Goal: Transaction & Acquisition: Download file/media

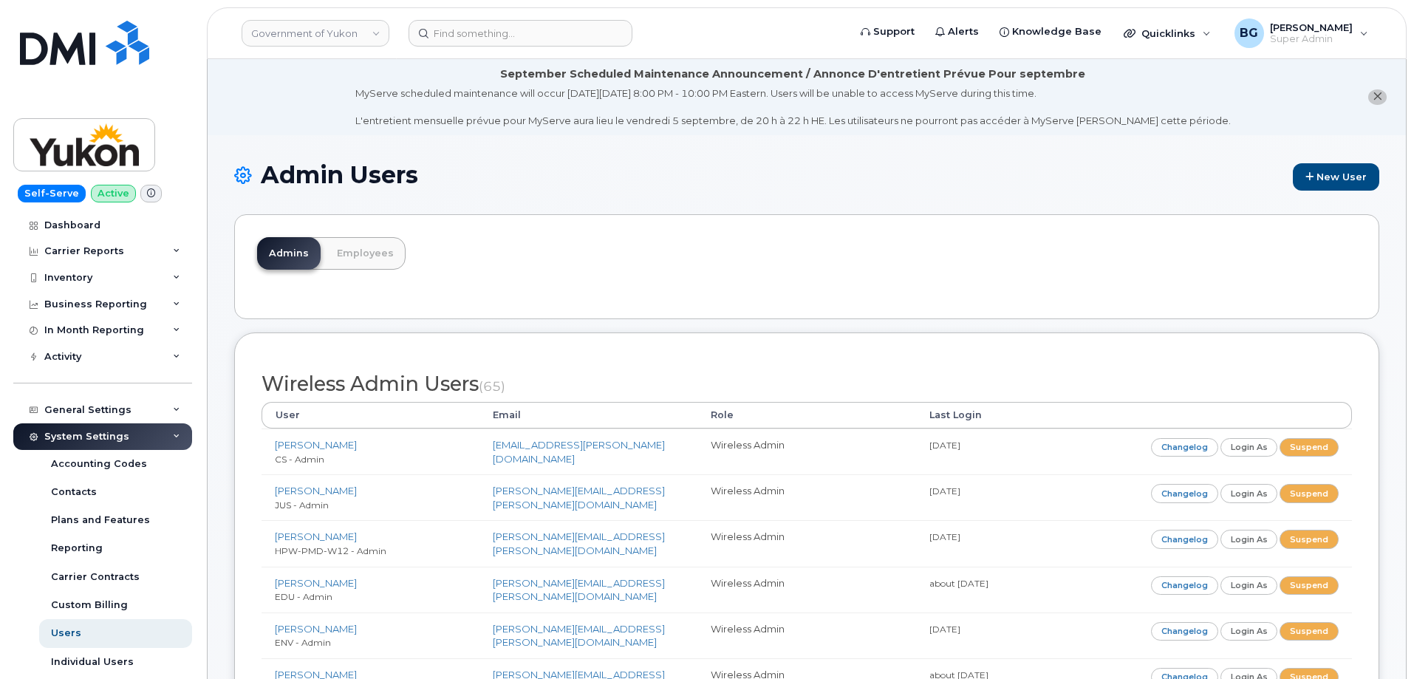
scroll to position [3175, 0]
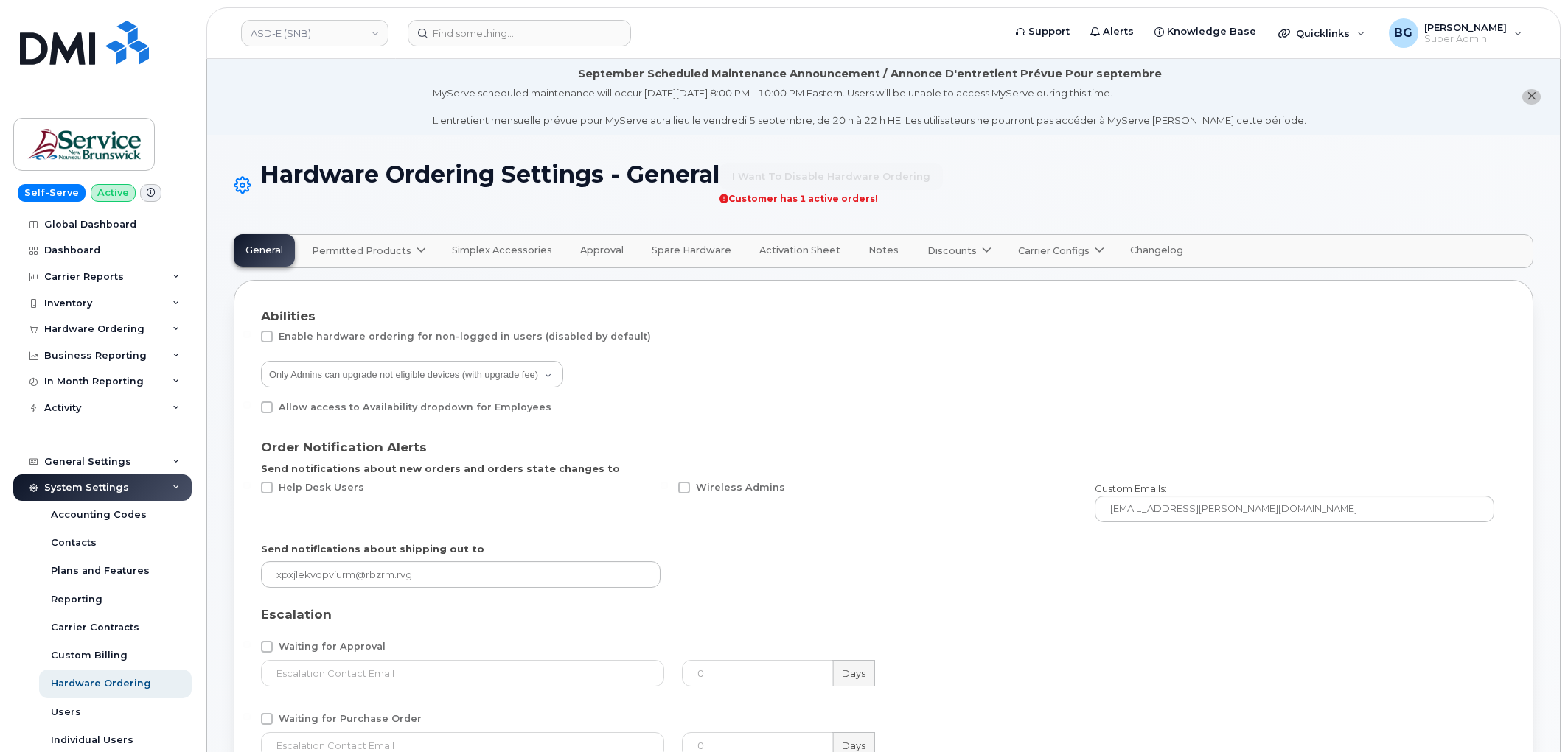
select select "admins"
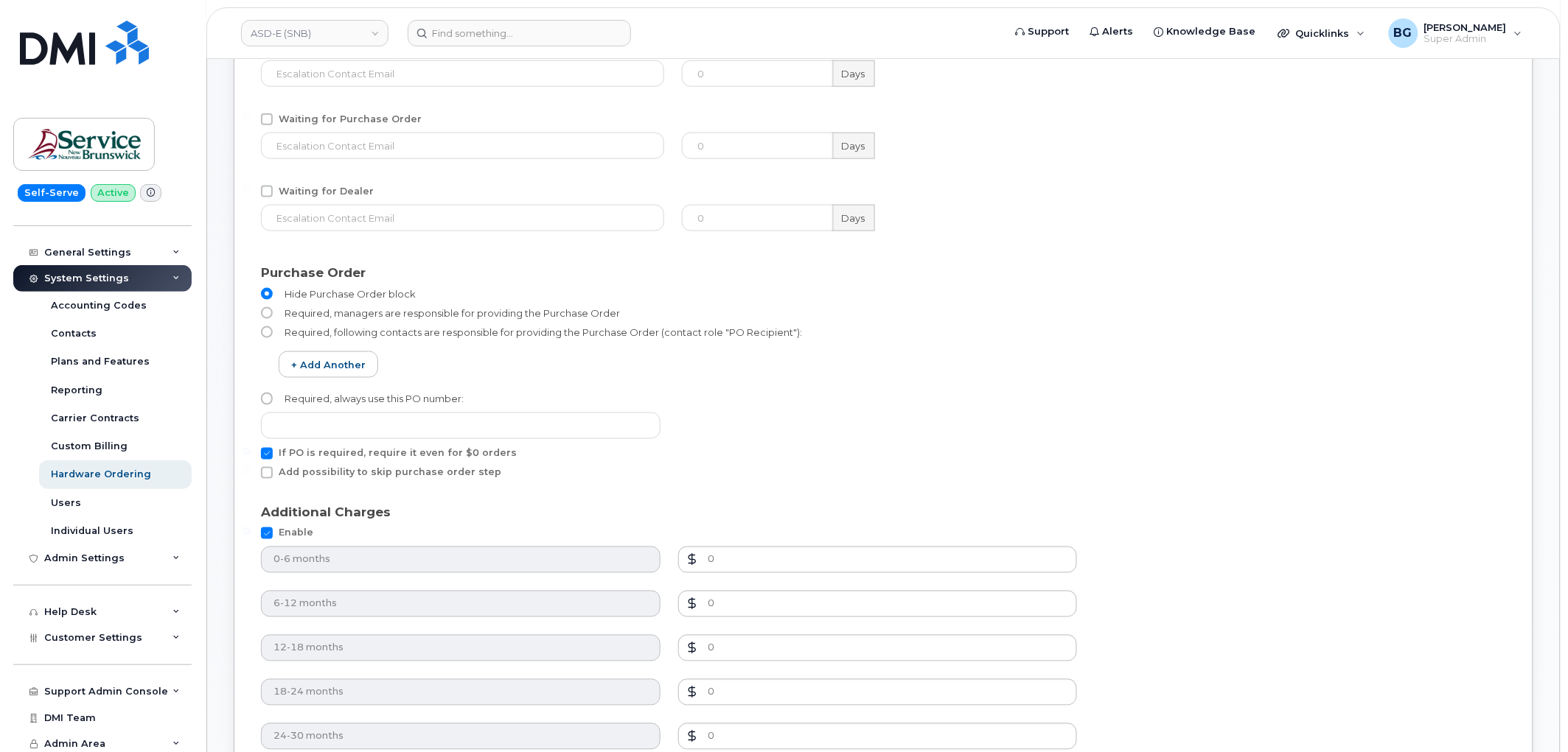
scroll to position [213, 0]
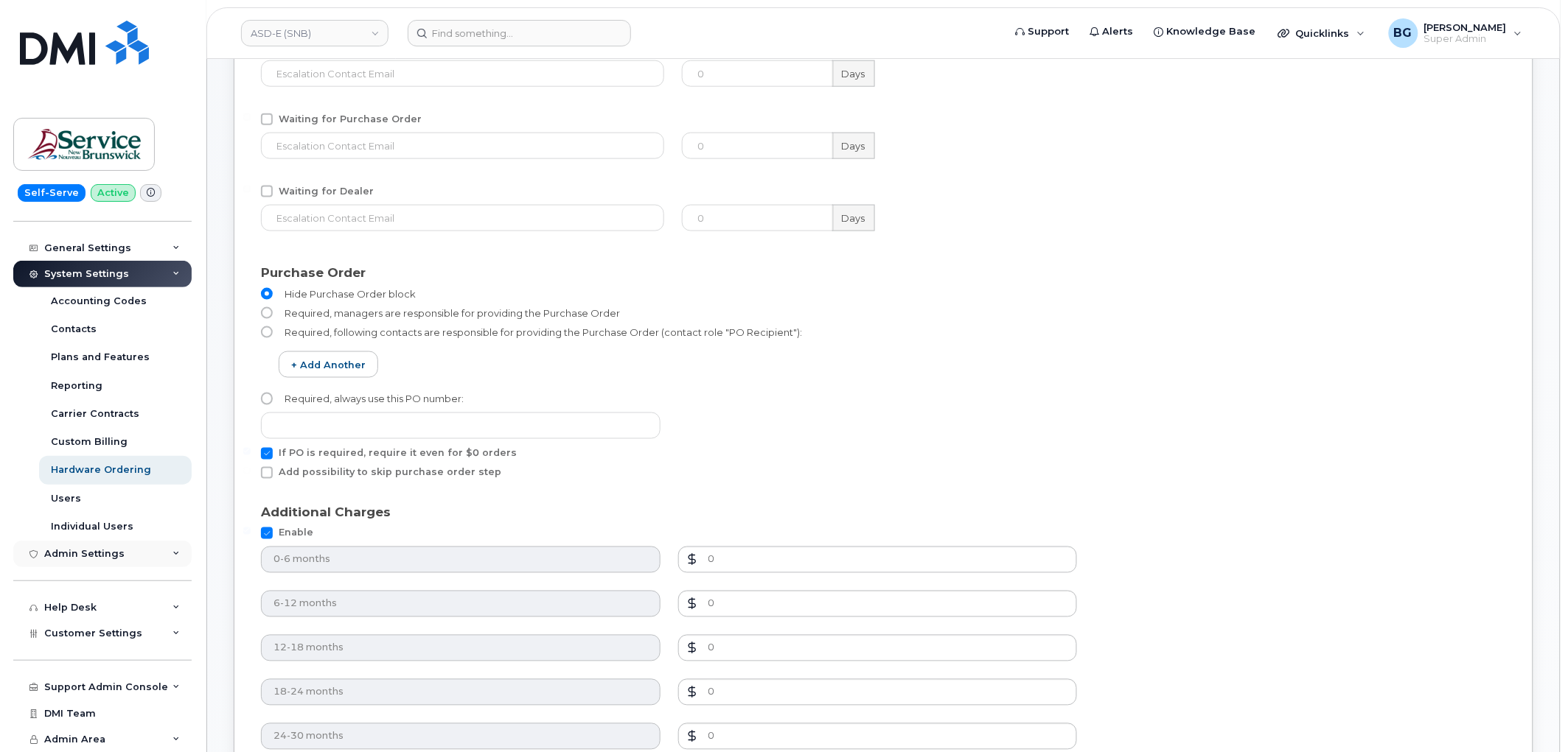
click at [79, 555] on div "Admin Settings" at bounding box center [84, 555] width 81 height 12
click at [64, 577] on div "SSO SAML" at bounding box center [77, 580] width 52 height 13
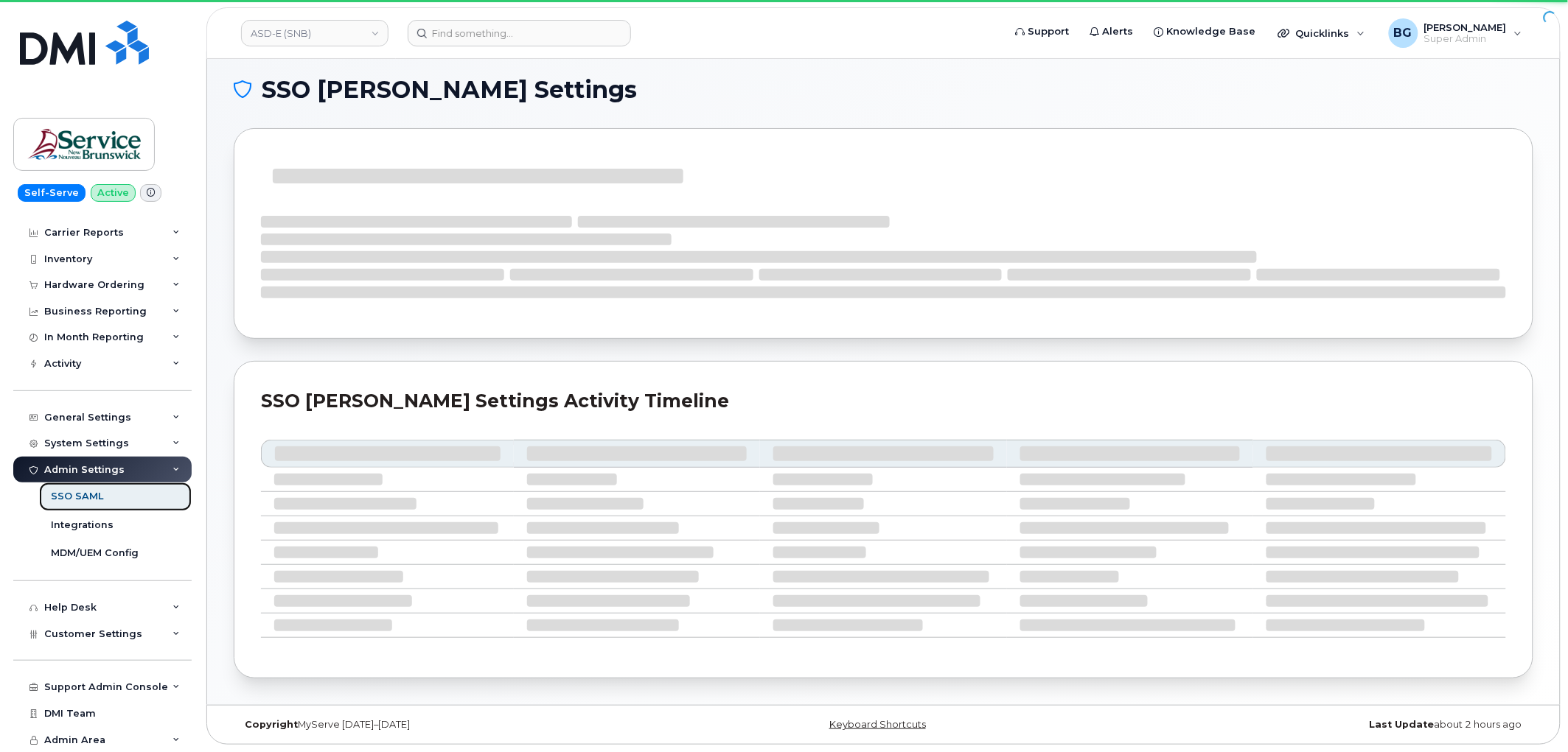
scroll to position [44, 0]
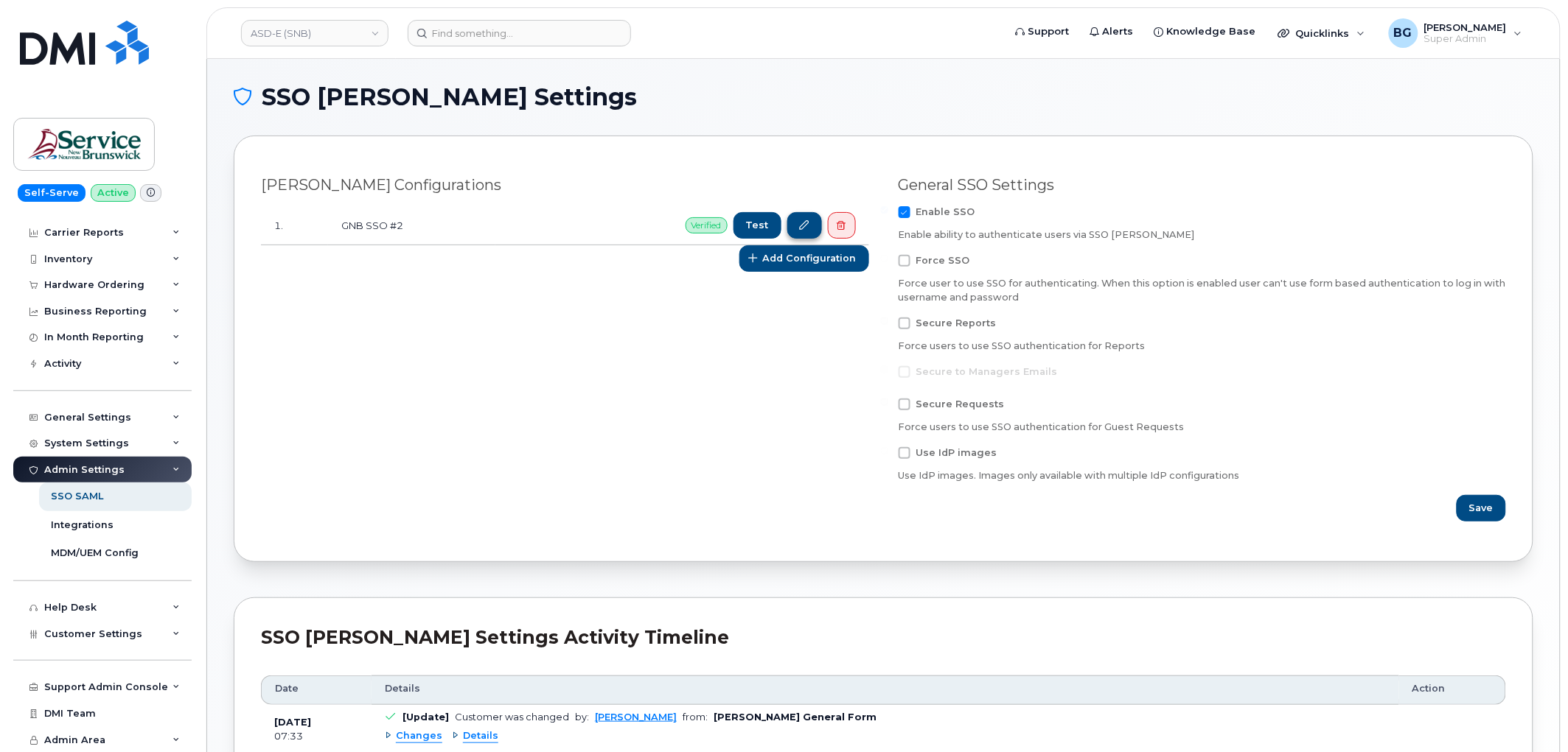
click at [808, 227] on icon at bounding box center [805, 226] width 10 height 10
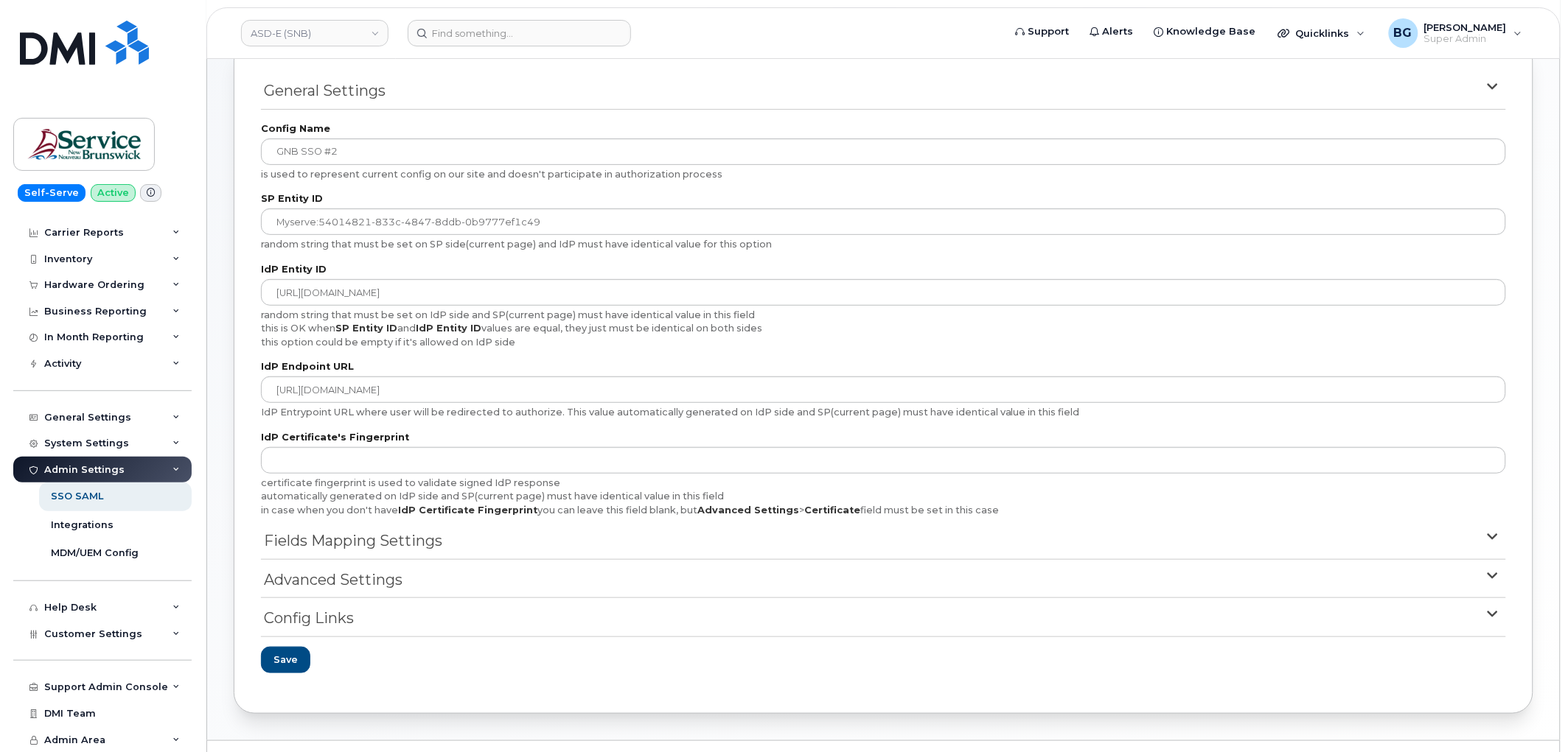
scroll to position [76, 0]
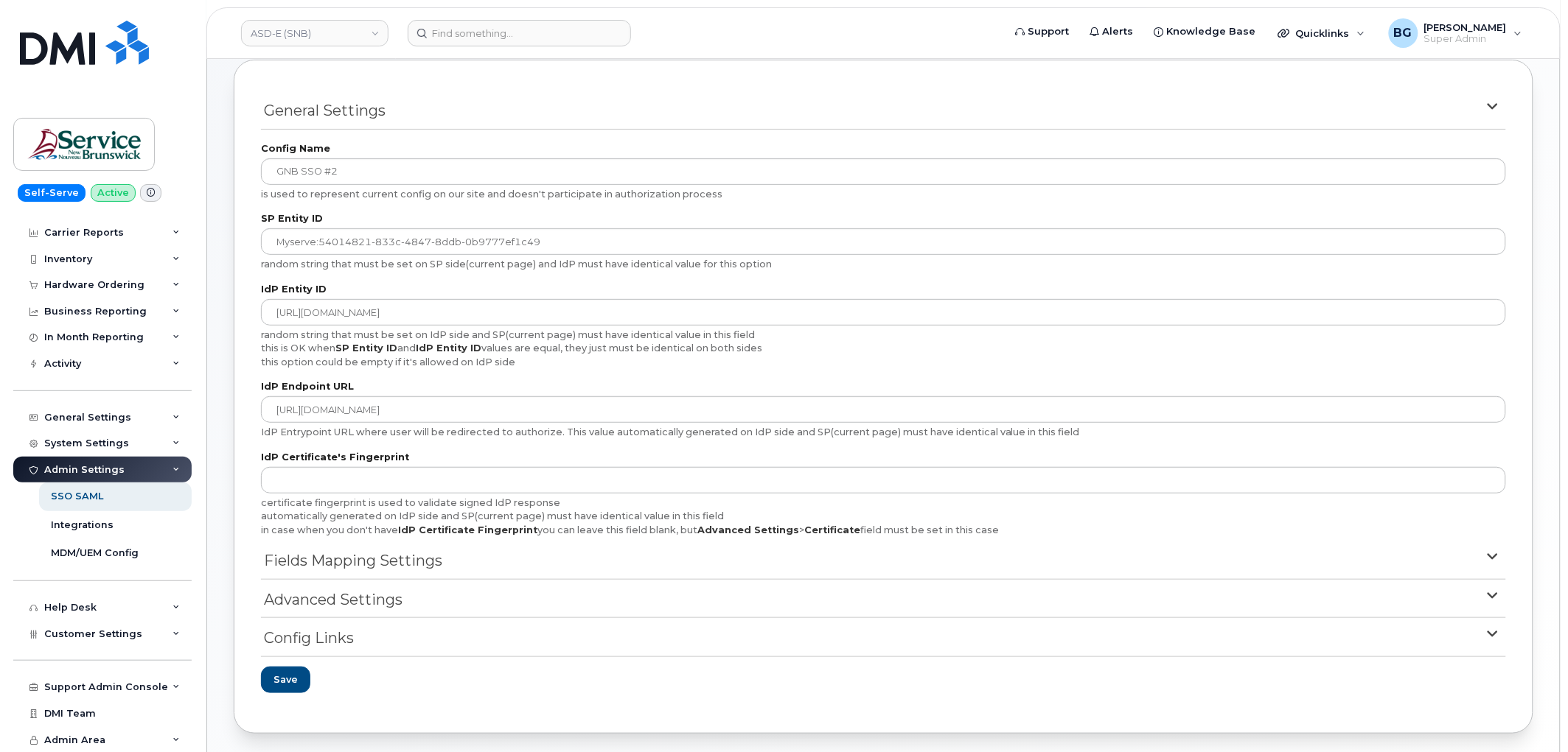
click at [341, 598] on span "Advanced Settings" at bounding box center [333, 599] width 139 height 21
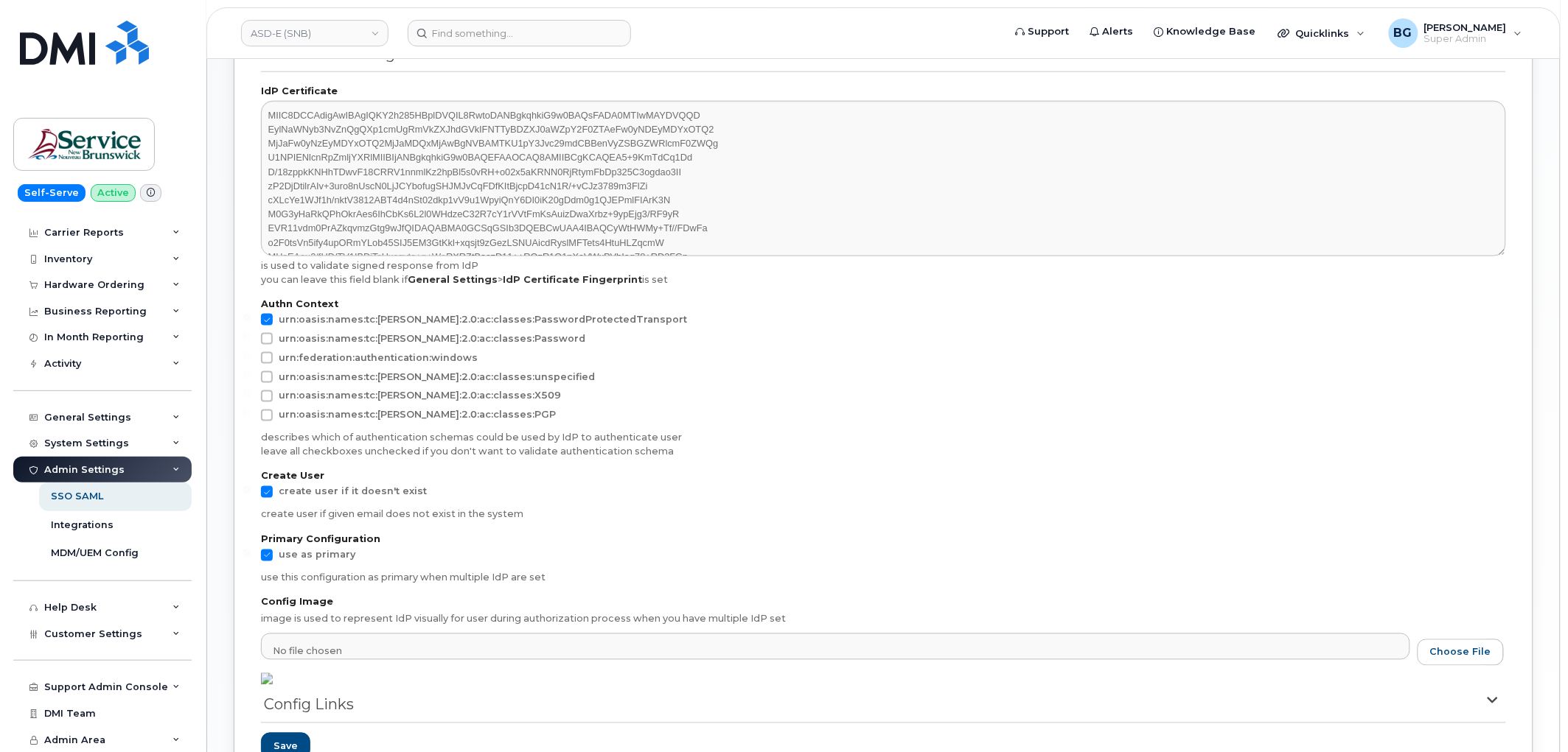
scroll to position [676, 0]
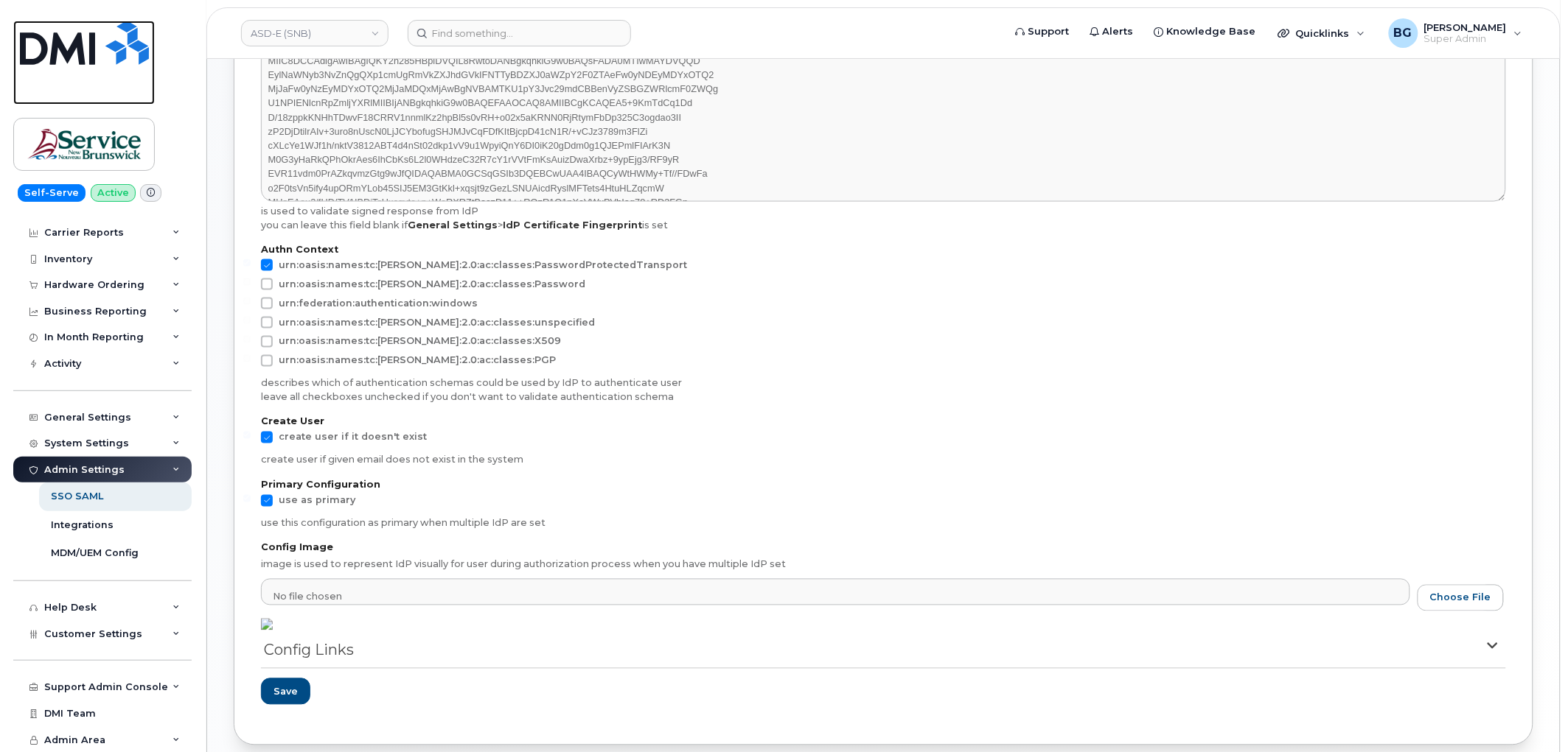
click at [69, 31] on img at bounding box center [84, 43] width 129 height 44
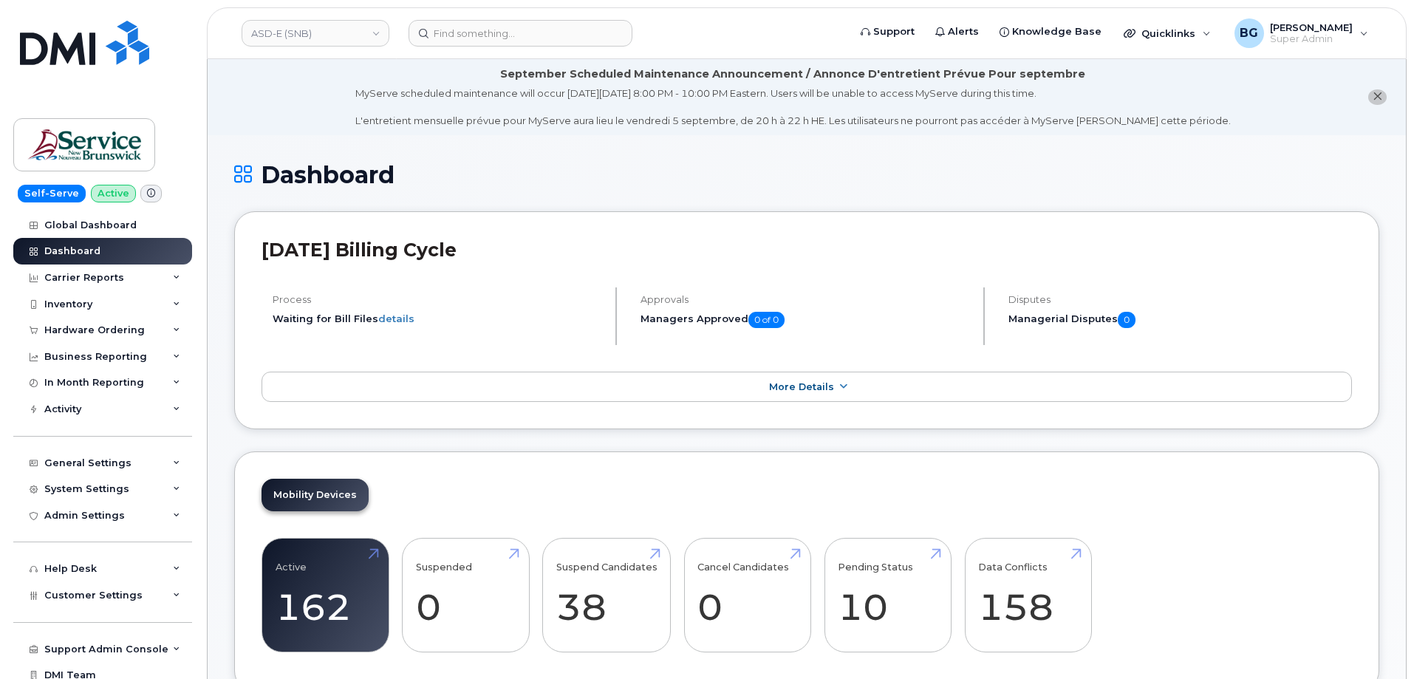
click at [617, 201] on div "Dashboard" at bounding box center [806, 187] width 1145 height 50
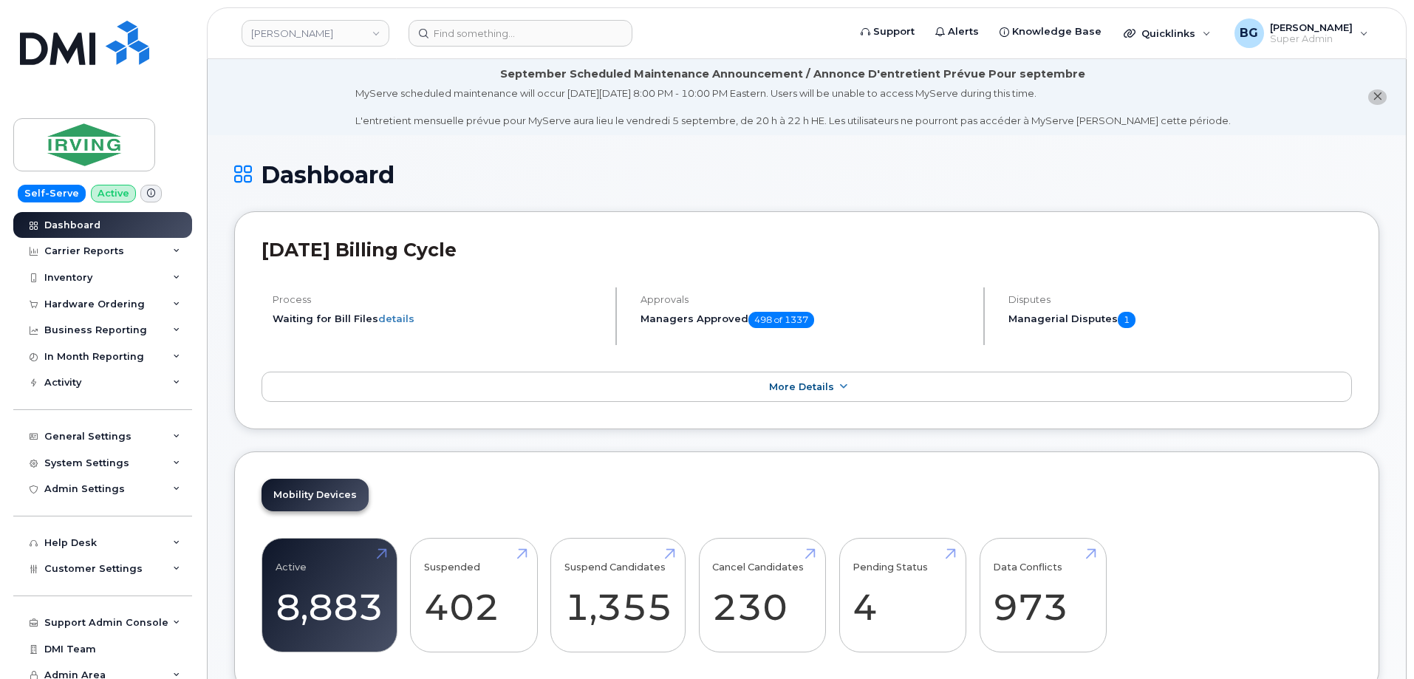
drag, startPoint x: 284, startPoint y: 27, endPoint x: 540, endPoint y: 74, distance: 259.8
click at [284, 27] on link "[PERSON_NAME]" at bounding box center [316, 33] width 148 height 27
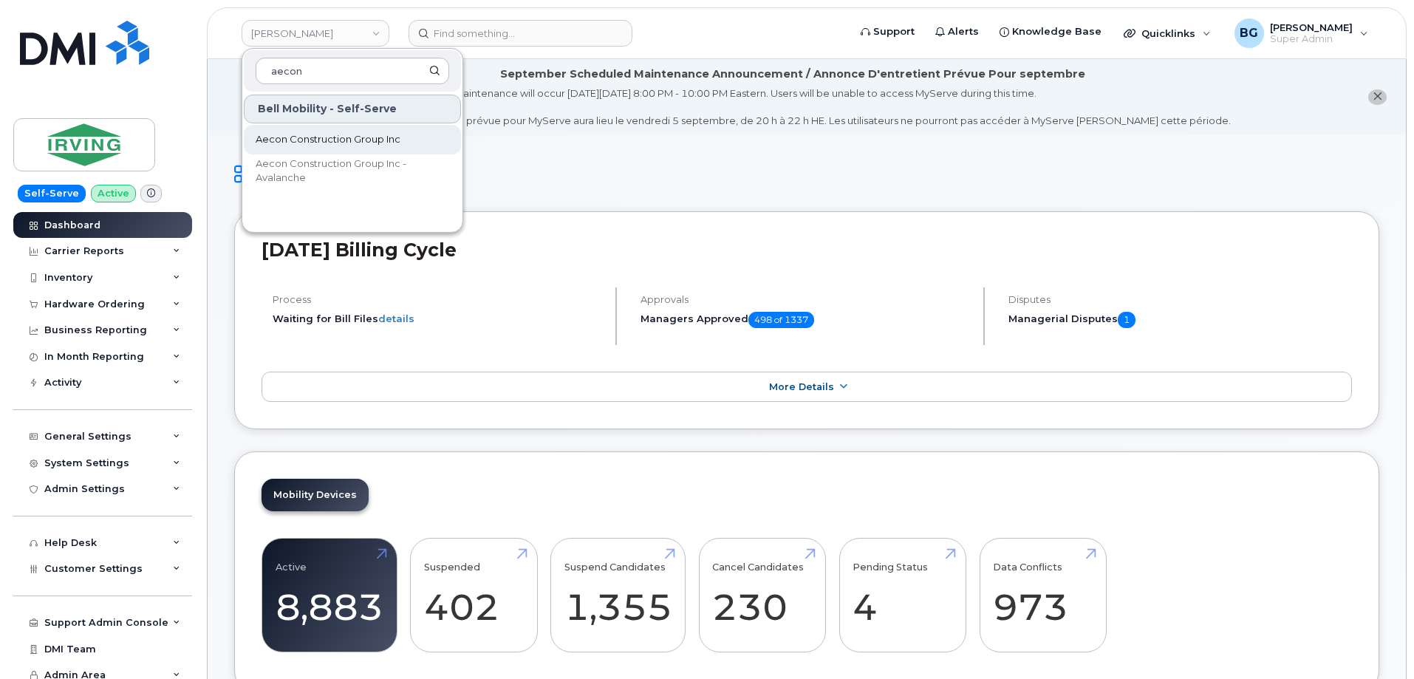
type input "aecon"
click at [297, 137] on span "Aecon Construction Group Inc" at bounding box center [328, 139] width 145 height 15
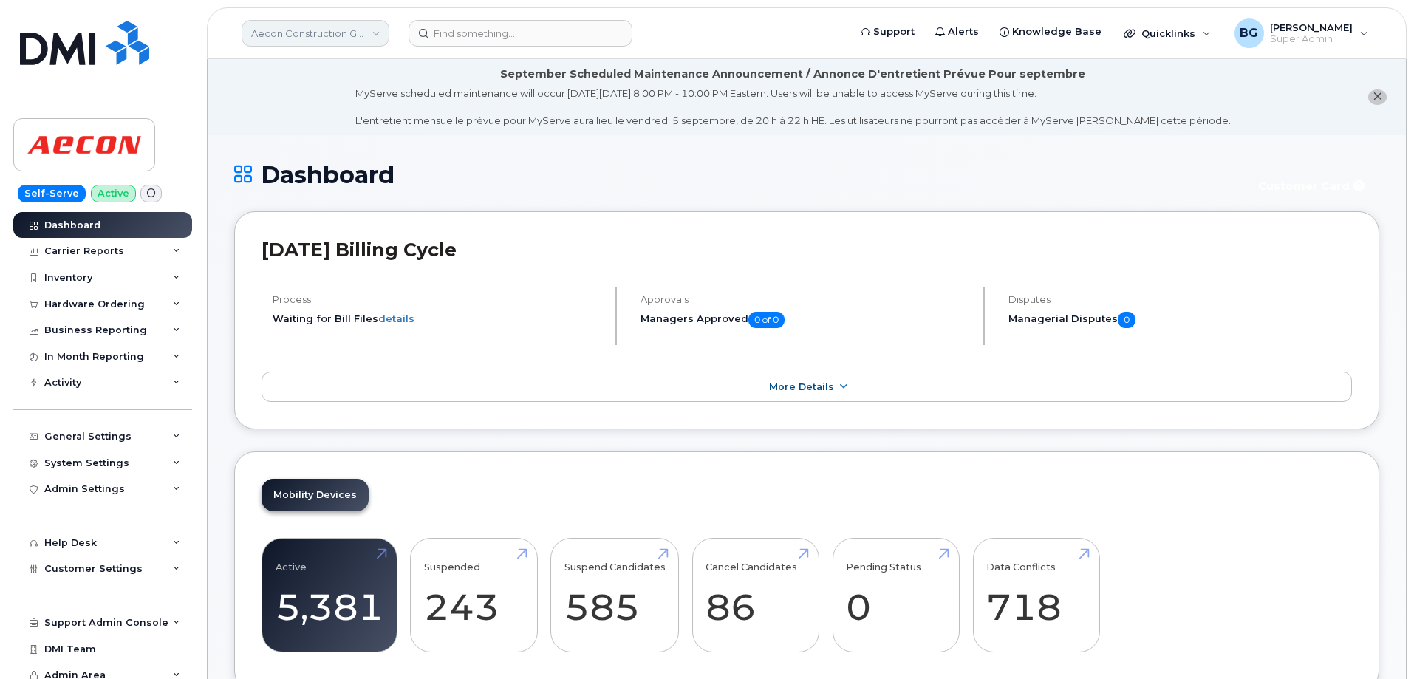
click at [290, 36] on link "Aecon Construction Group Inc" at bounding box center [316, 33] width 148 height 27
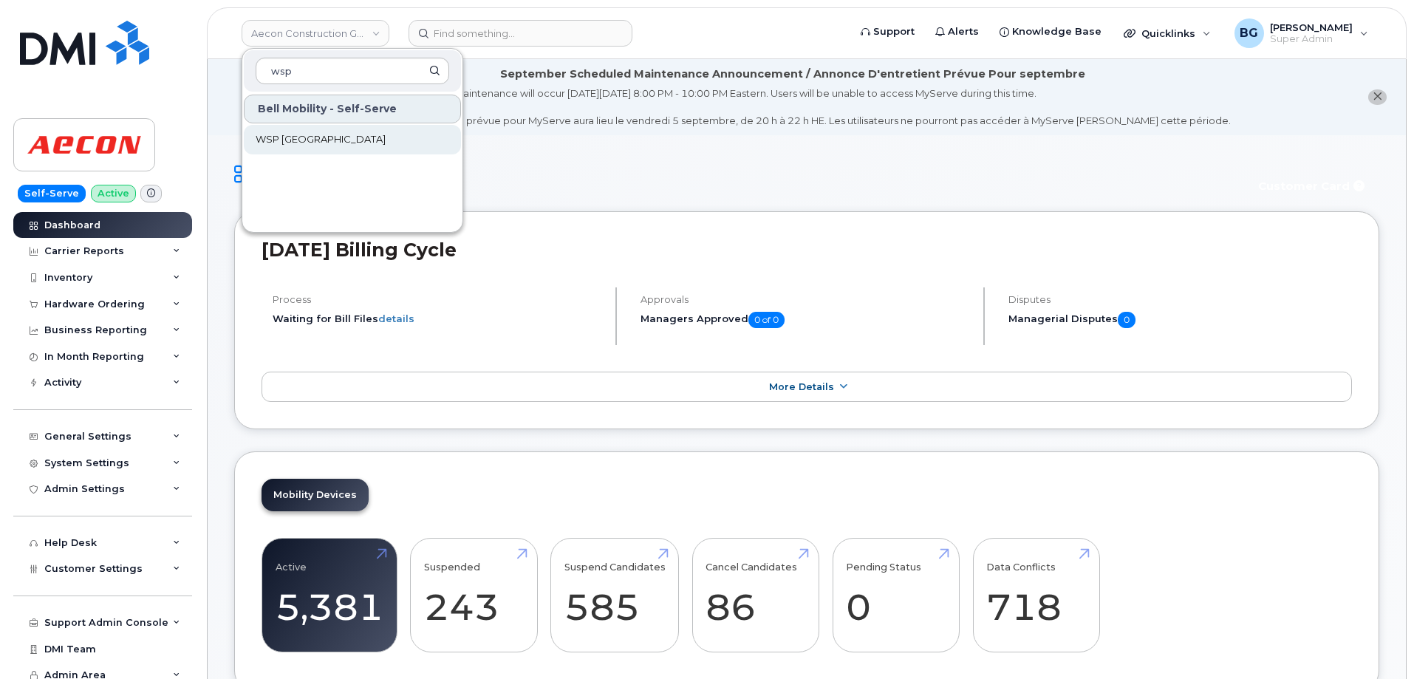
type input "wsp"
click at [269, 142] on span "WSP [GEOGRAPHIC_DATA]" at bounding box center [321, 139] width 130 height 15
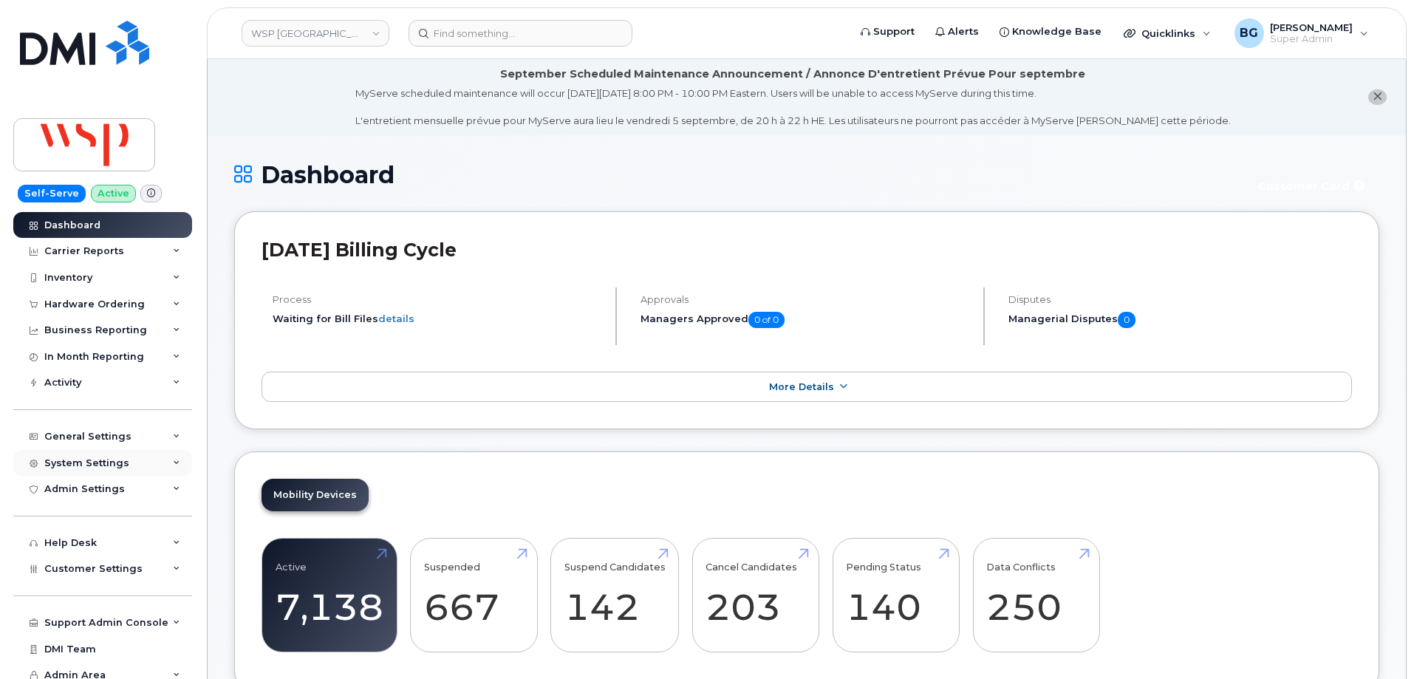
click at [98, 461] on div "System Settings" at bounding box center [86, 463] width 85 height 12
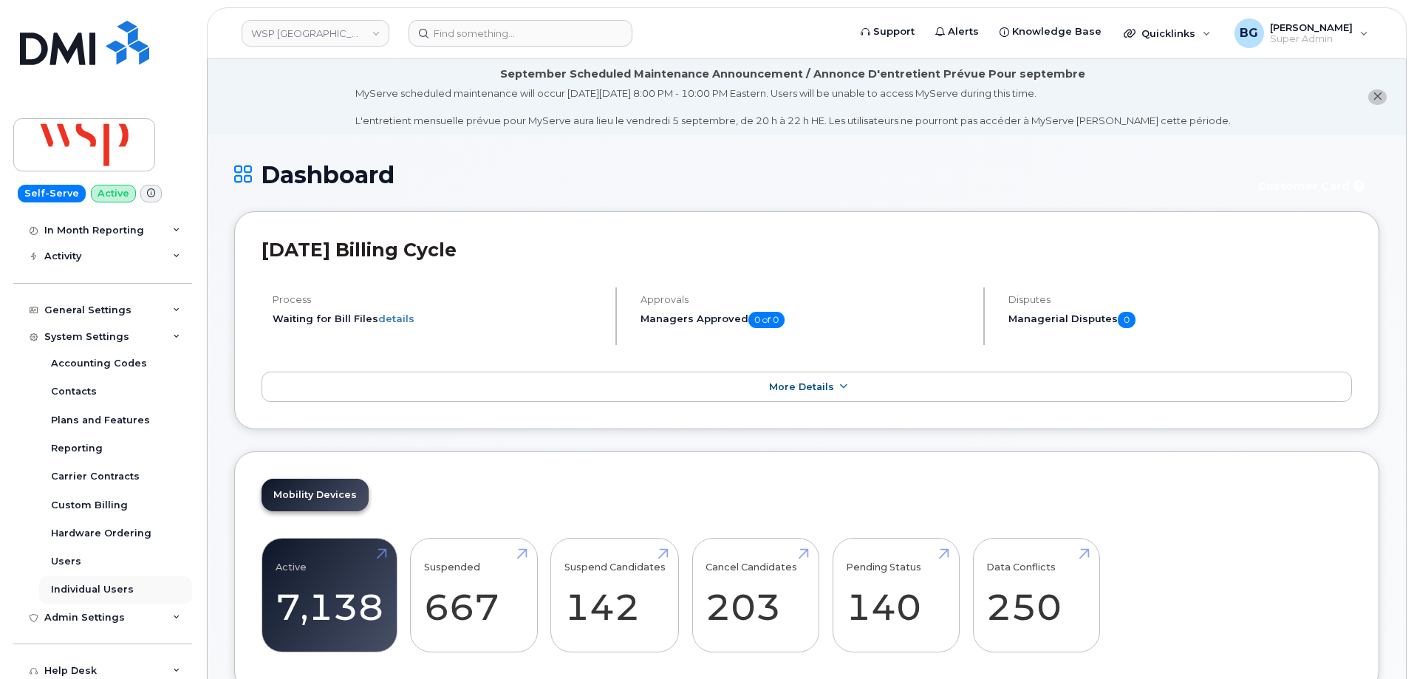
scroll to position [148, 0]
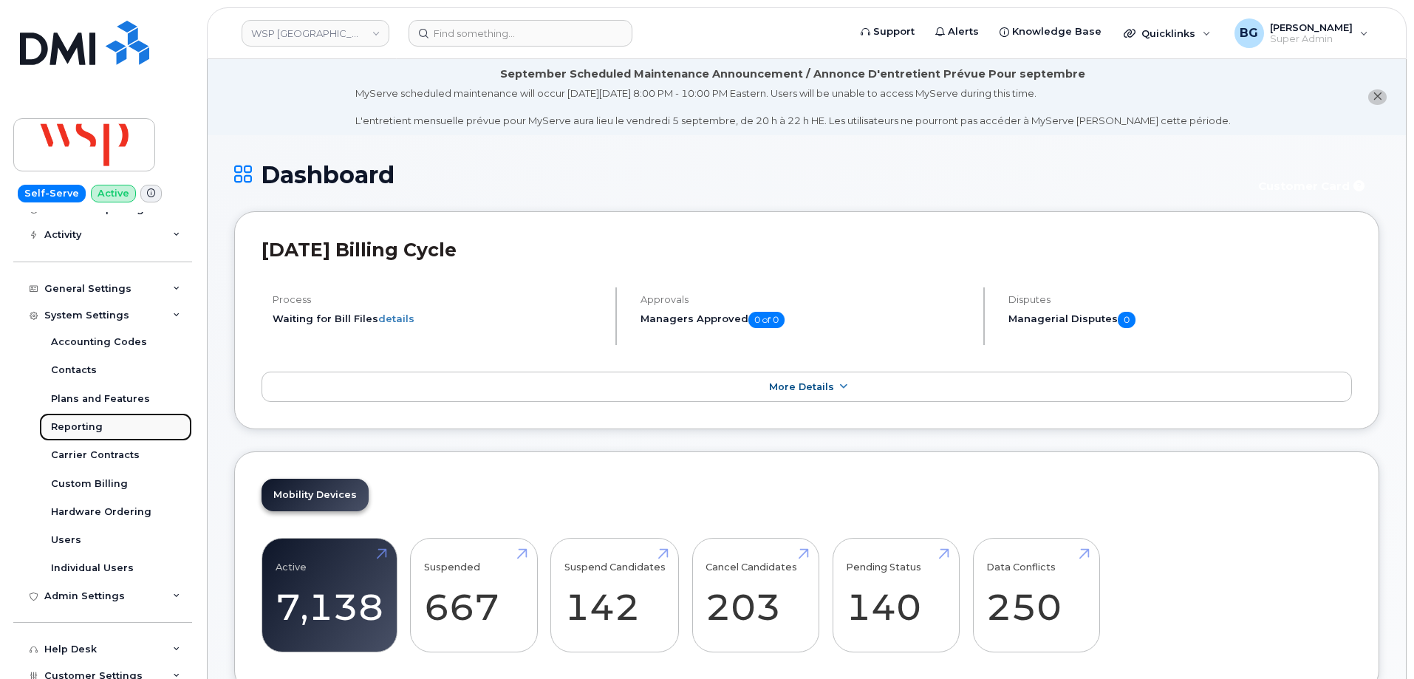
click at [68, 425] on div "Reporting" at bounding box center [77, 426] width 52 height 13
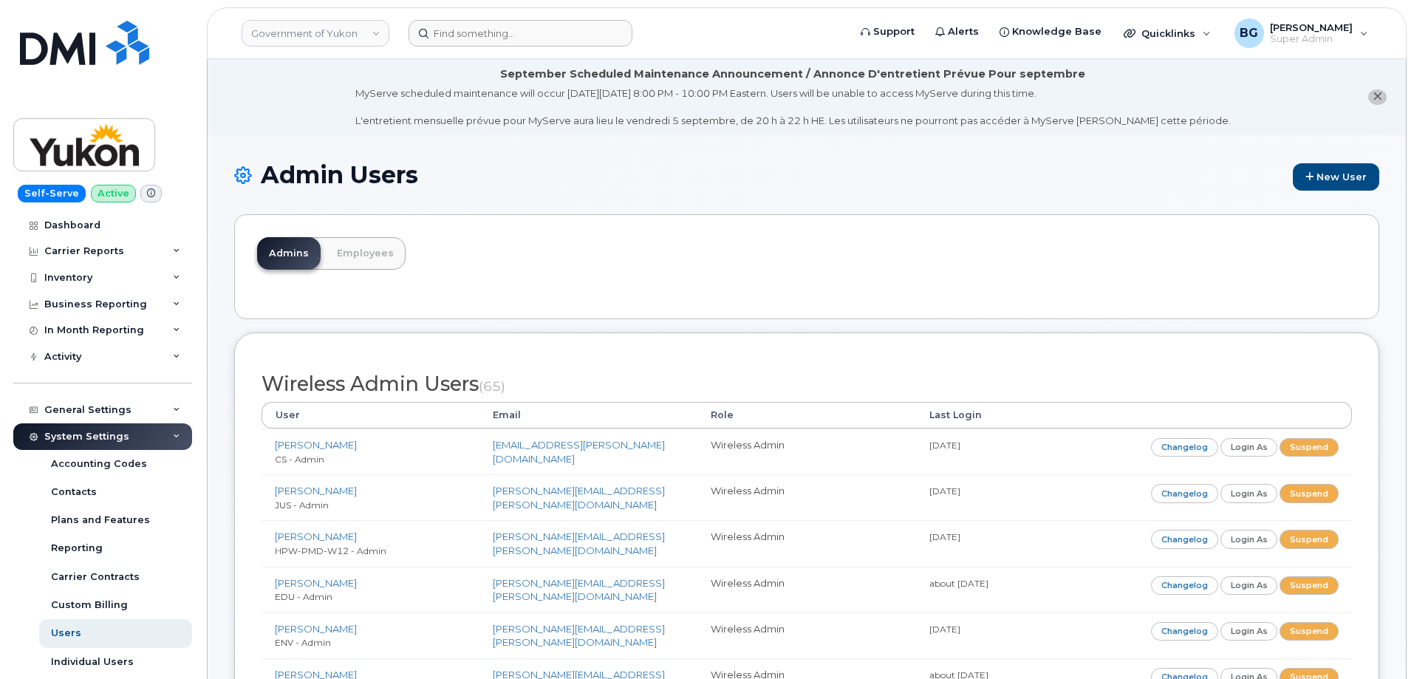
scroll to position [3175, 0]
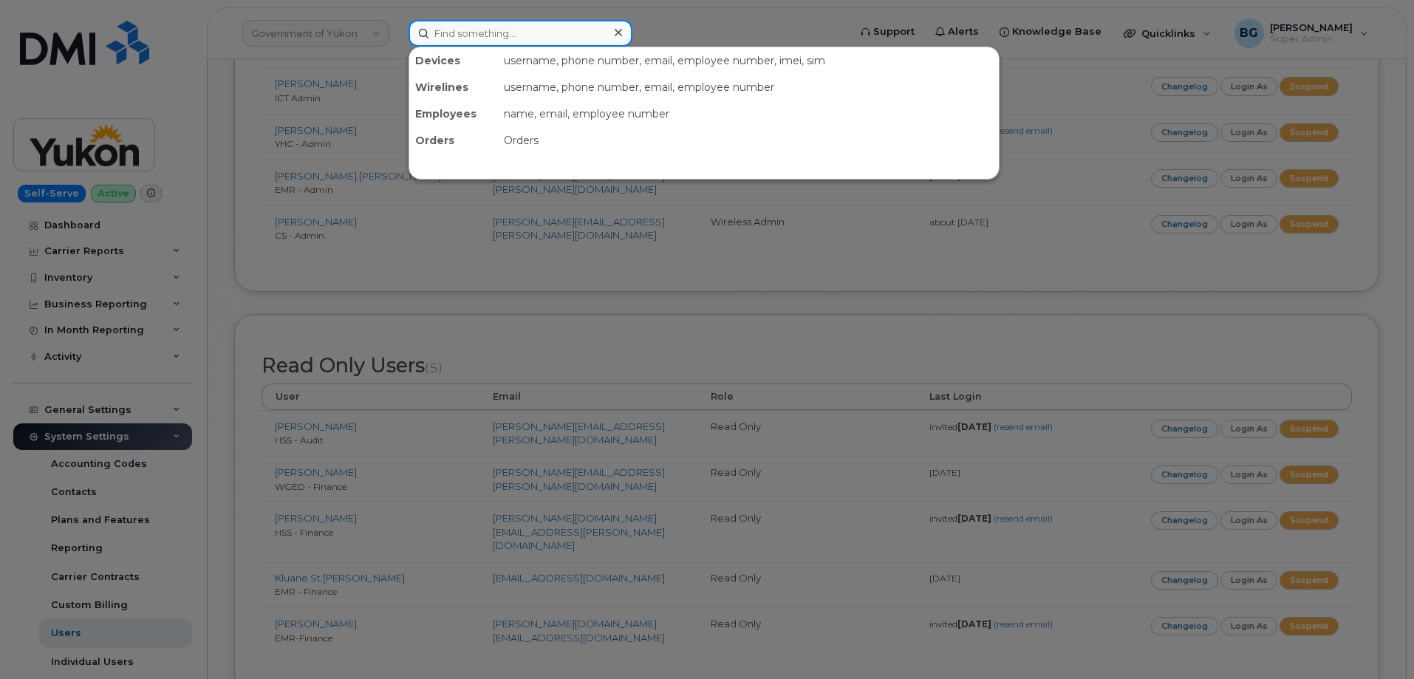
click at [537, 40] on input at bounding box center [521, 33] width 224 height 27
click at [495, 33] on input at bounding box center [521, 33] width 224 height 27
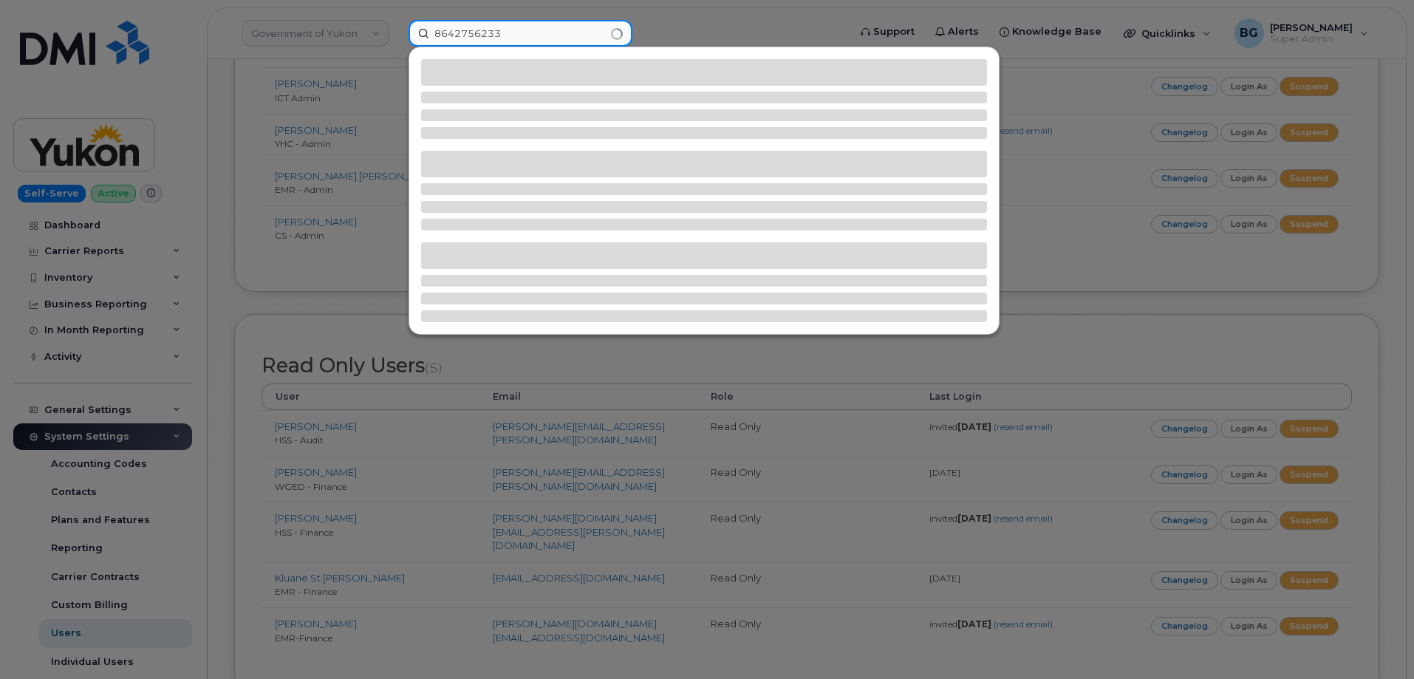
type input "8642756233"
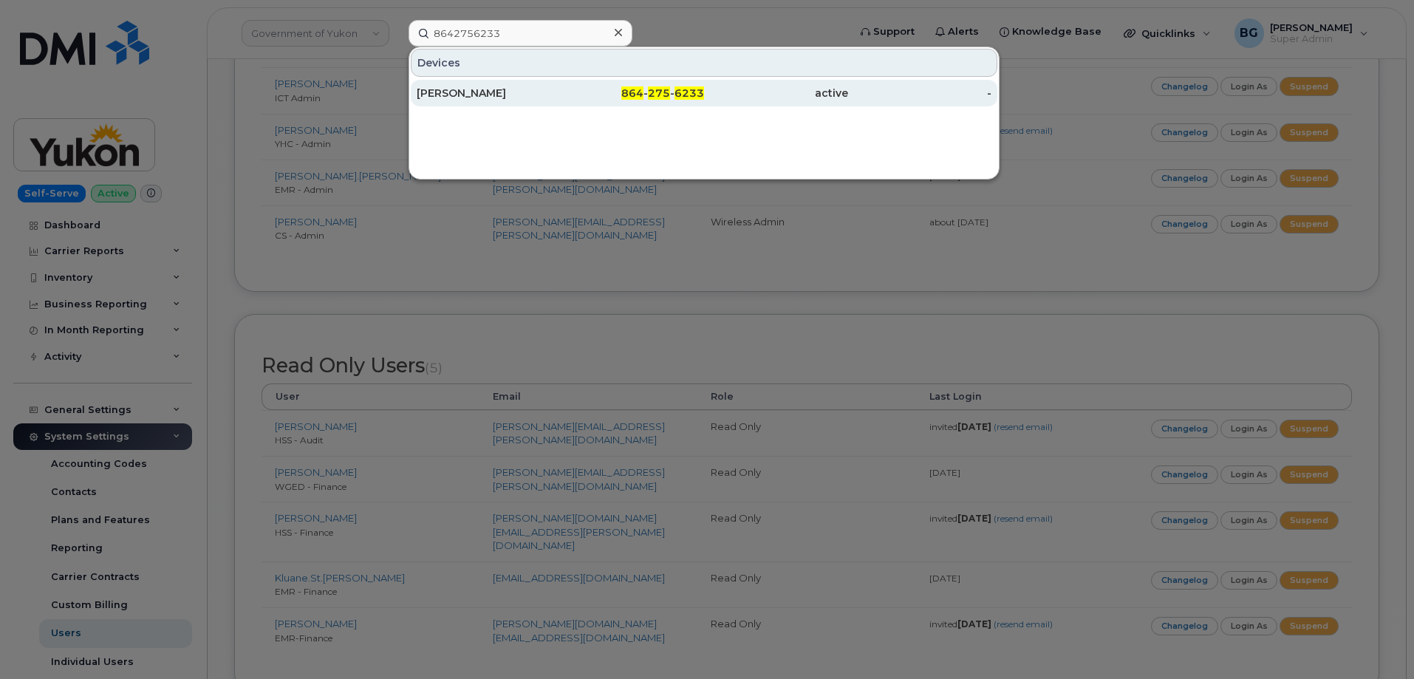
click at [561, 83] on div "DESTINY NICHOLS" at bounding box center [633, 93] width 144 height 27
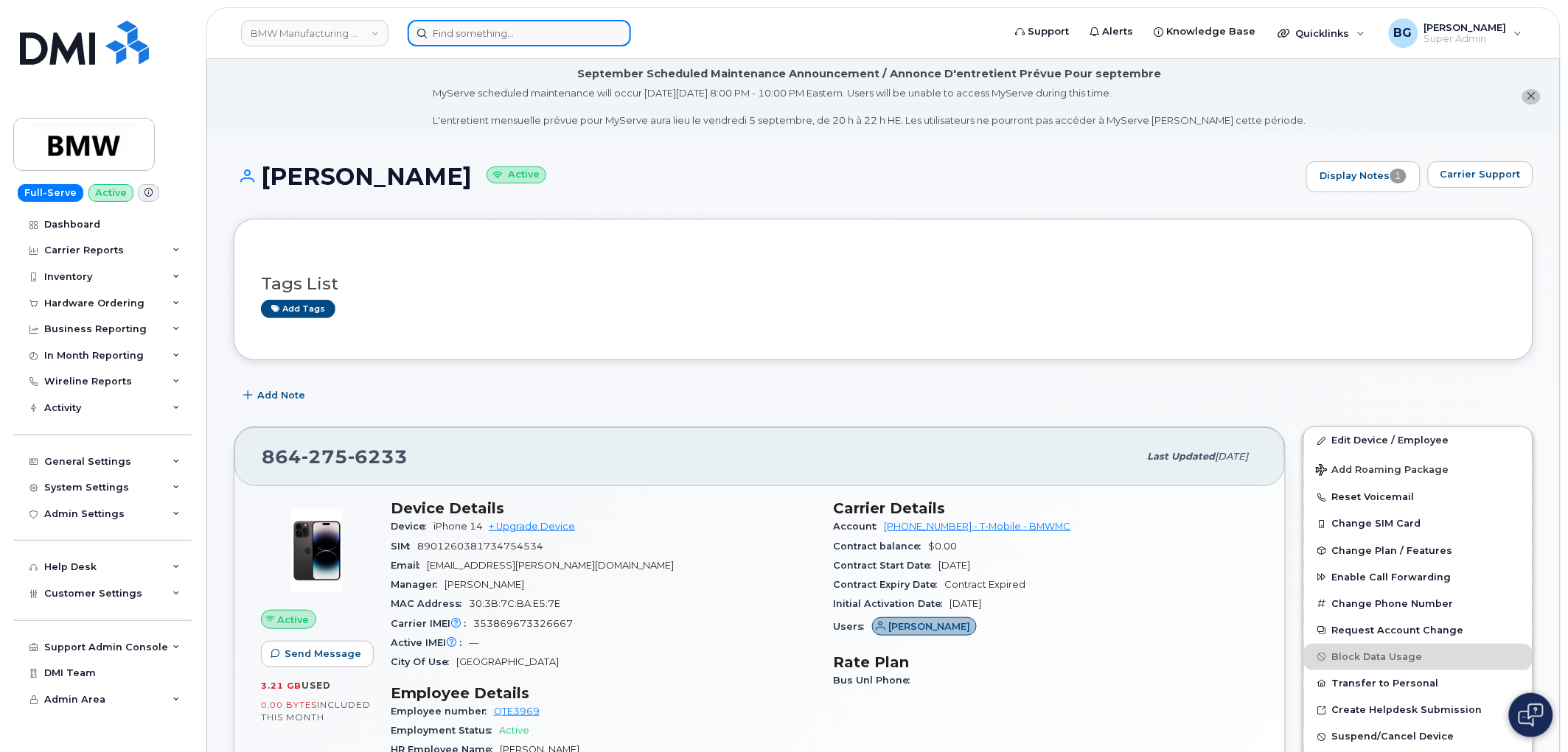
click at [460, 35] on input at bounding box center [520, 33] width 223 height 27
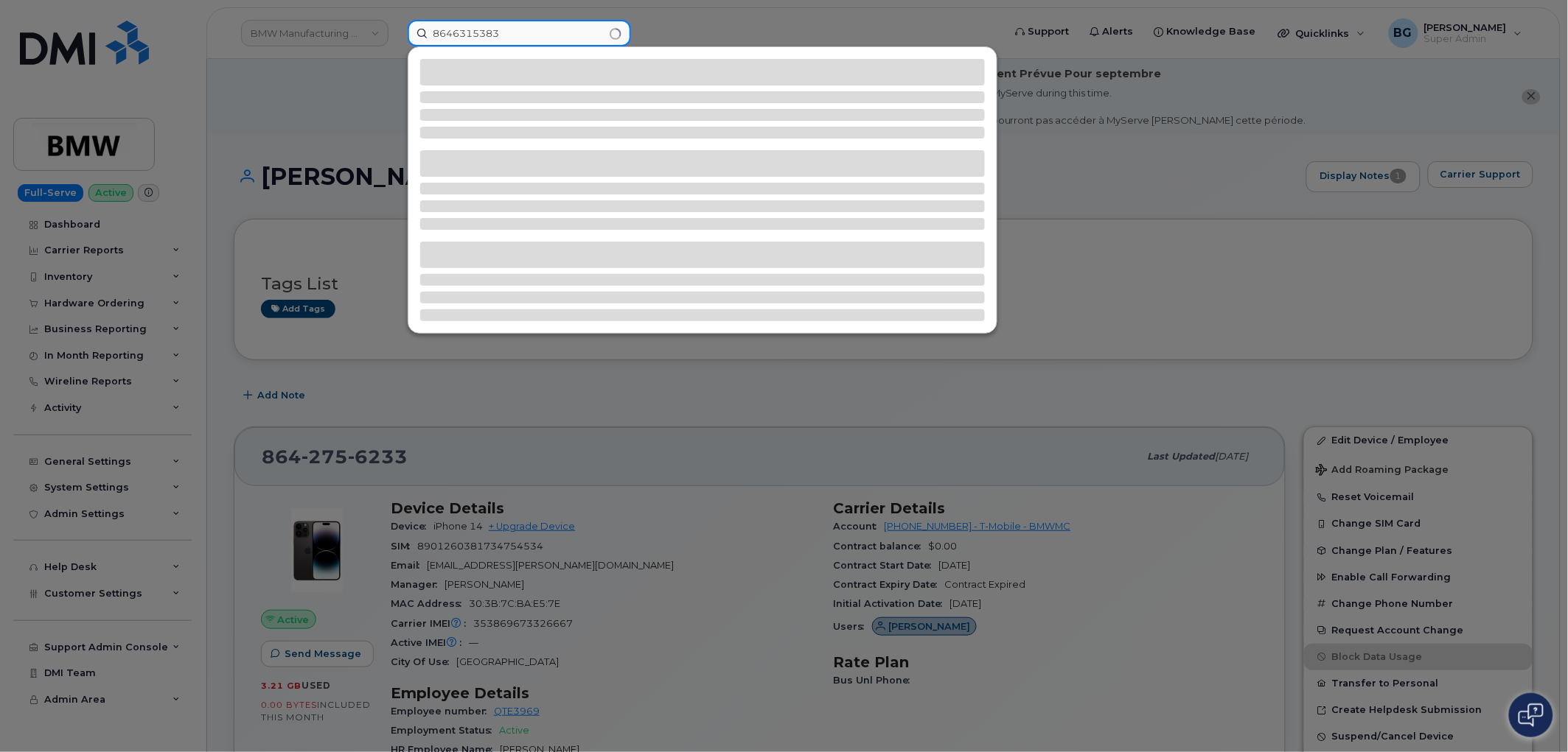
type input "8646315383"
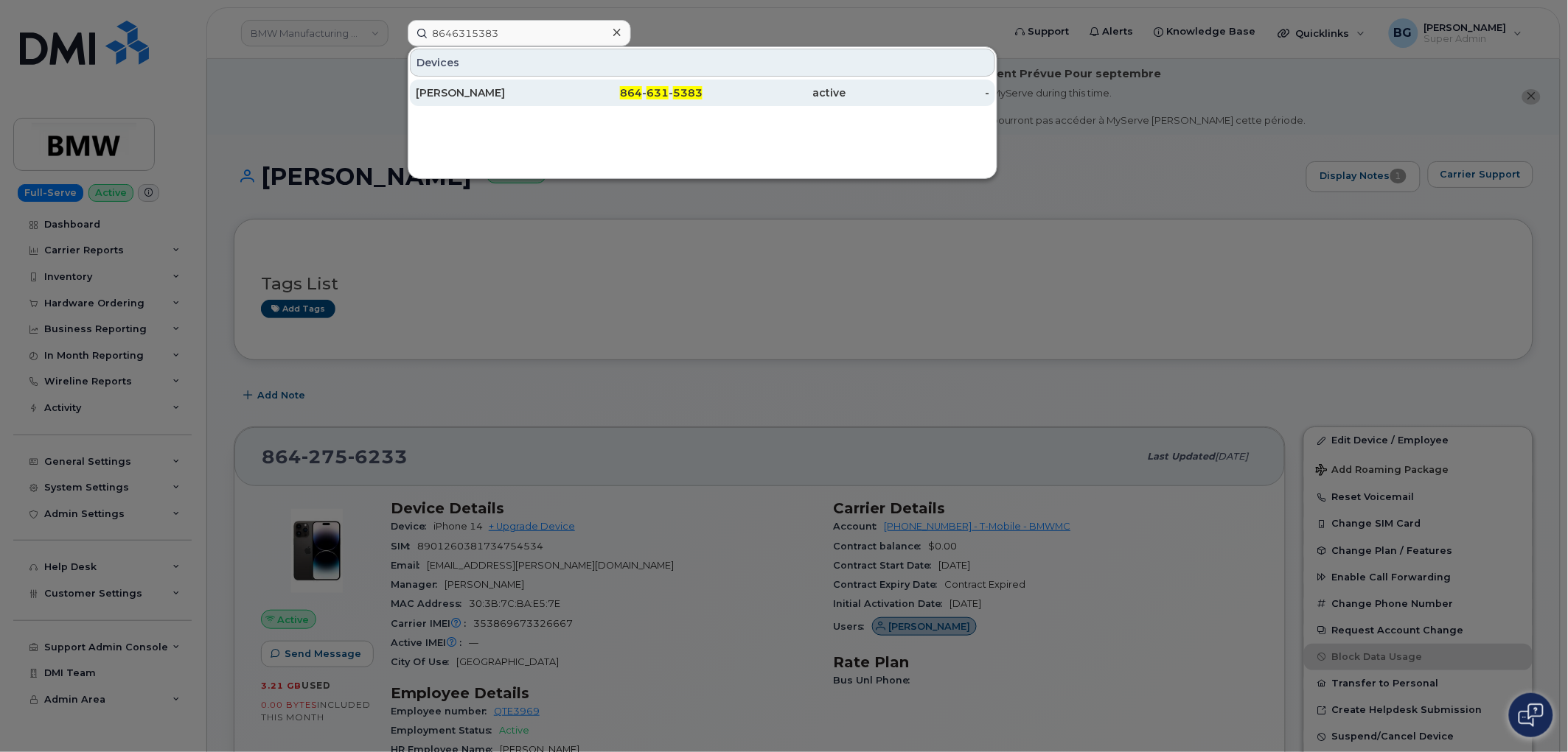
click at [648, 93] on span "631" at bounding box center [657, 92] width 22 height 13
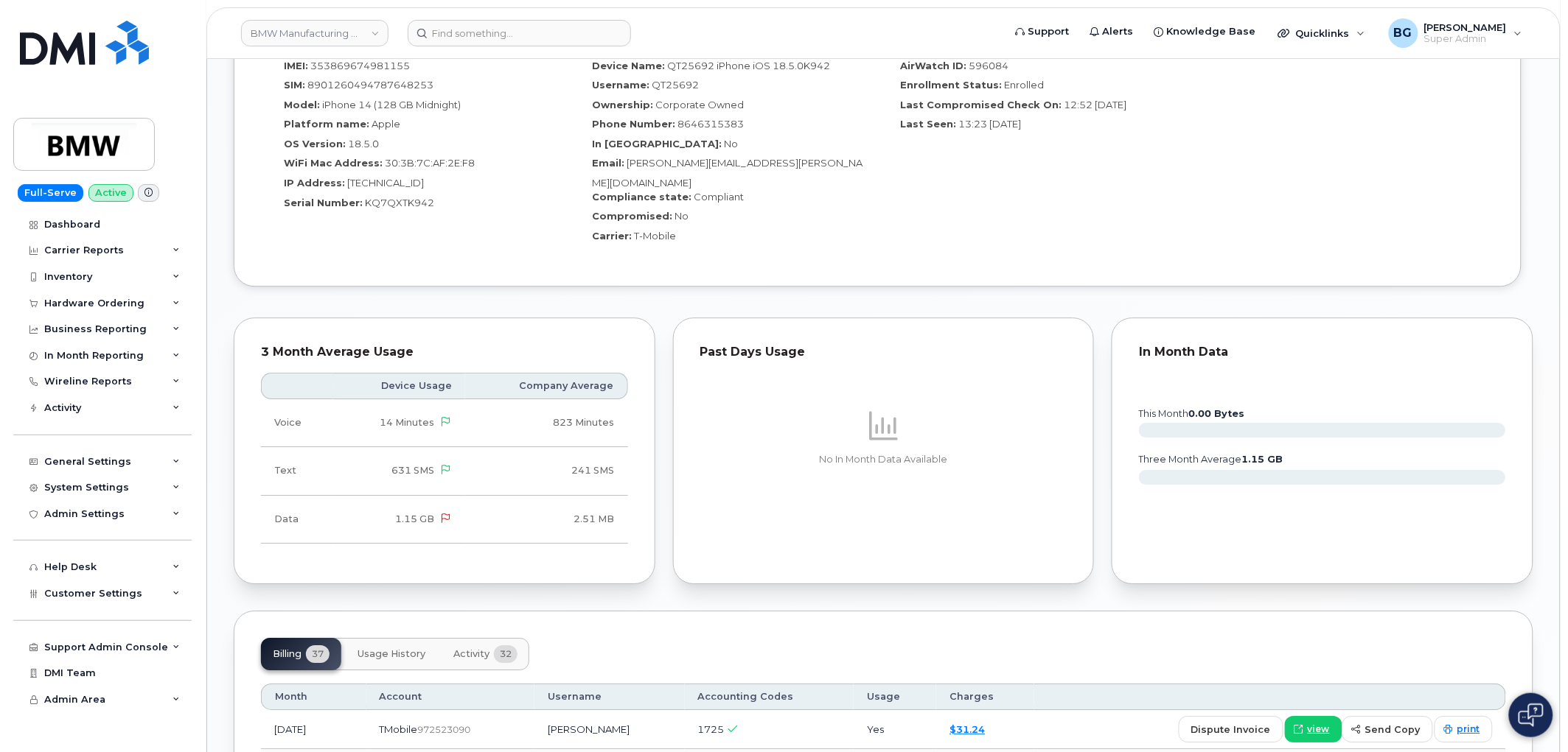
scroll to position [1418, 0]
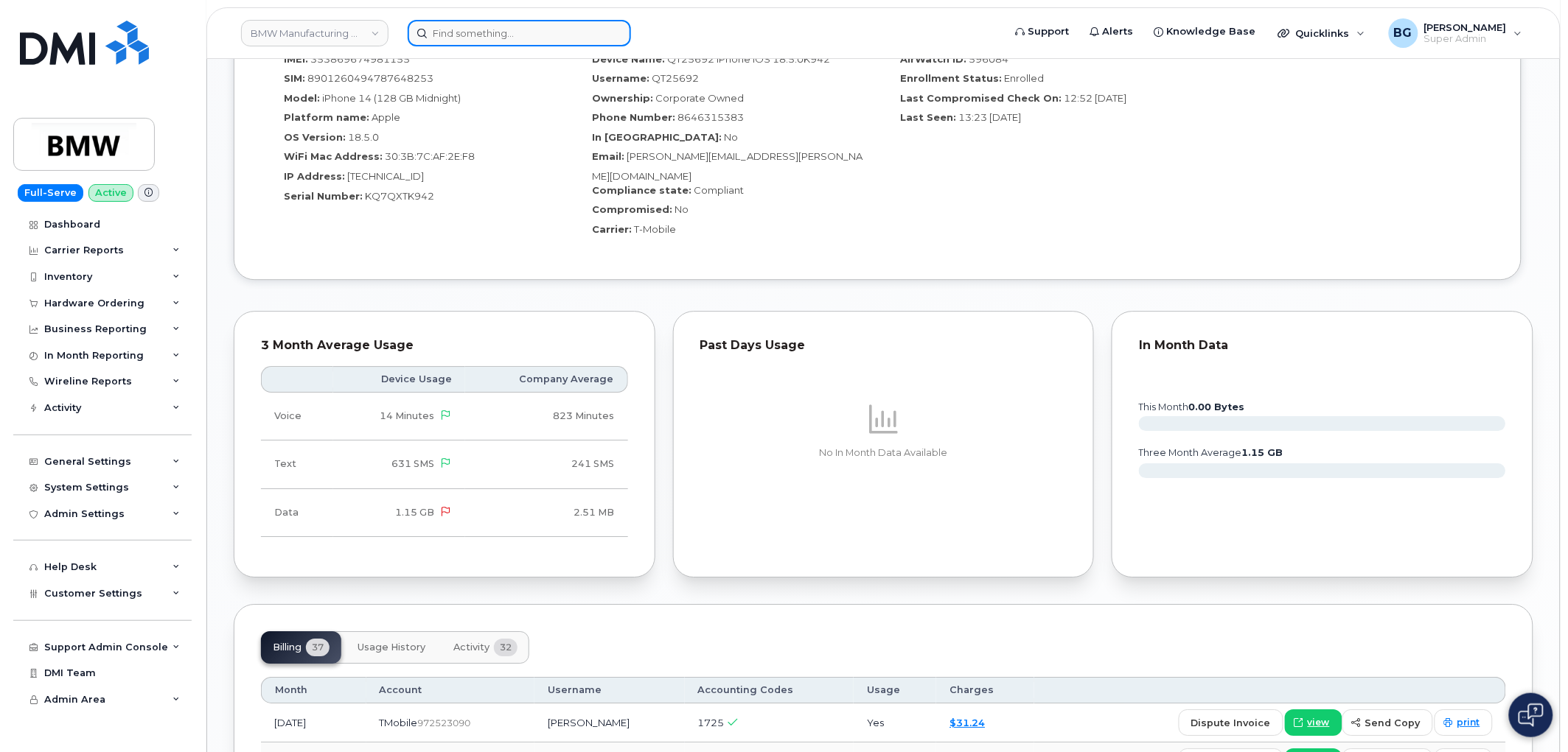
click at [539, 20] on input at bounding box center [520, 33] width 223 height 27
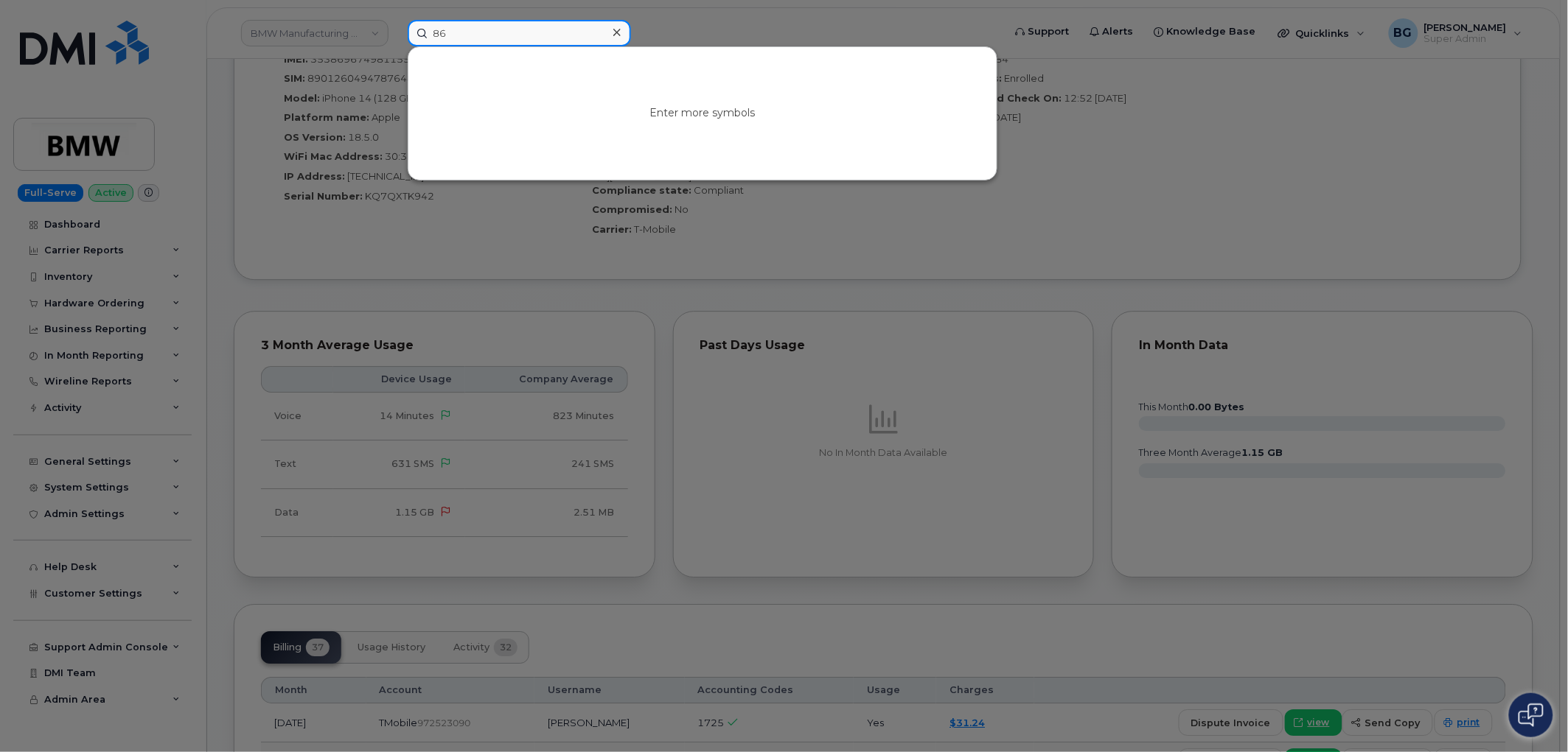
type input "8"
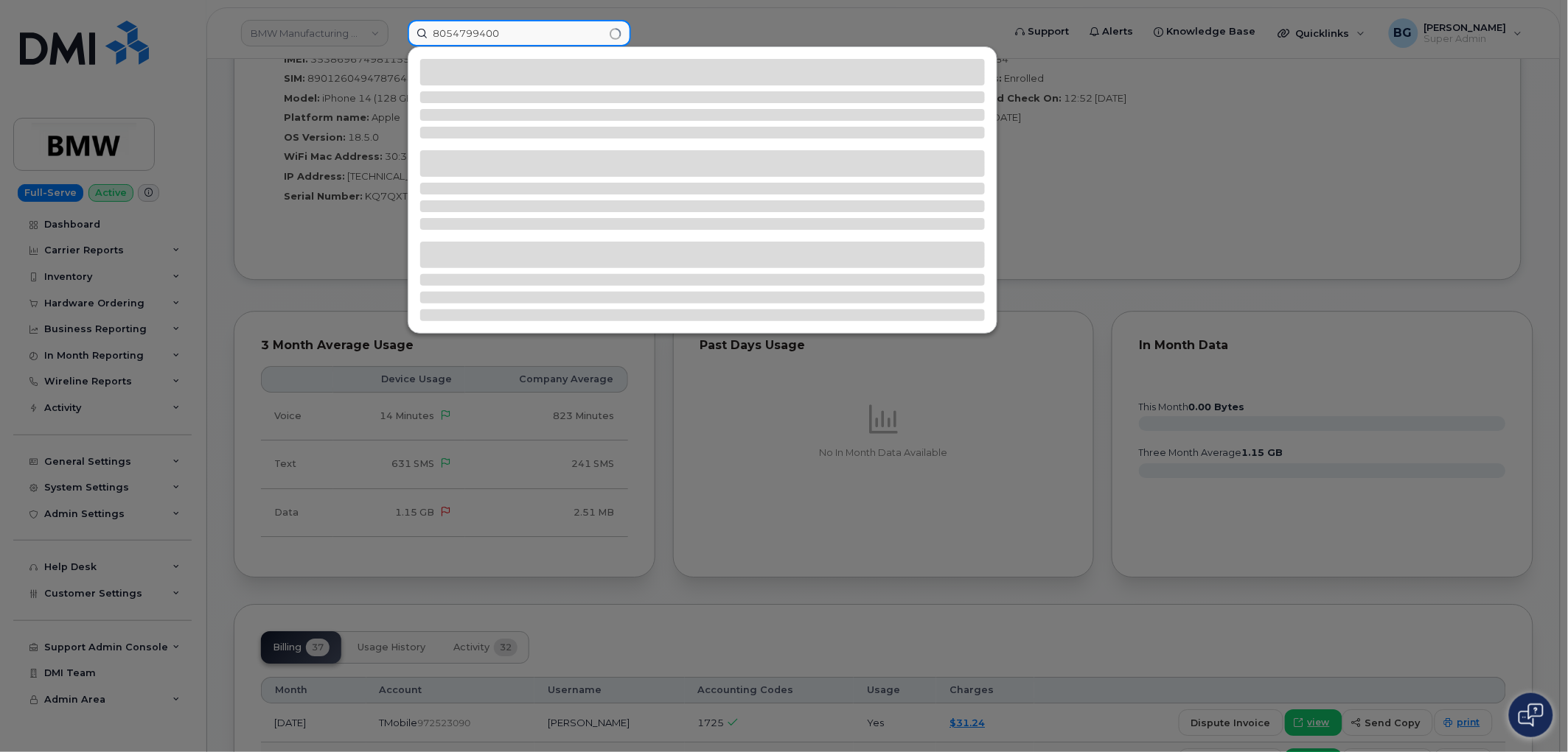
type input "8054799400"
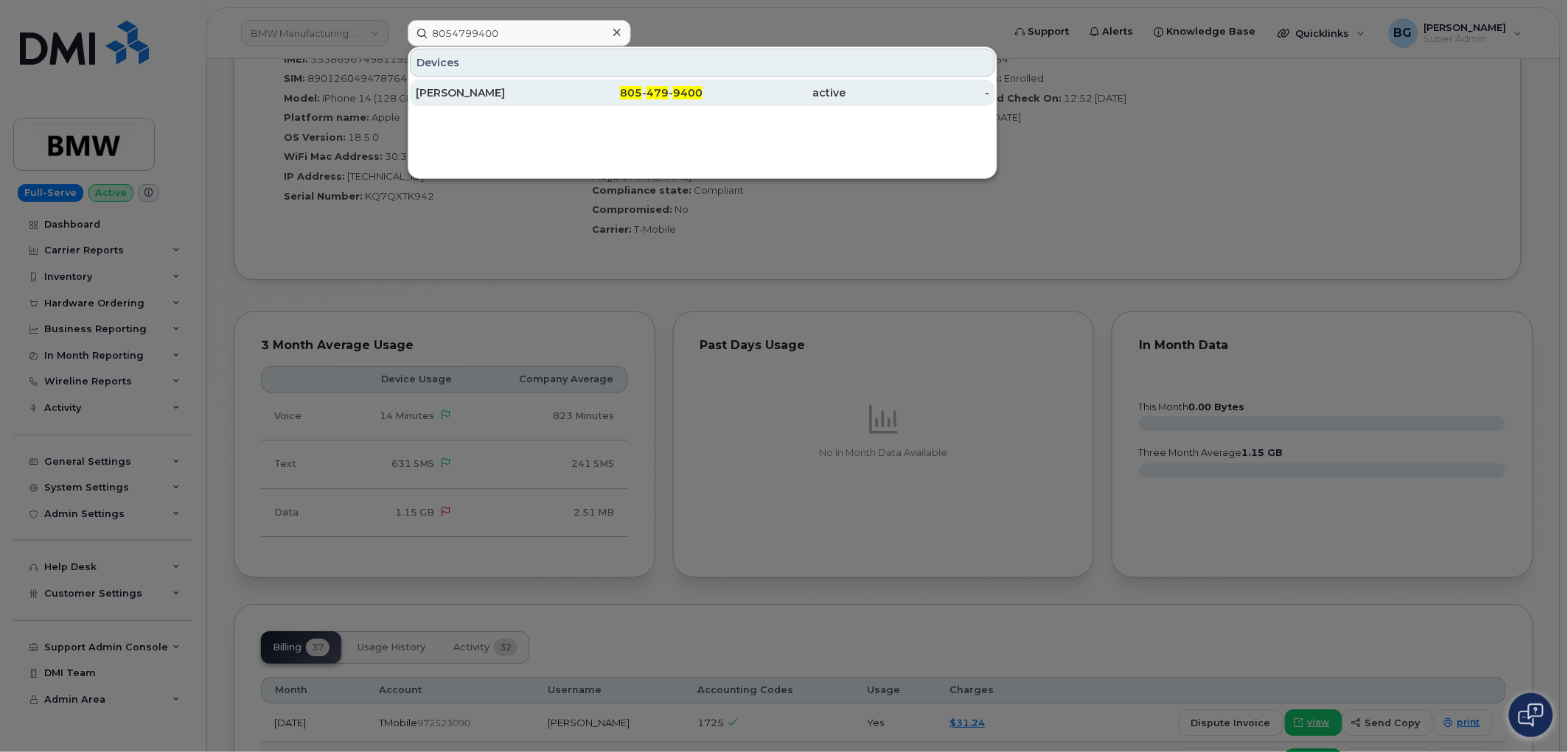
click at [673, 86] on span "9400" at bounding box center [688, 92] width 30 height 13
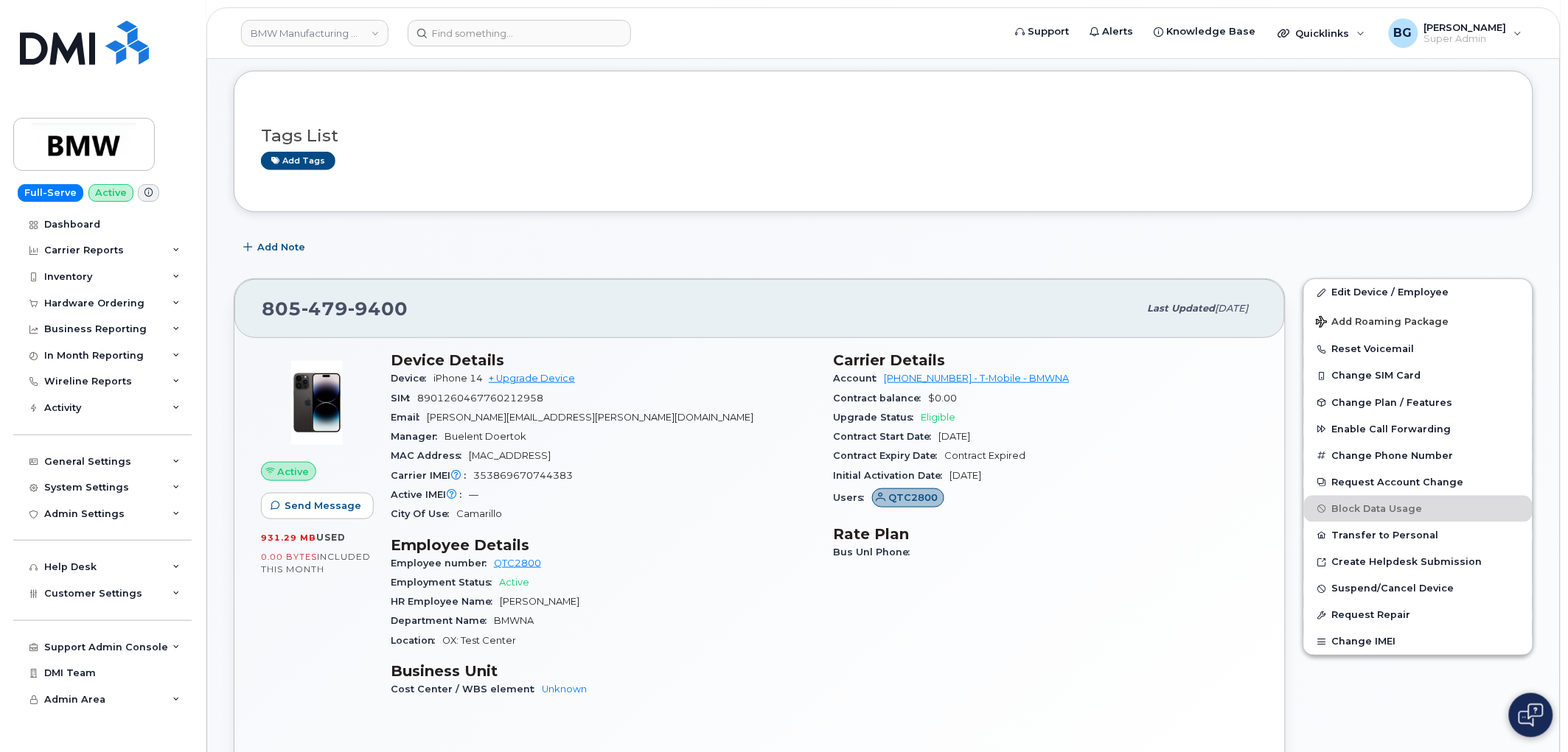
scroll to position [272, 0]
click at [275, 312] on span "805 479 9400" at bounding box center [334, 309] width 146 height 22
drag, startPoint x: 275, startPoint y: 312, endPoint x: 363, endPoint y: 312, distance: 88.0
click at [363, 312] on span "805 479 9400" at bounding box center [334, 309] width 146 height 22
copy span "805 479 9400"
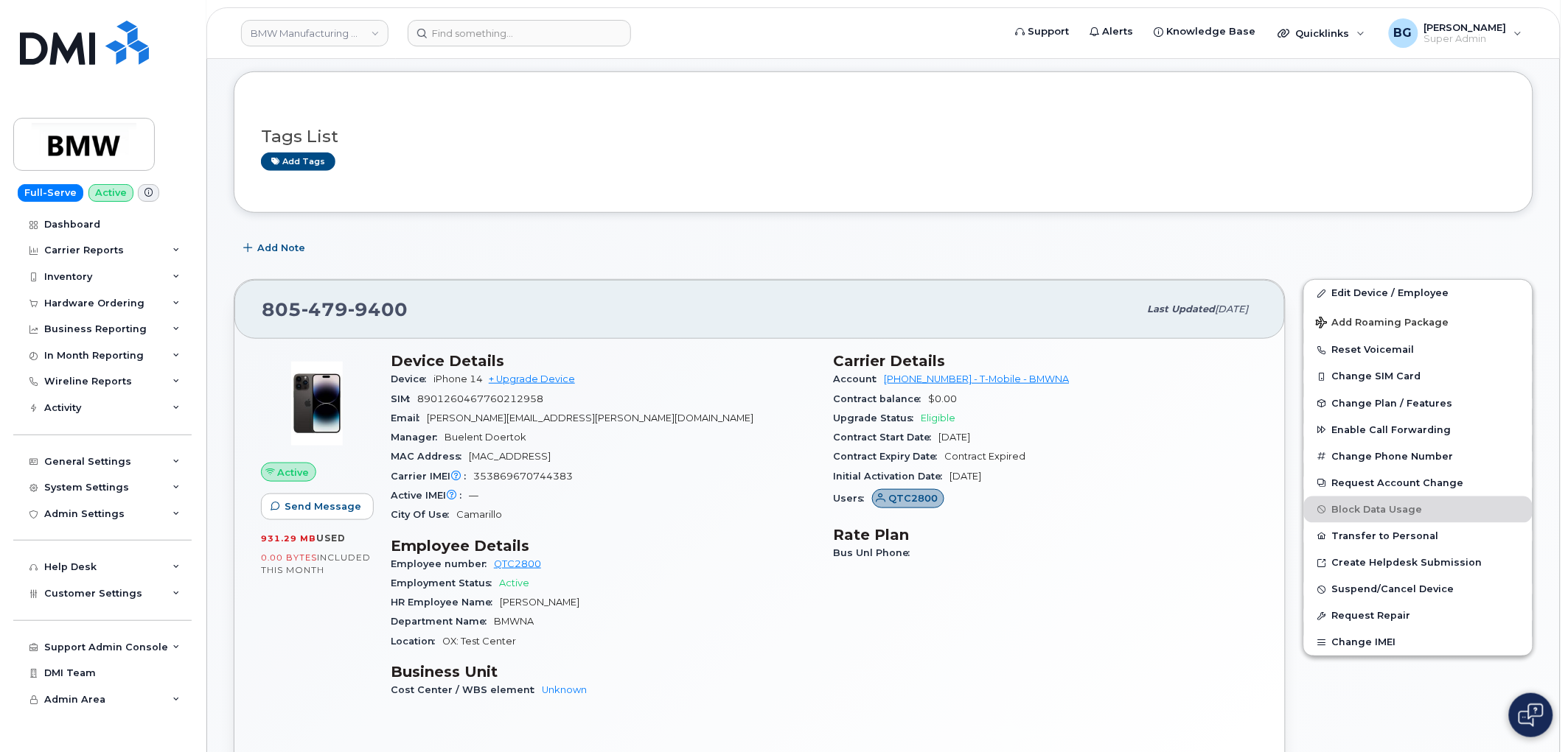
click at [485, 16] on header "BMW Manufacturing Co LLC Support Alerts Knowledge Base Quicklinks Suspend / Can…" at bounding box center [883, 33] width 1354 height 52
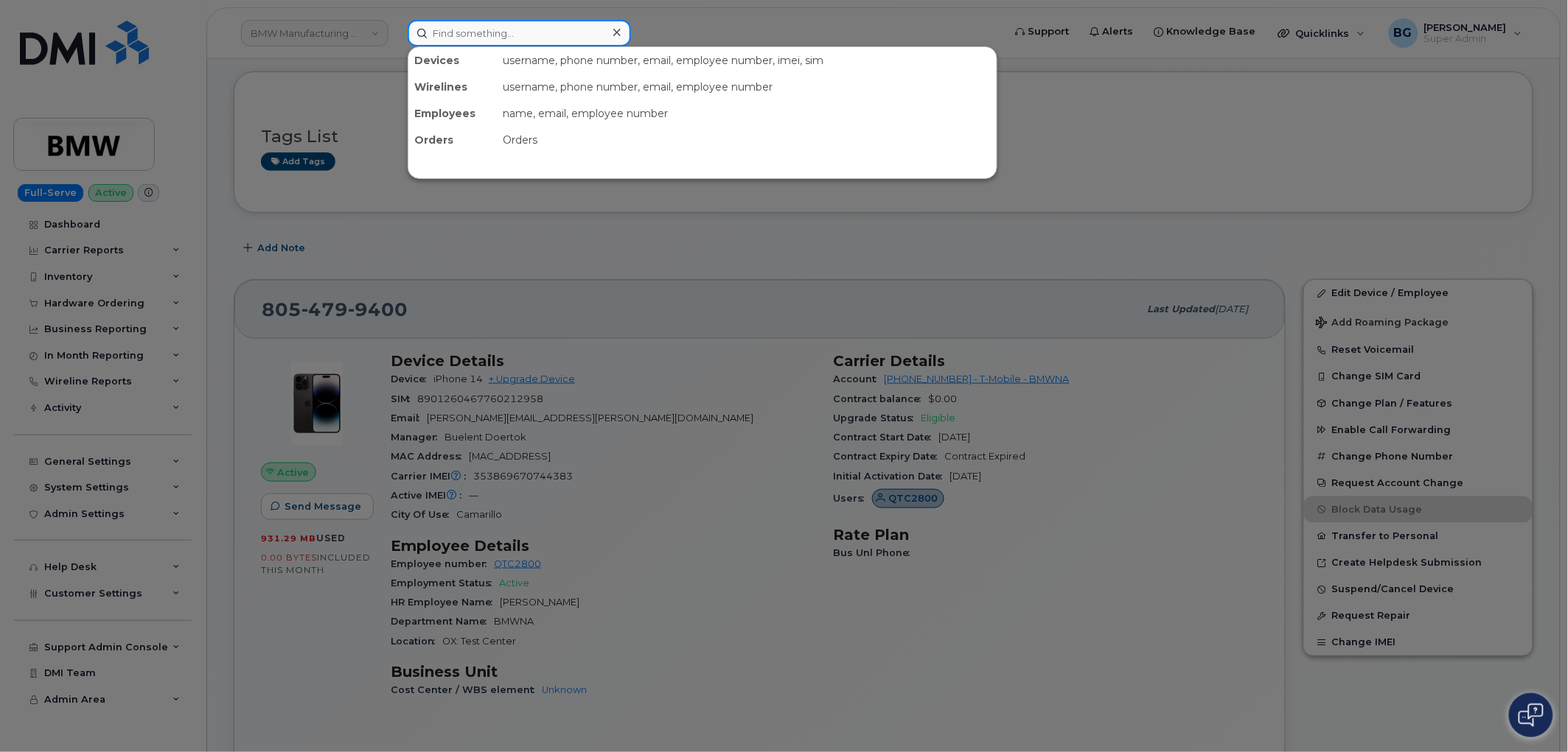
click at [492, 35] on input at bounding box center [520, 33] width 223 height 27
paste input "8054799400"
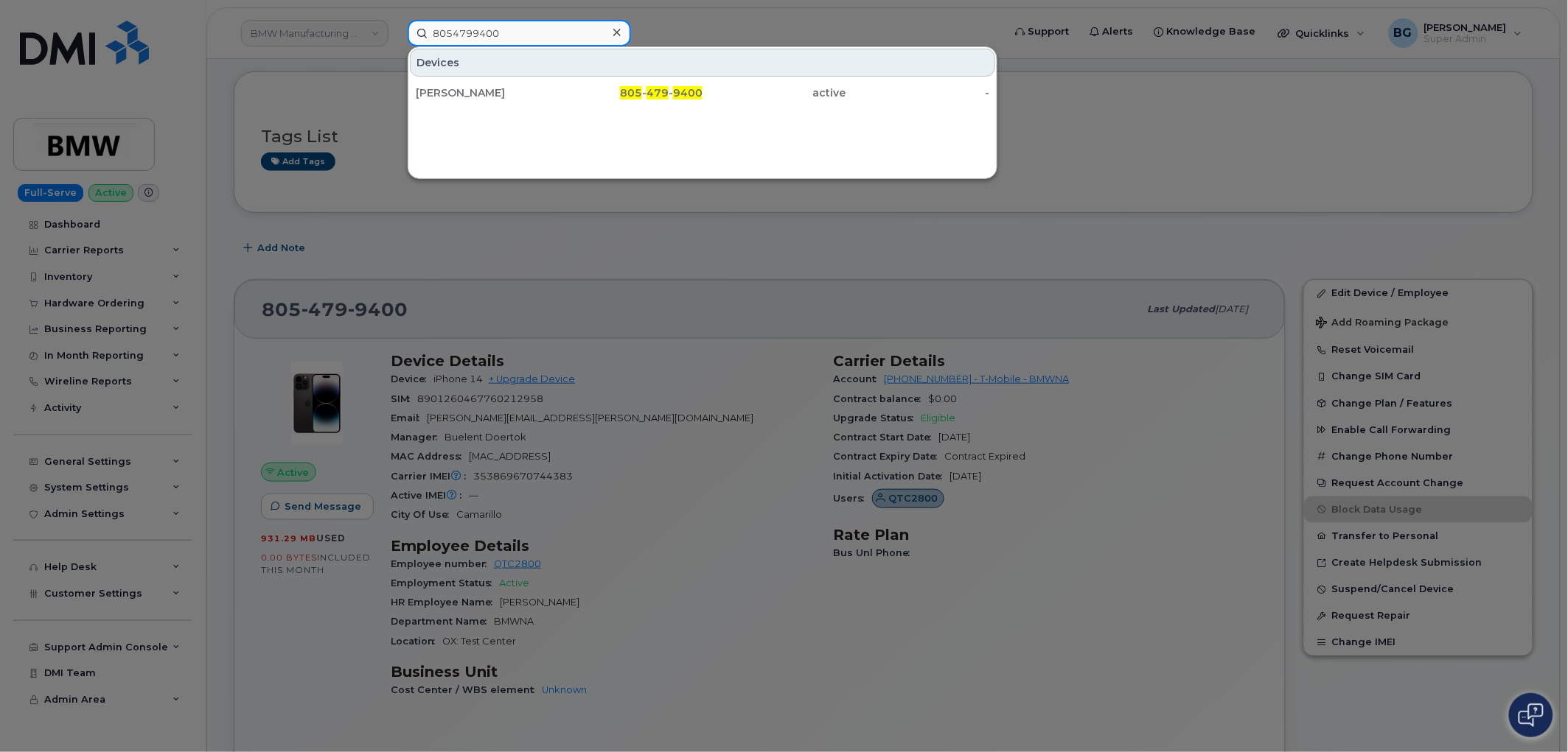
type input "8054799400"
click at [1163, 122] on div at bounding box center [784, 376] width 1568 height 752
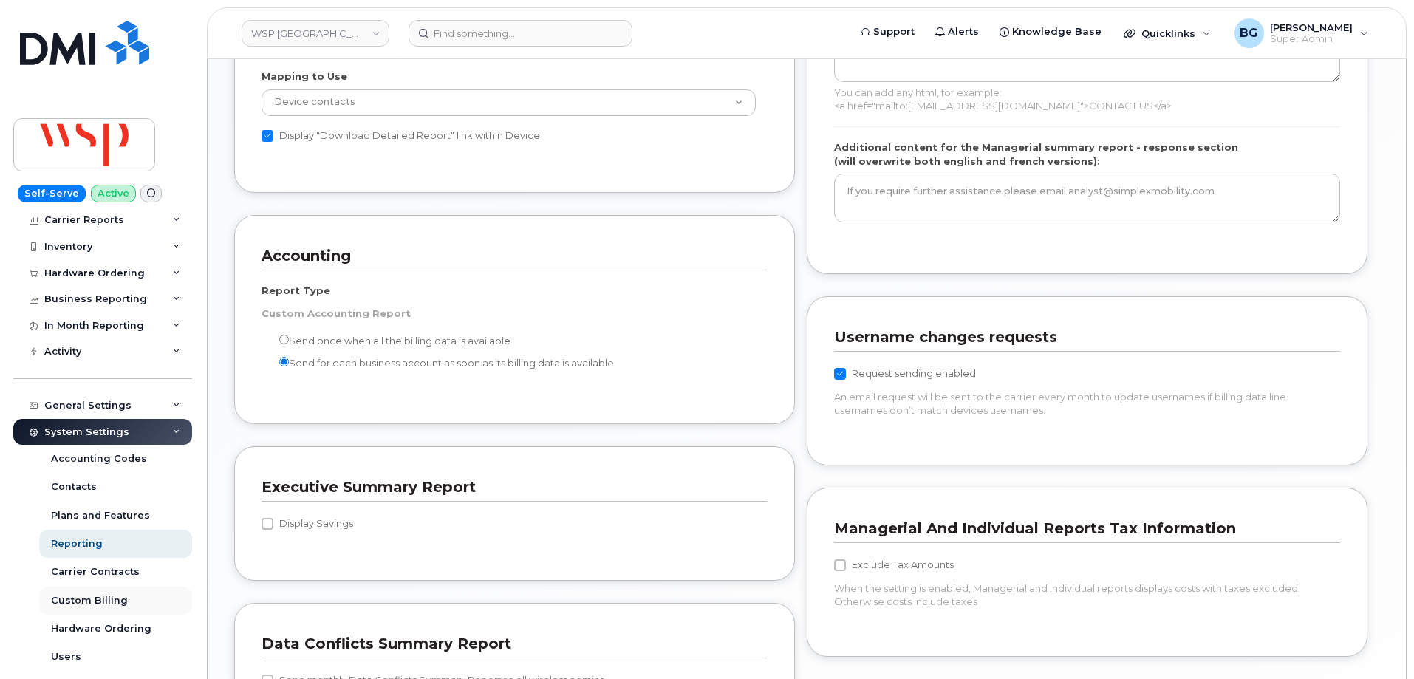
scroll to position [197, 0]
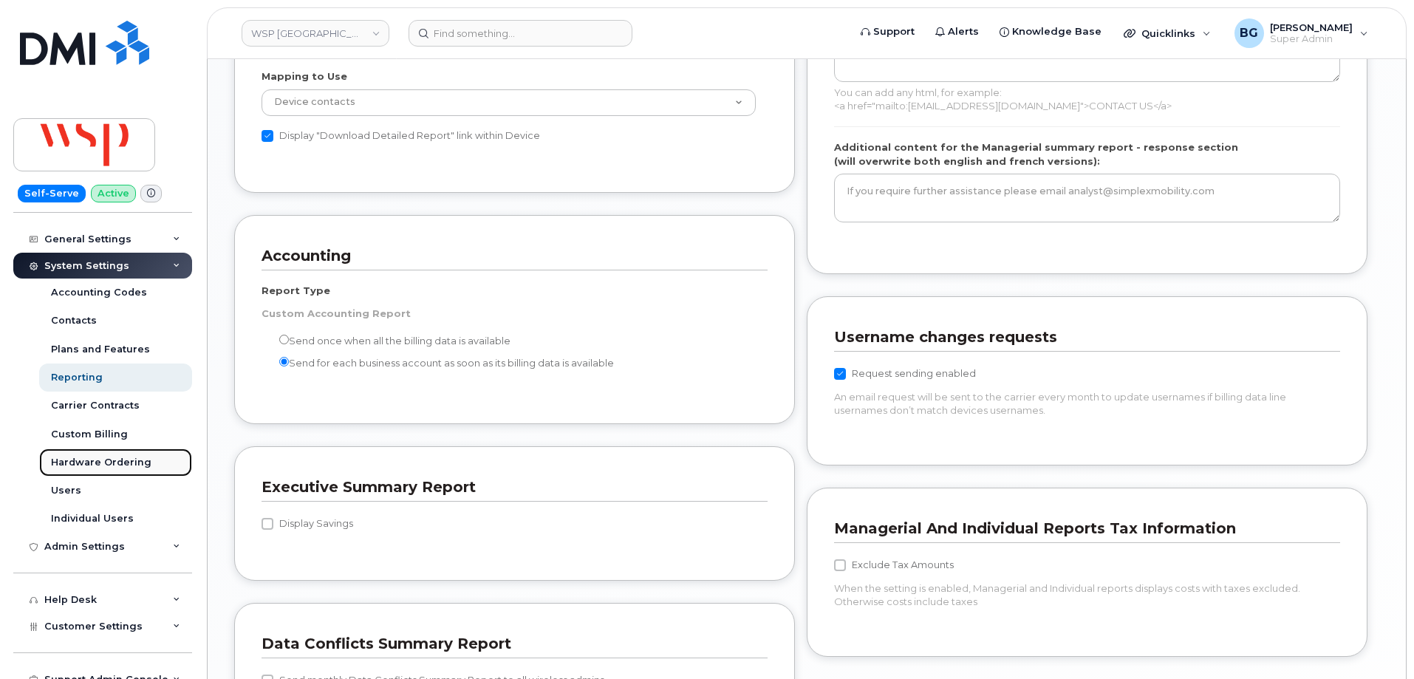
click at [100, 459] on div "Hardware Ordering" at bounding box center [101, 462] width 100 height 13
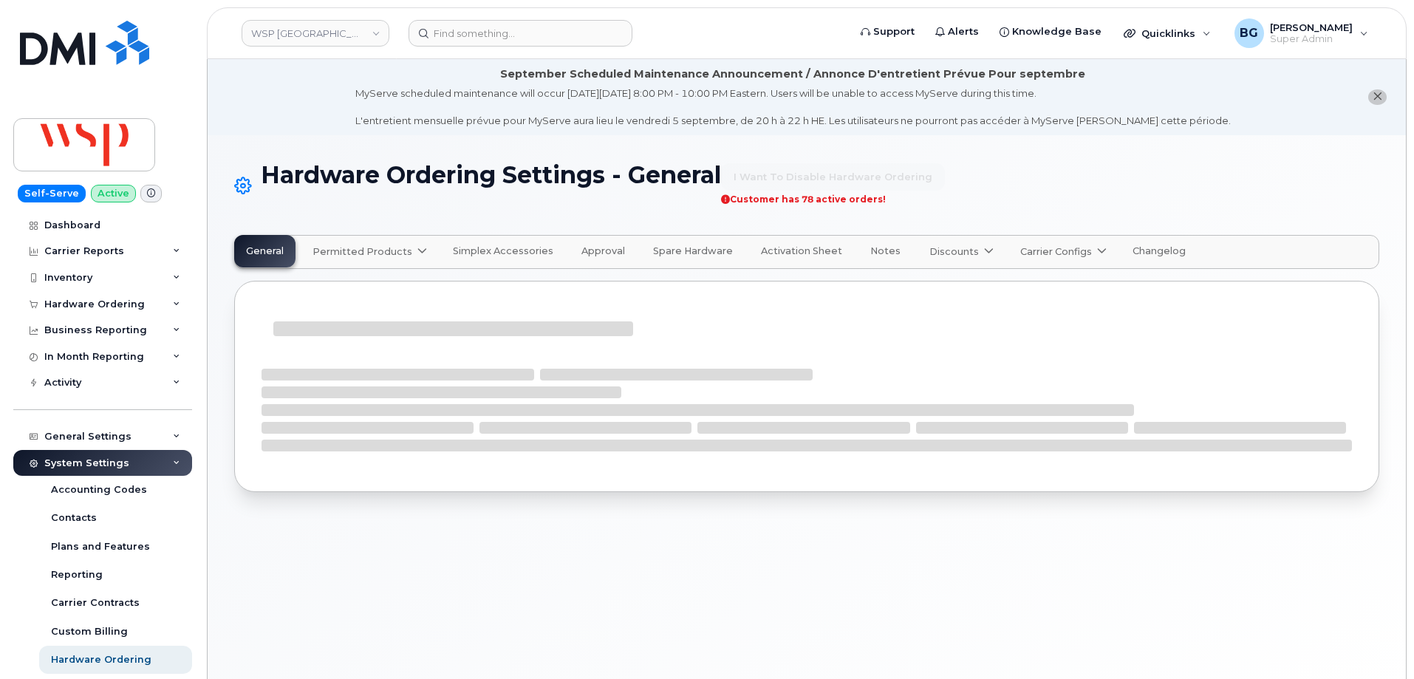
click at [1051, 248] on span "Carrier Configs" at bounding box center [1056, 252] width 72 height 14
select select "admins"
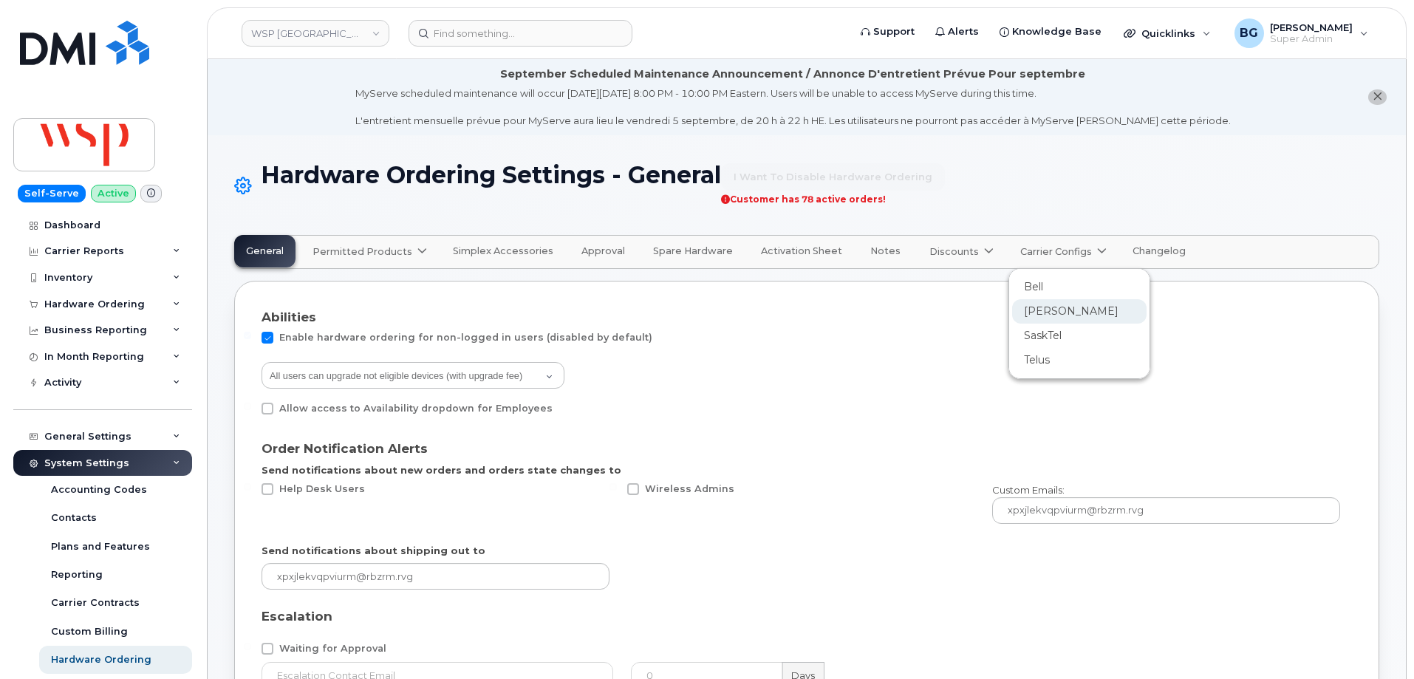
click at [1024, 309] on span "[PERSON_NAME]" at bounding box center [1071, 312] width 95 height 16
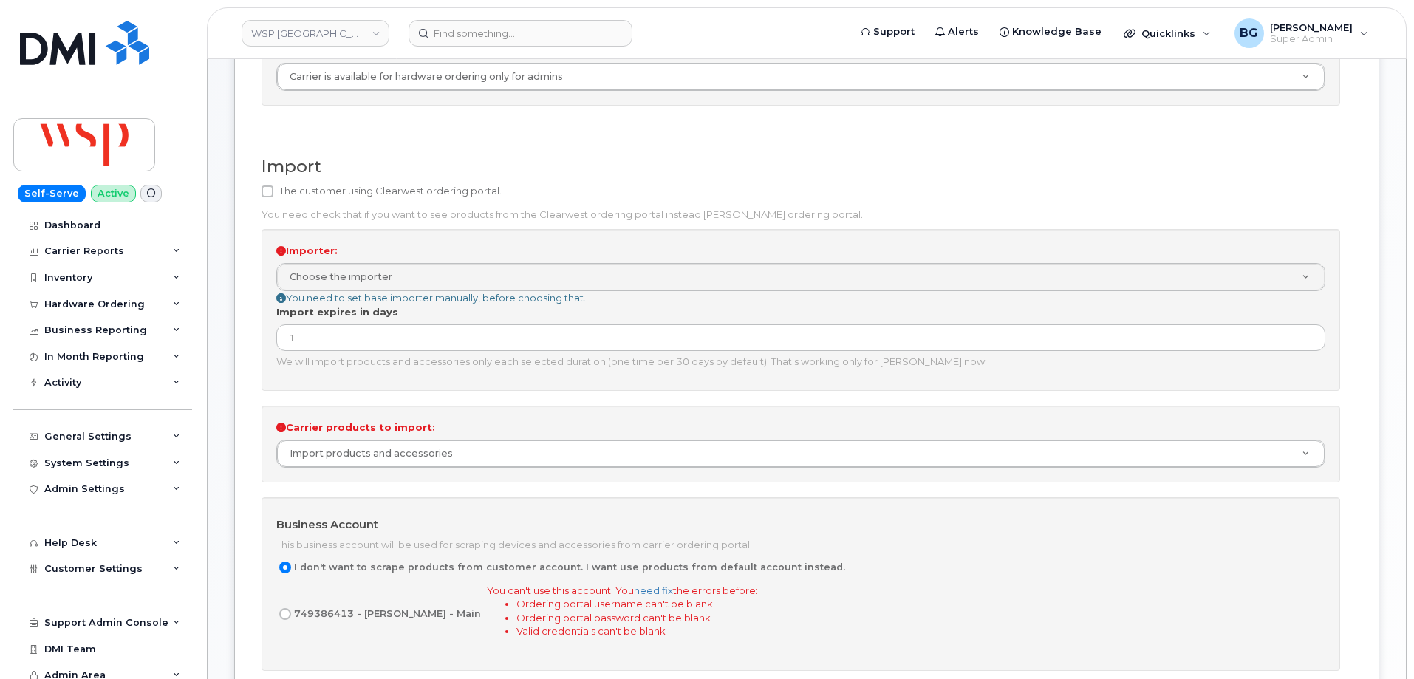
scroll to position [9, 0]
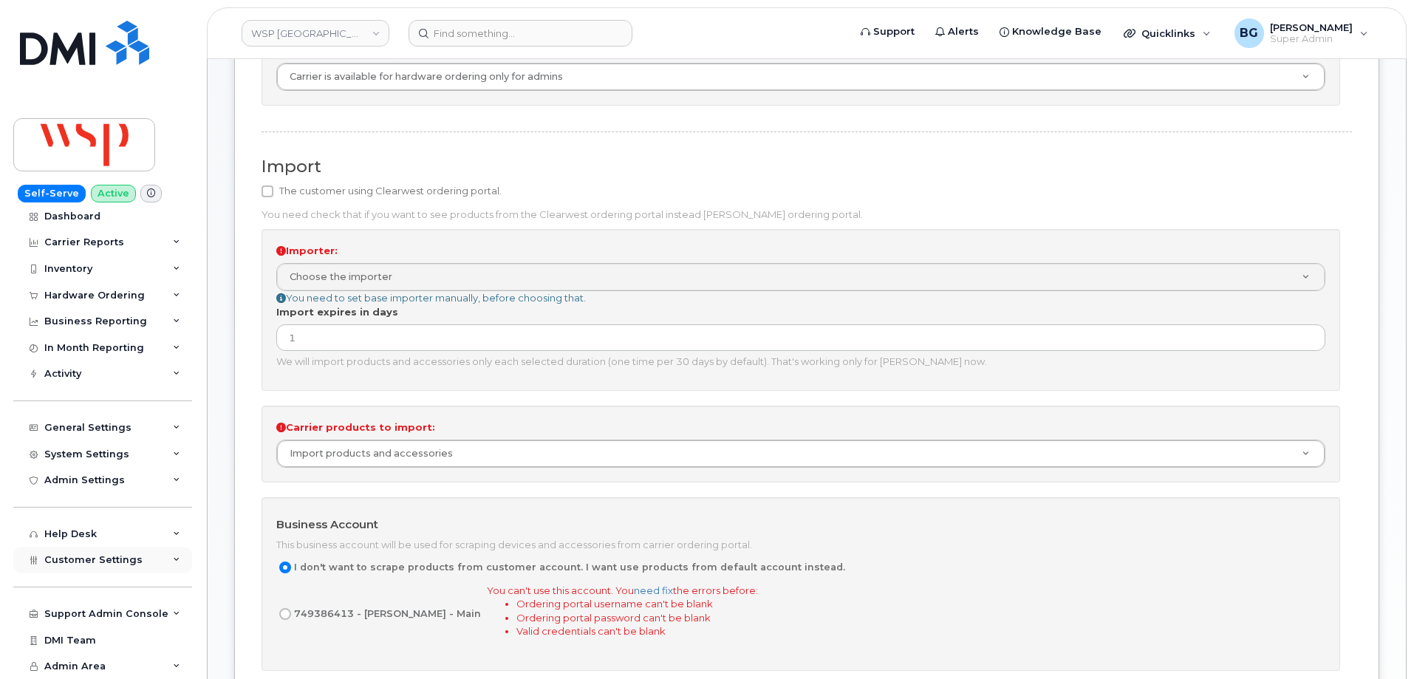
click at [89, 557] on span "Customer Settings" at bounding box center [93, 559] width 98 height 11
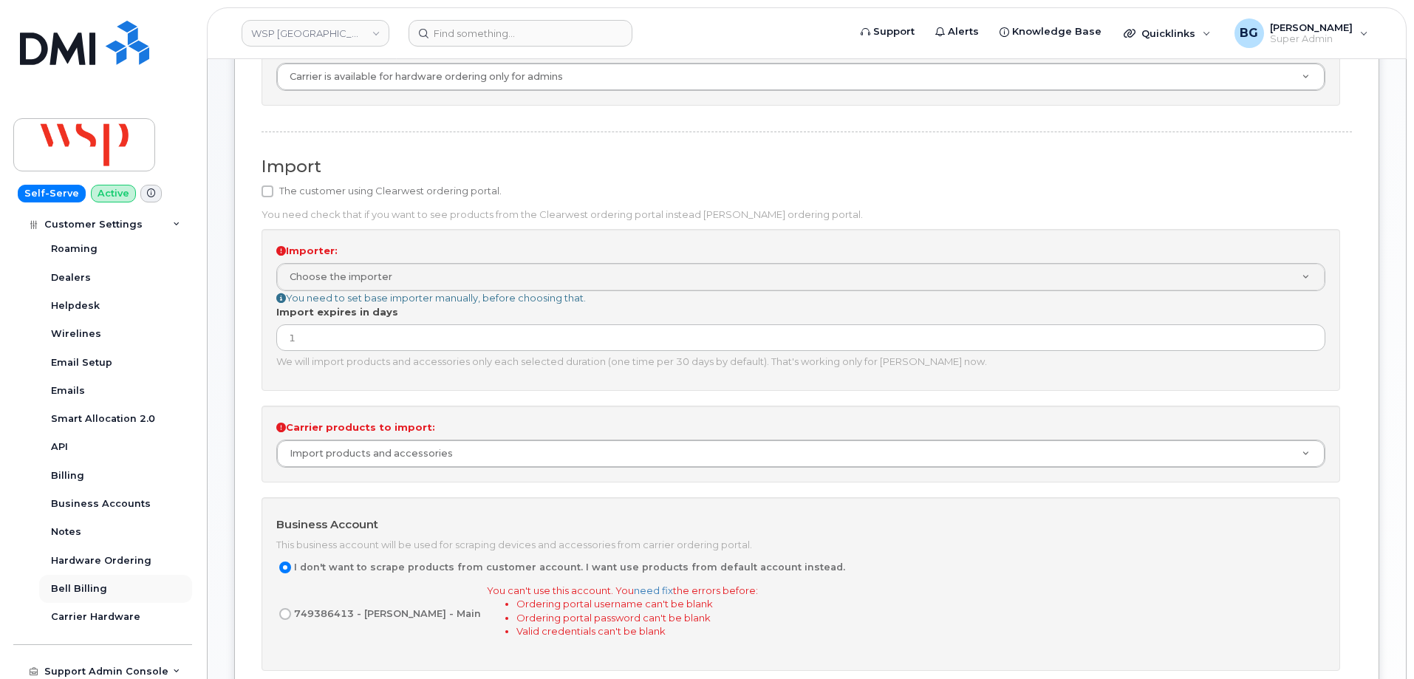
scroll to position [452, 0]
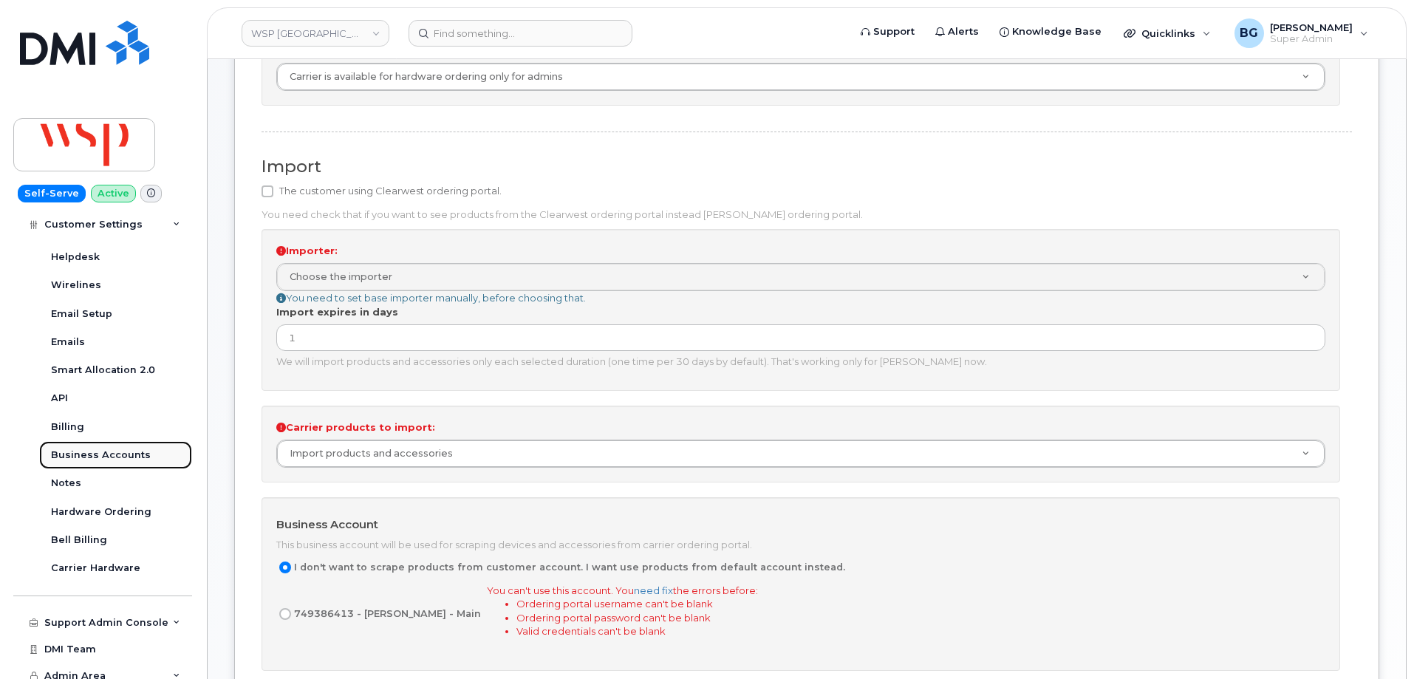
click at [101, 451] on div "Business Accounts" at bounding box center [101, 454] width 100 height 13
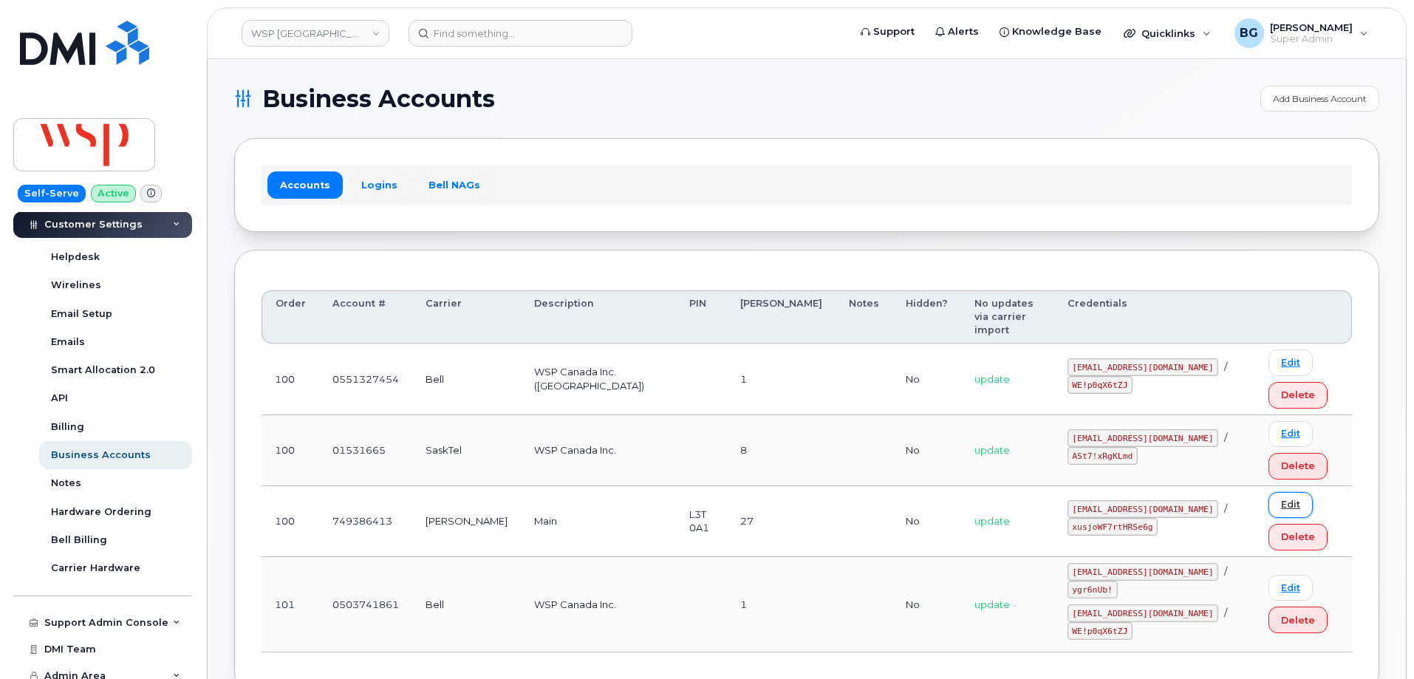
click at [1269, 492] on link "Edit" at bounding box center [1291, 505] width 44 height 26
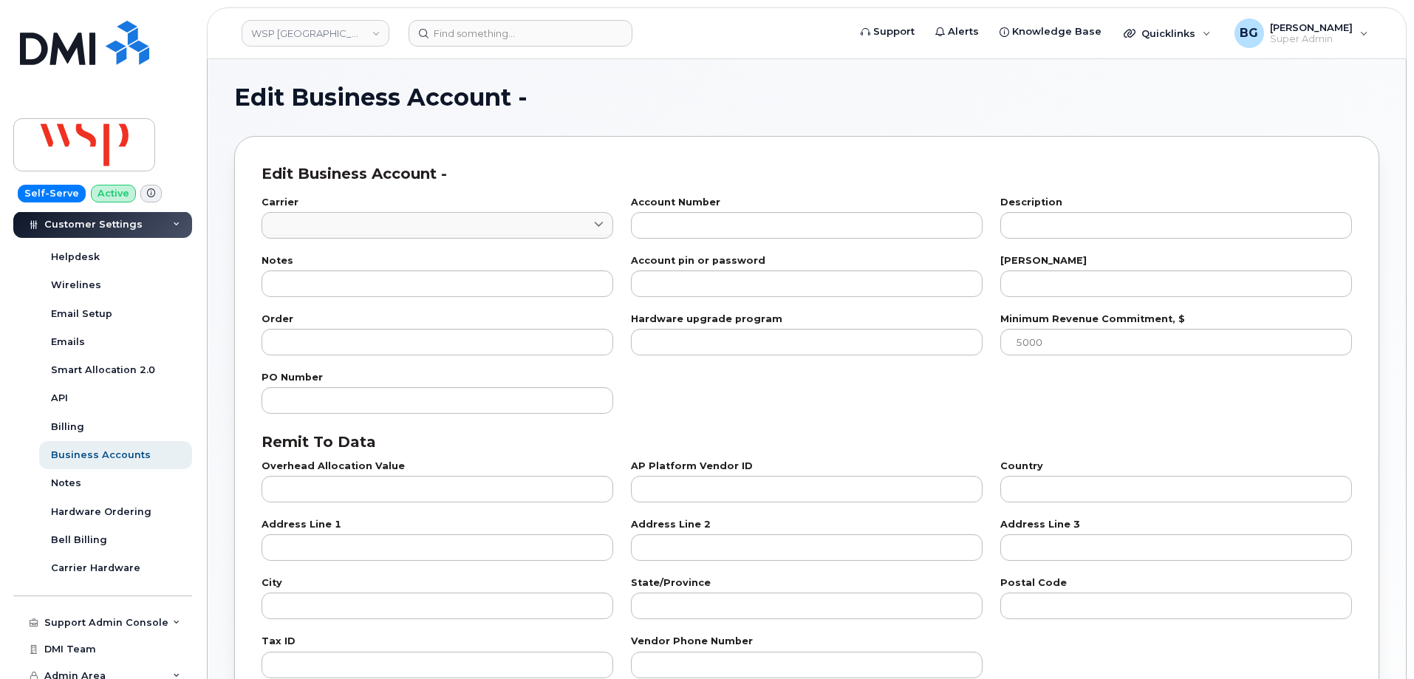
type input "3"
type input "749386413"
type input "Main"
type input "L3T 0A1"
type input "27"
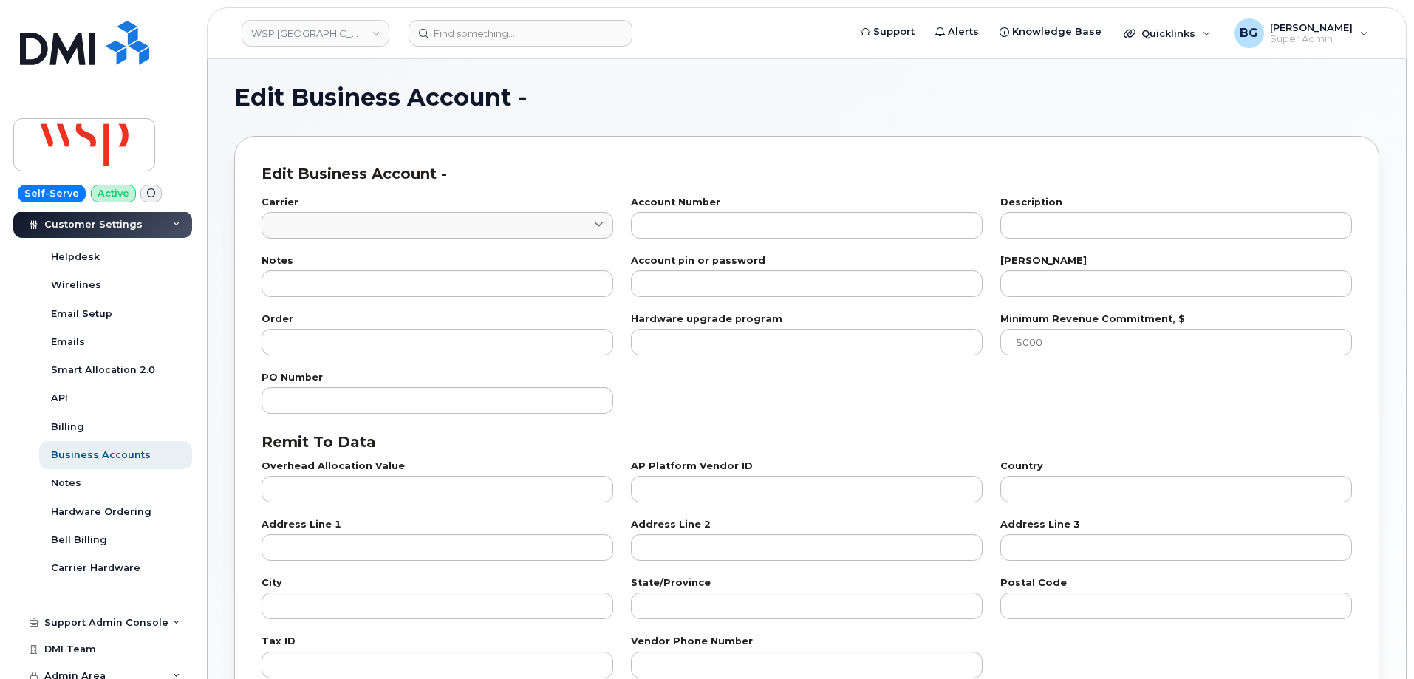
type input "100"
checkbox input "true"
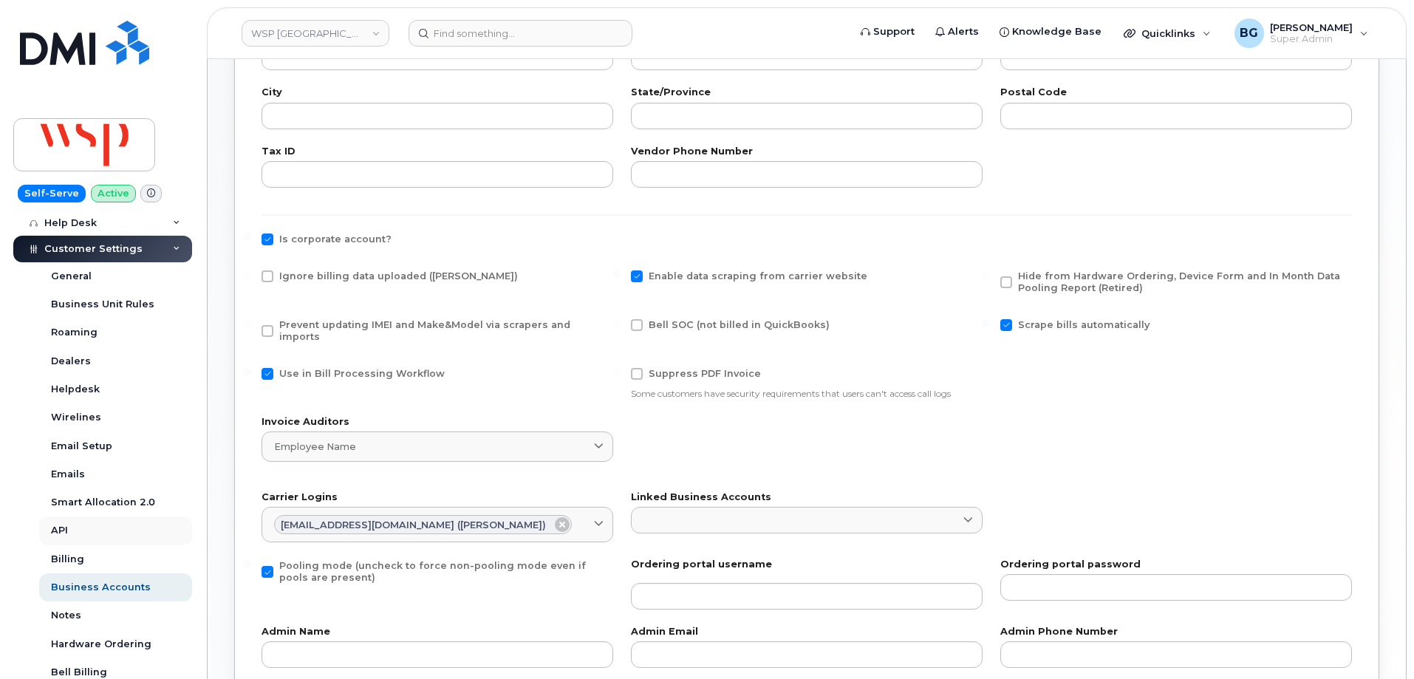
scroll to position [304, 0]
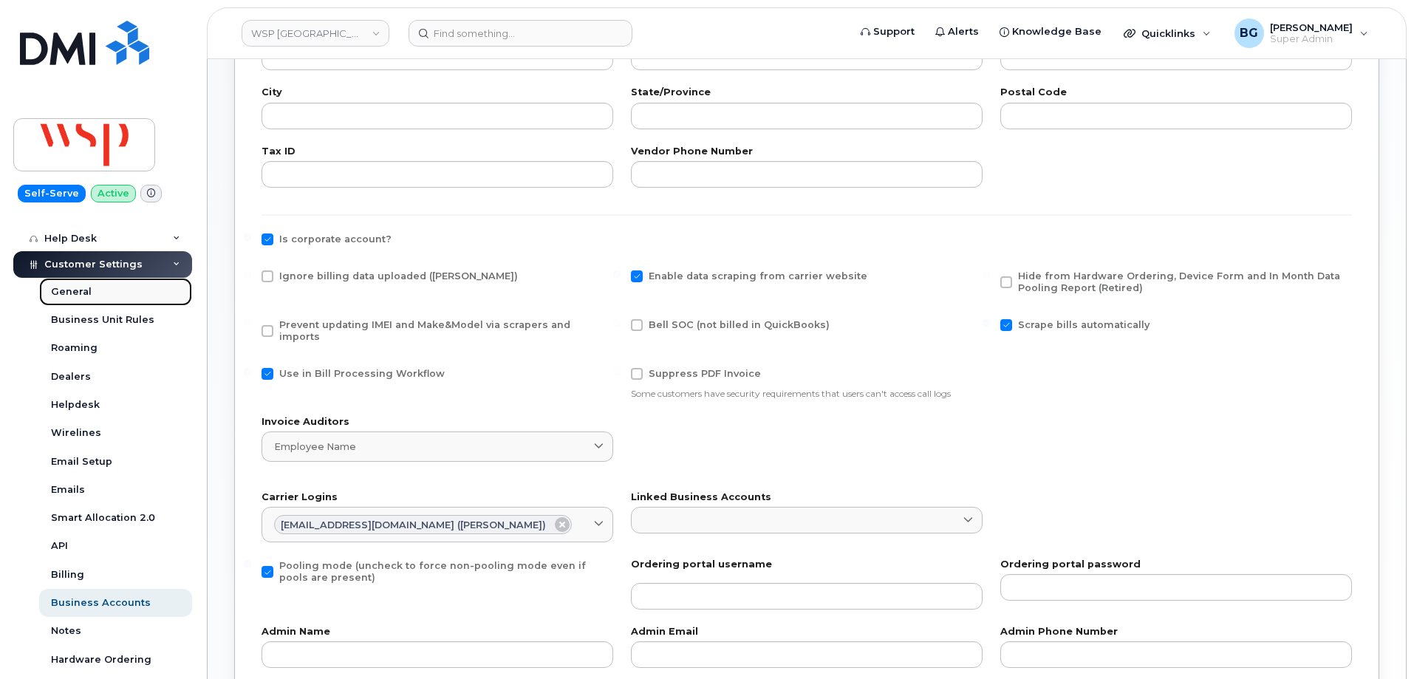
click at [58, 290] on div "General" at bounding box center [71, 291] width 41 height 13
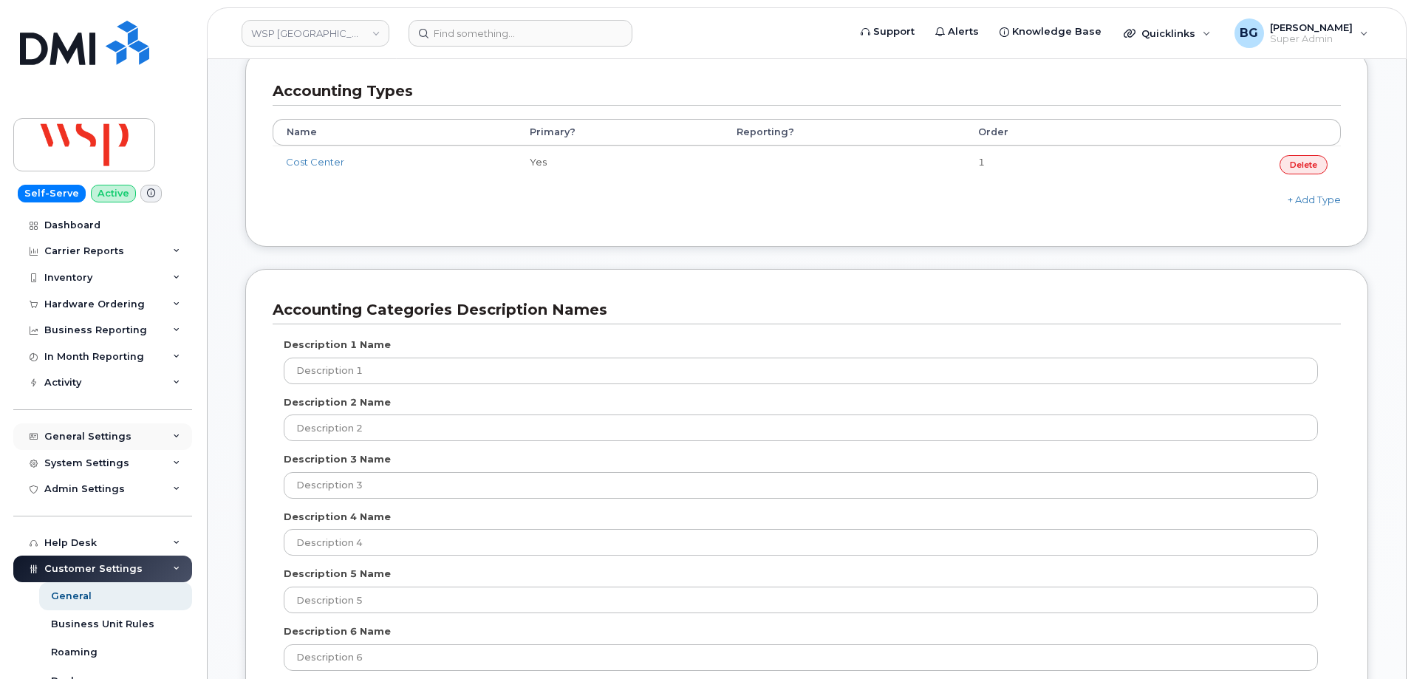
click at [88, 429] on div "General Settings" at bounding box center [102, 436] width 179 height 27
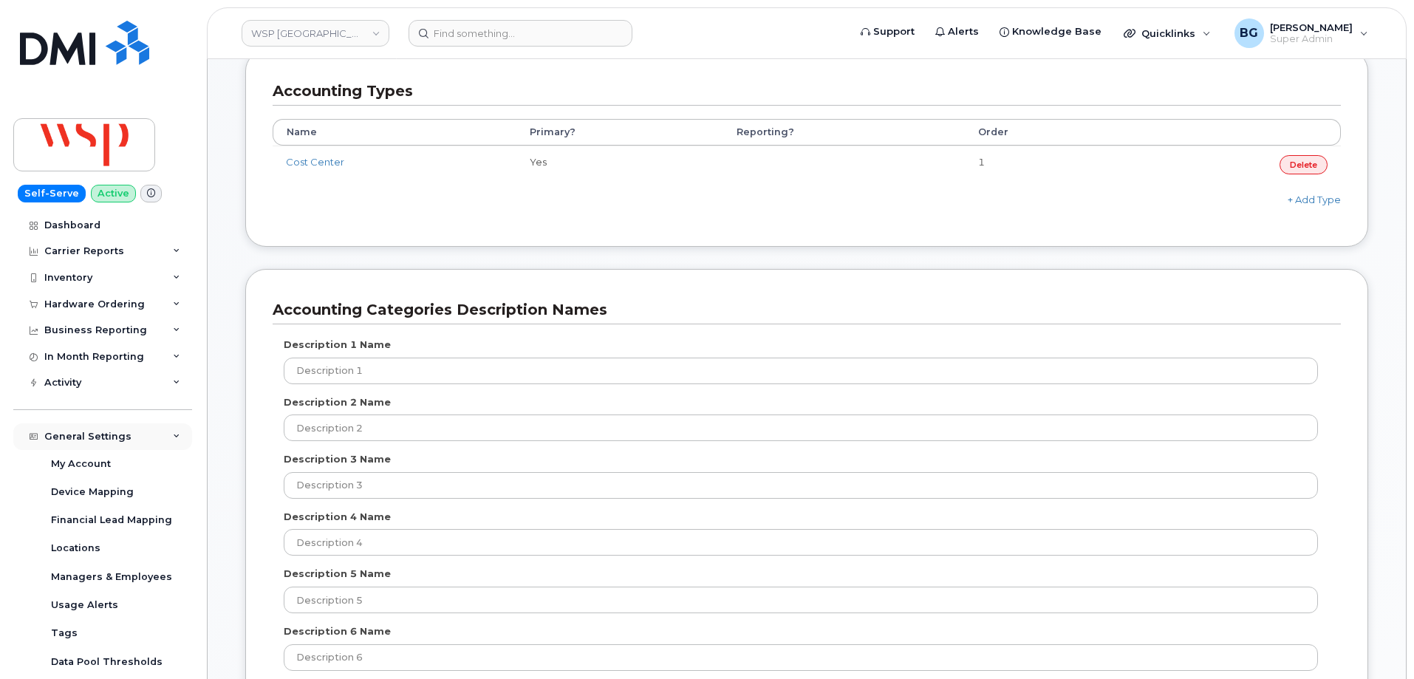
click at [78, 431] on div "General Settings" at bounding box center [87, 437] width 87 height 12
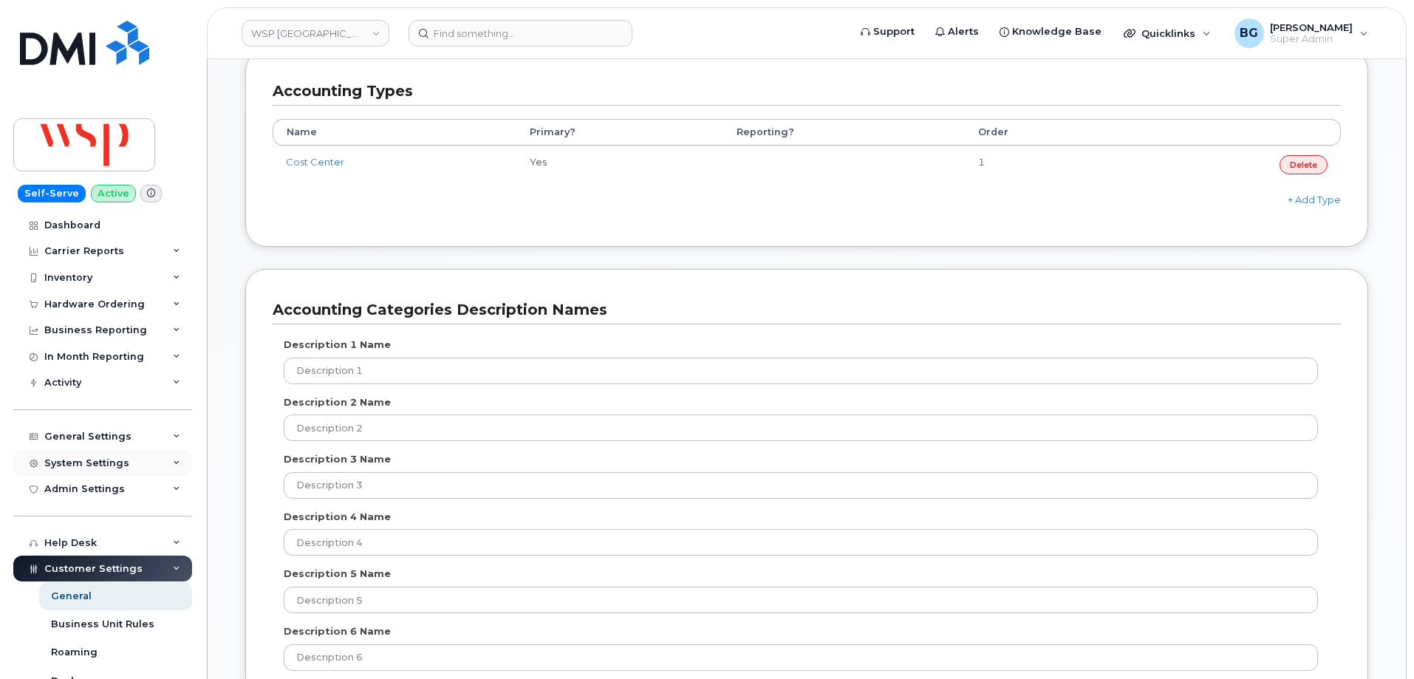
click at [81, 462] on div "System Settings" at bounding box center [86, 463] width 85 height 12
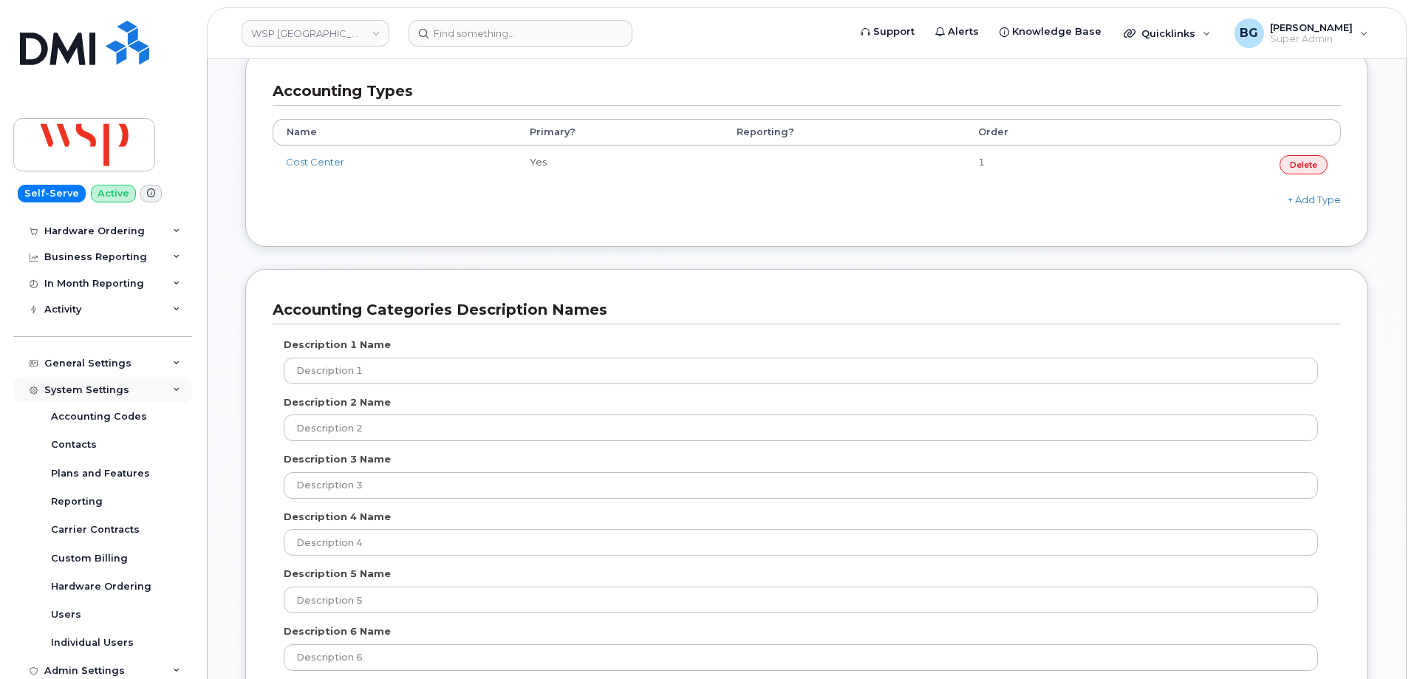
scroll to position [148, 0]
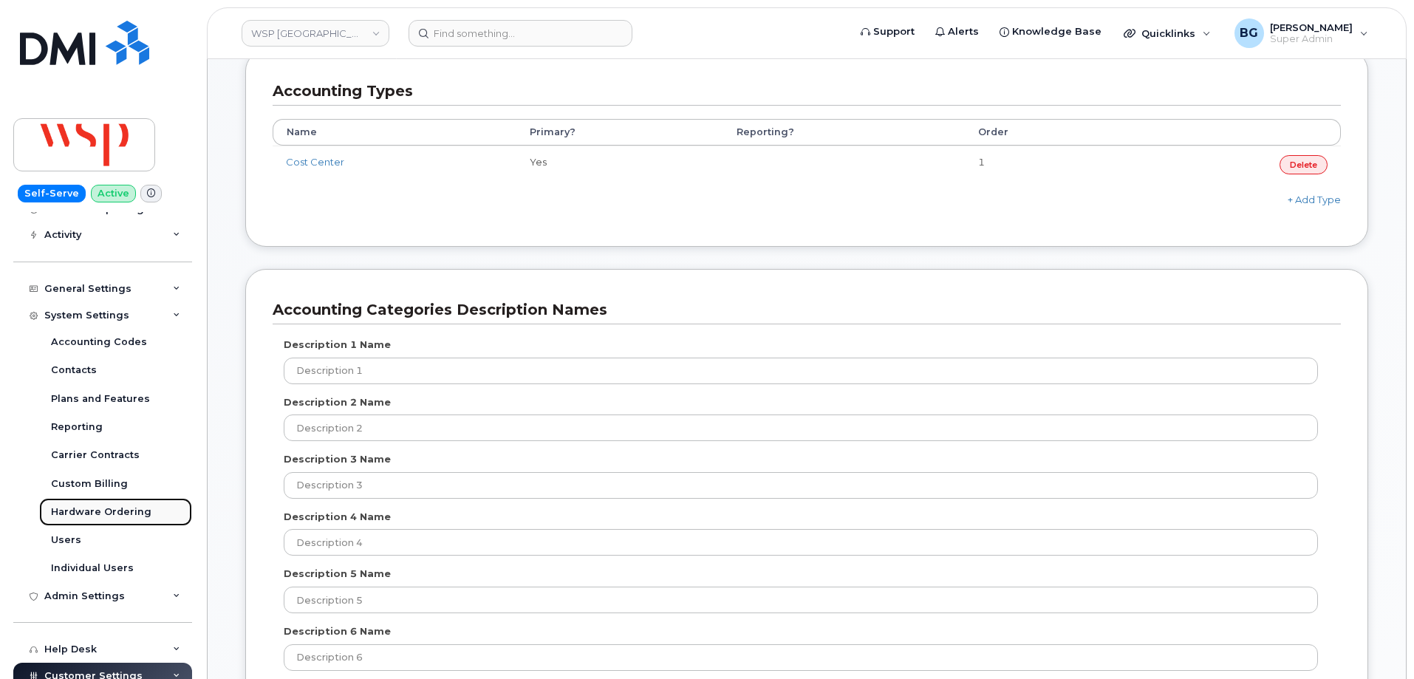
click at [94, 499] on link "Hardware Ordering" at bounding box center [115, 512] width 153 height 28
click at [94, 509] on div "Hardware Ordering" at bounding box center [101, 511] width 100 height 13
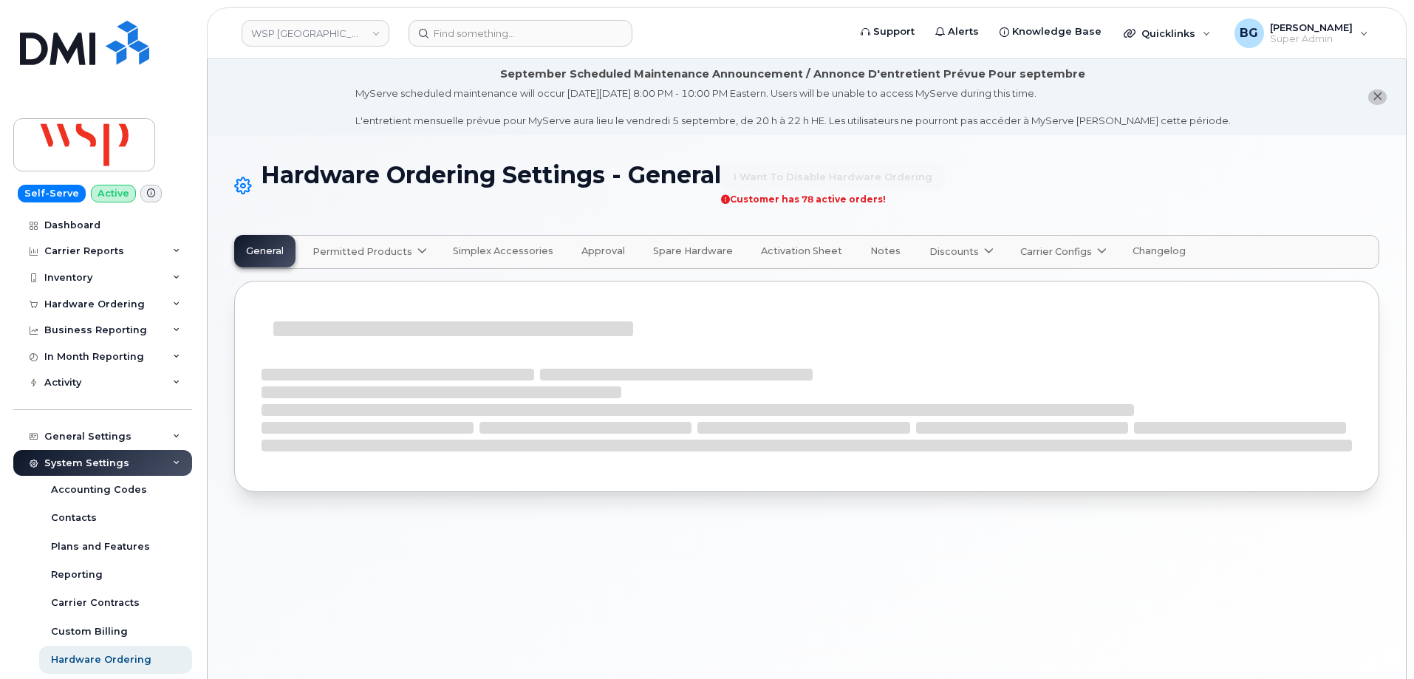
select select "admins"
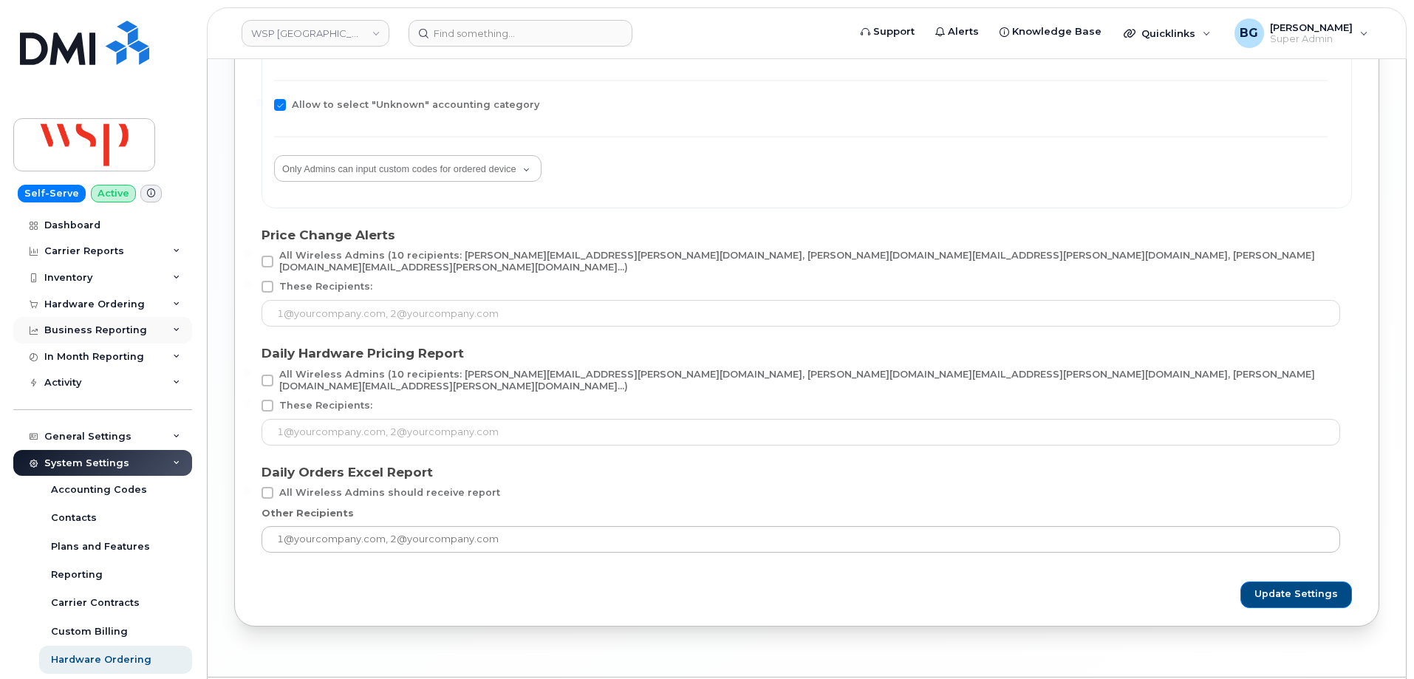
click at [117, 324] on div "Business Reporting" at bounding box center [102, 330] width 179 height 27
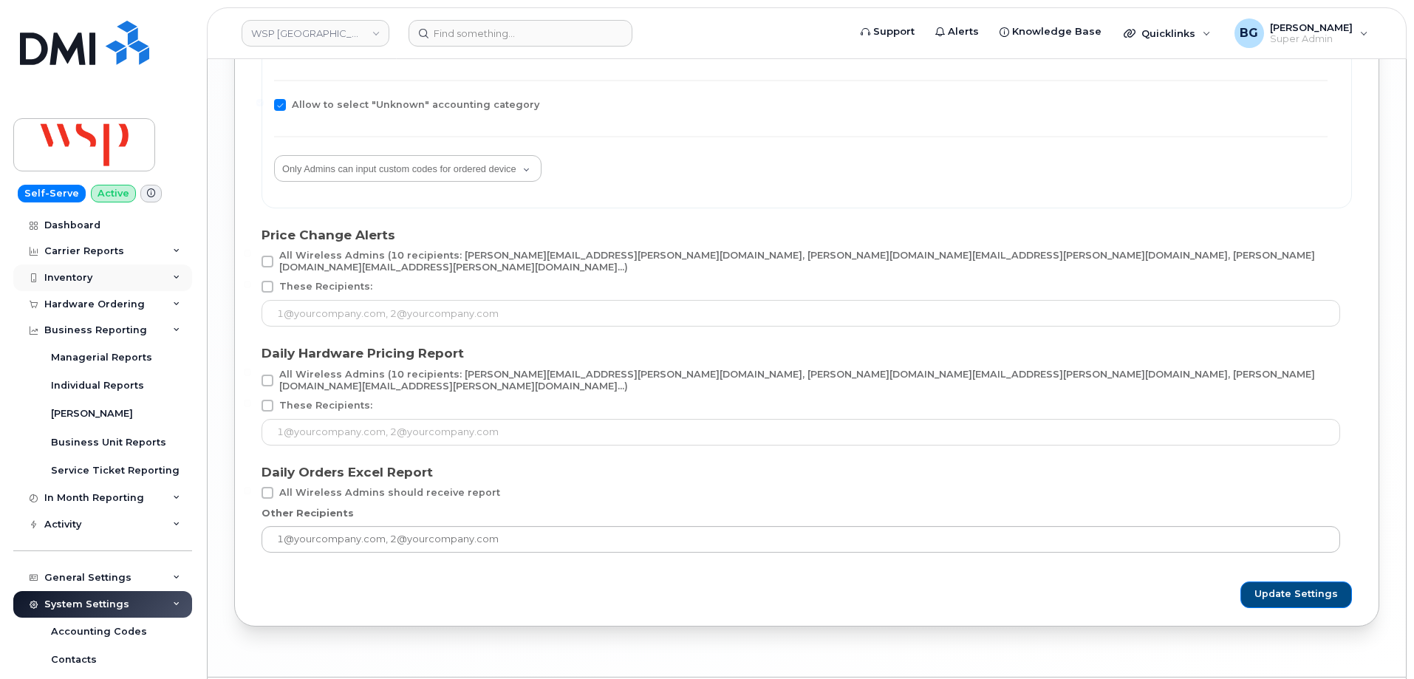
click at [57, 278] on div "Inventory" at bounding box center [68, 278] width 48 height 12
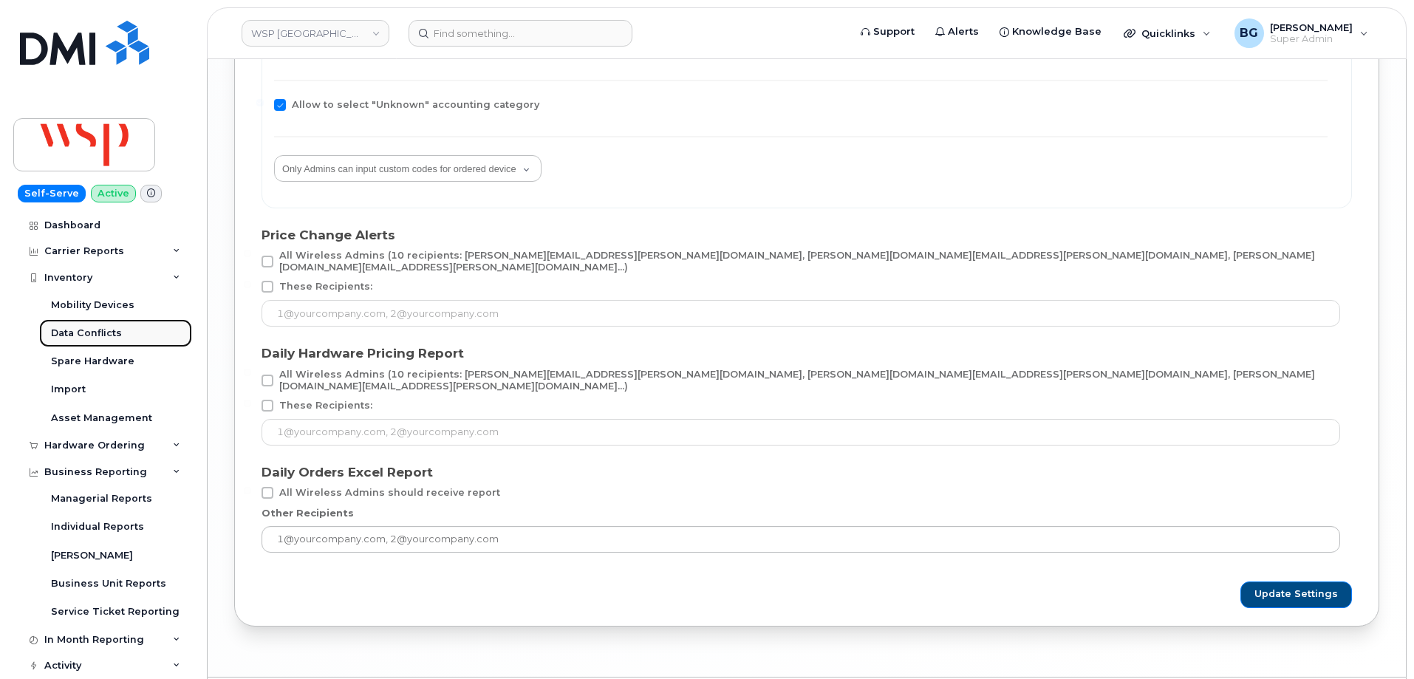
click at [93, 331] on div "Data Conflicts" at bounding box center [86, 333] width 71 height 13
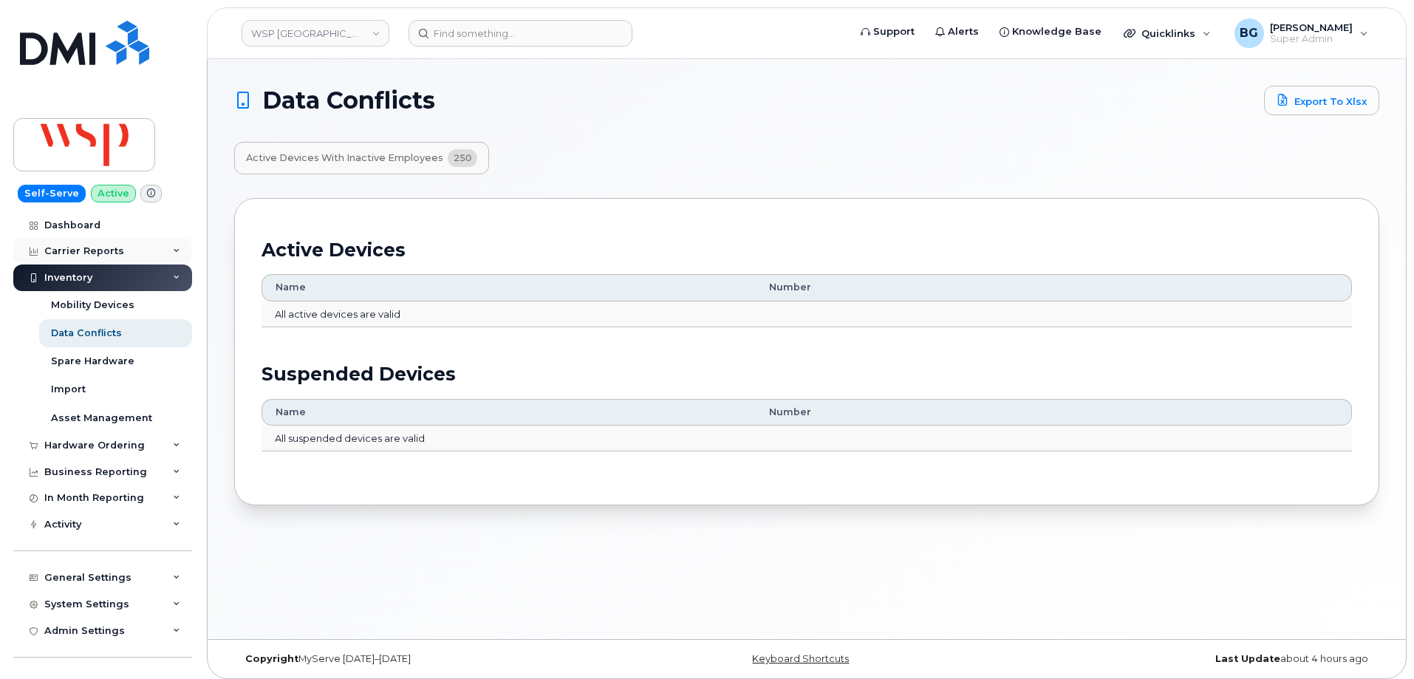
click at [103, 247] on div "Carrier Reports" at bounding box center [84, 251] width 80 height 12
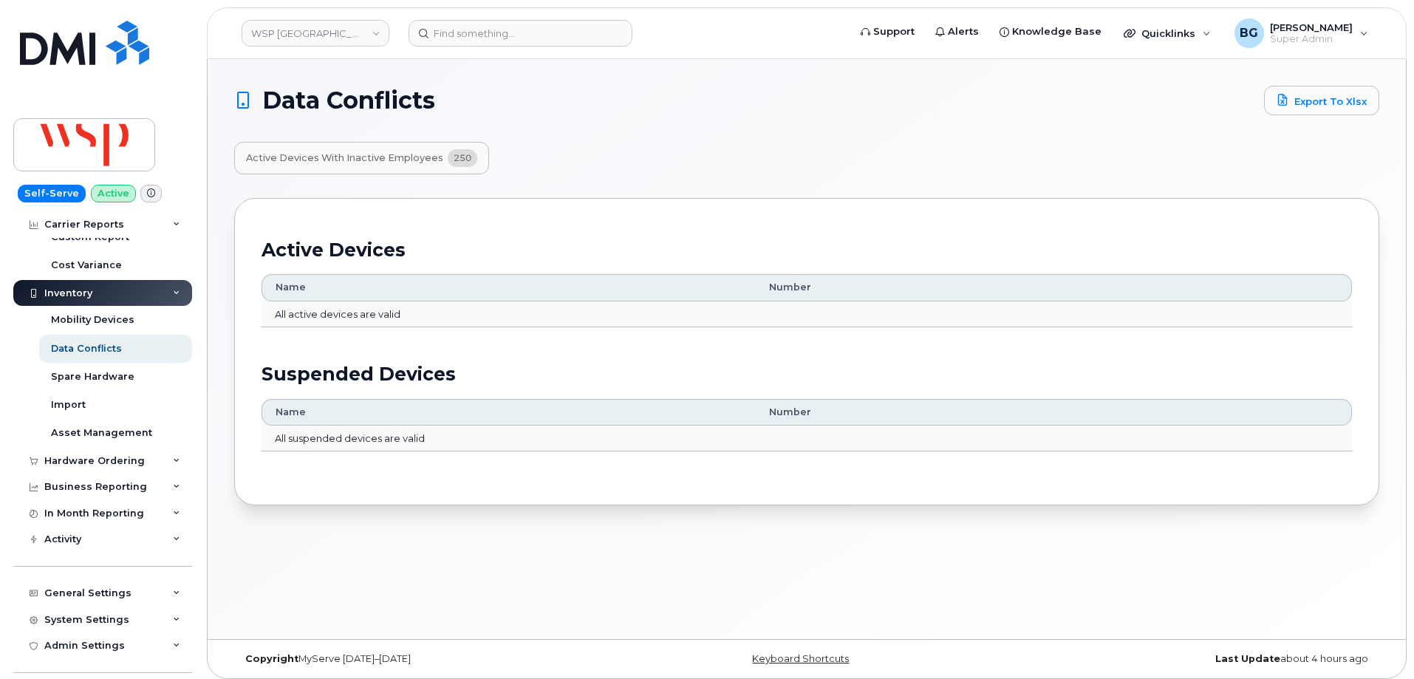
scroll to position [394, 0]
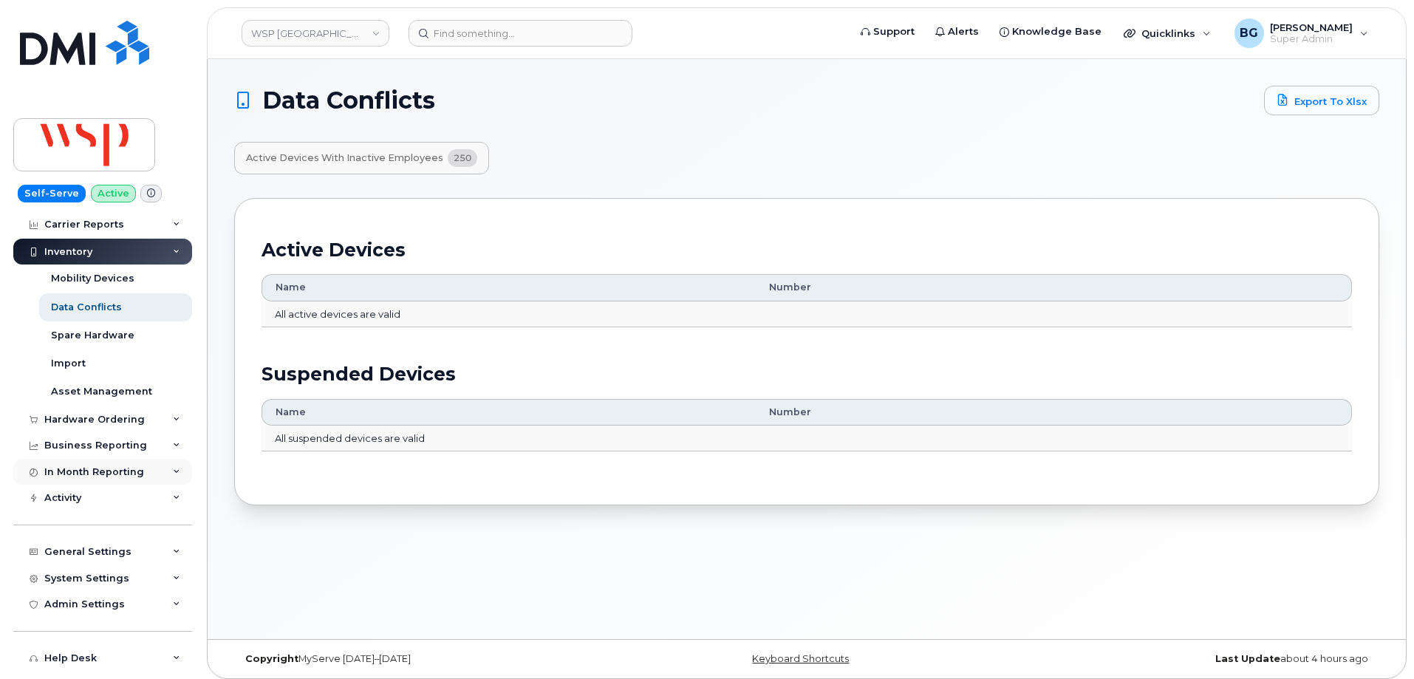
click at [125, 474] on div "In Month Reporting" at bounding box center [94, 472] width 100 height 12
click at [99, 497] on div "Activity" at bounding box center [102, 498] width 179 height 27
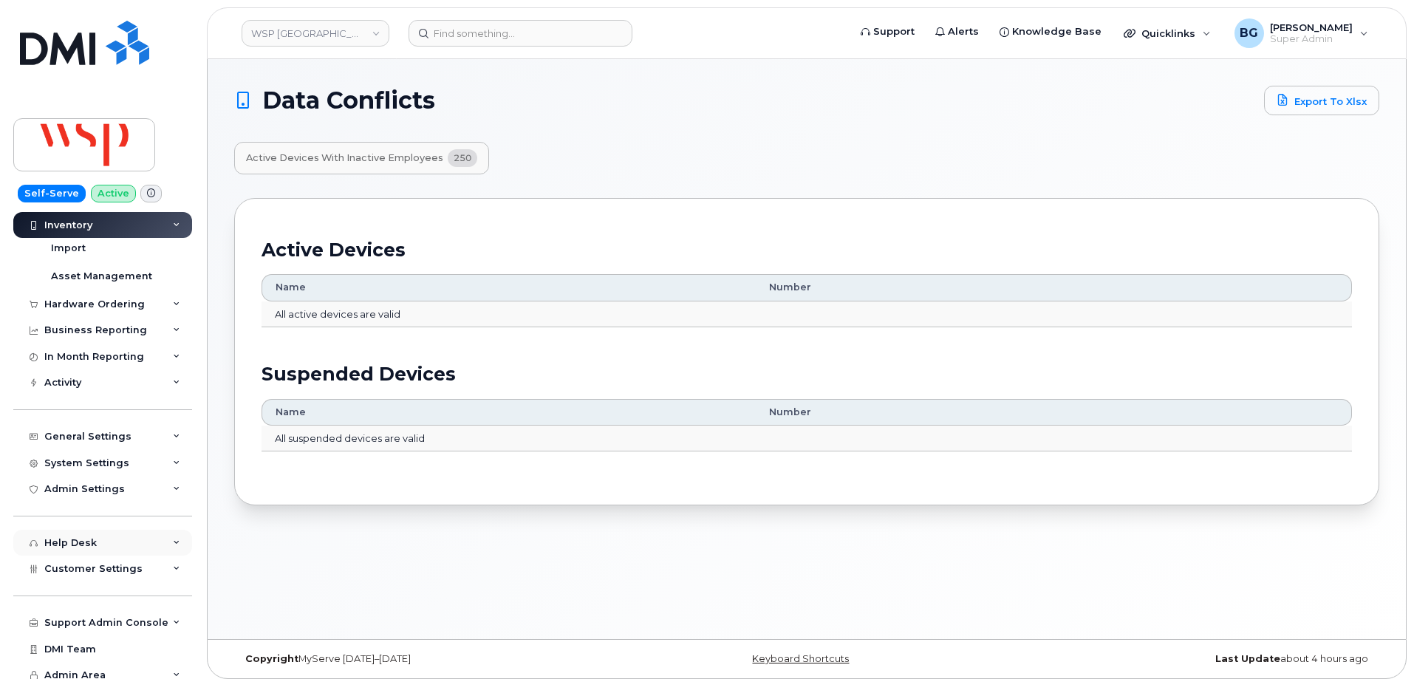
scroll to position [518, 0]
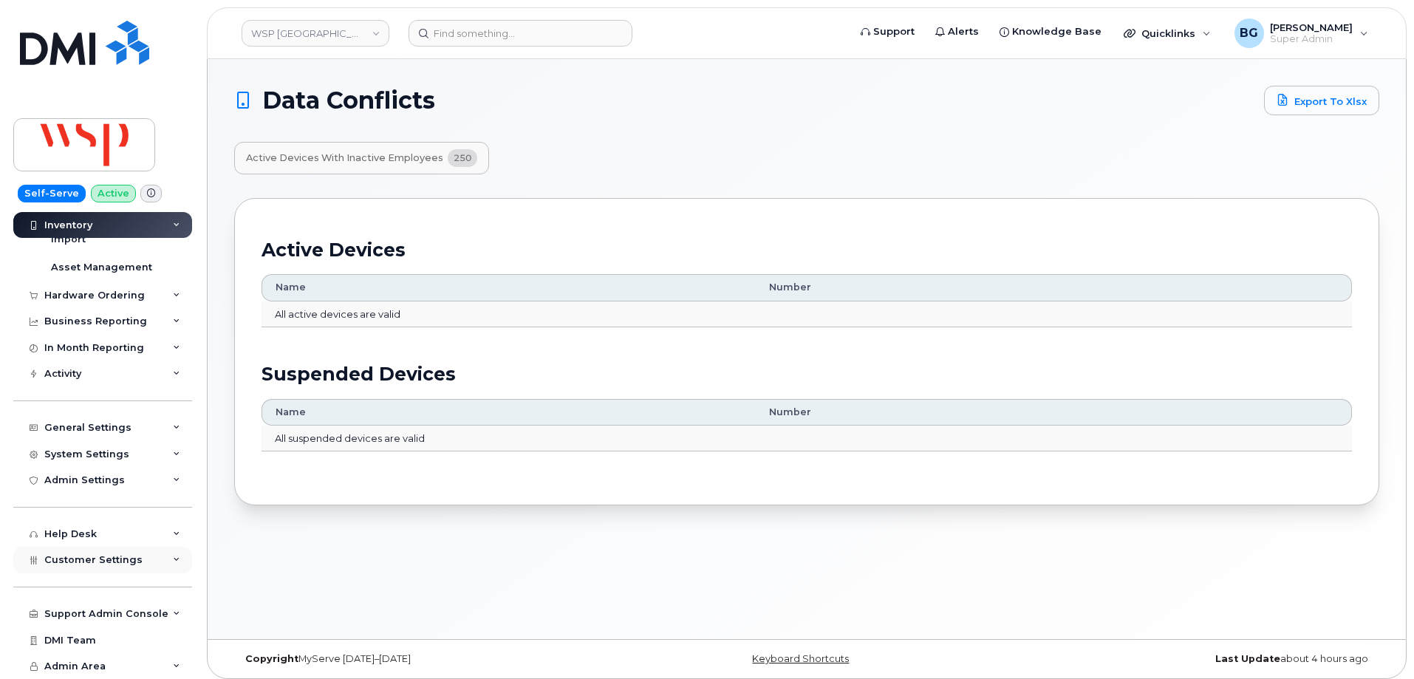
click at [122, 557] on span "Customer Settings" at bounding box center [93, 559] width 98 height 11
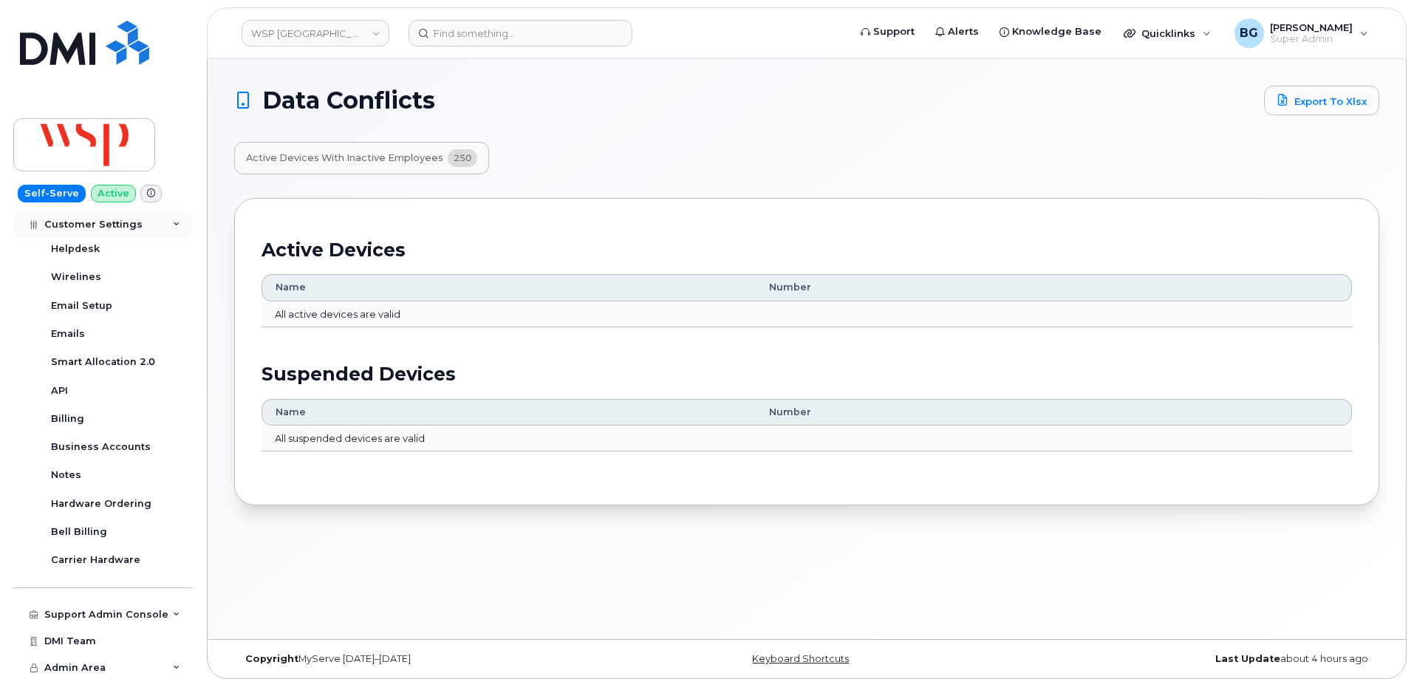
scroll to position [970, 0]
click at [60, 391] on div "API" at bounding box center [59, 389] width 17 height 13
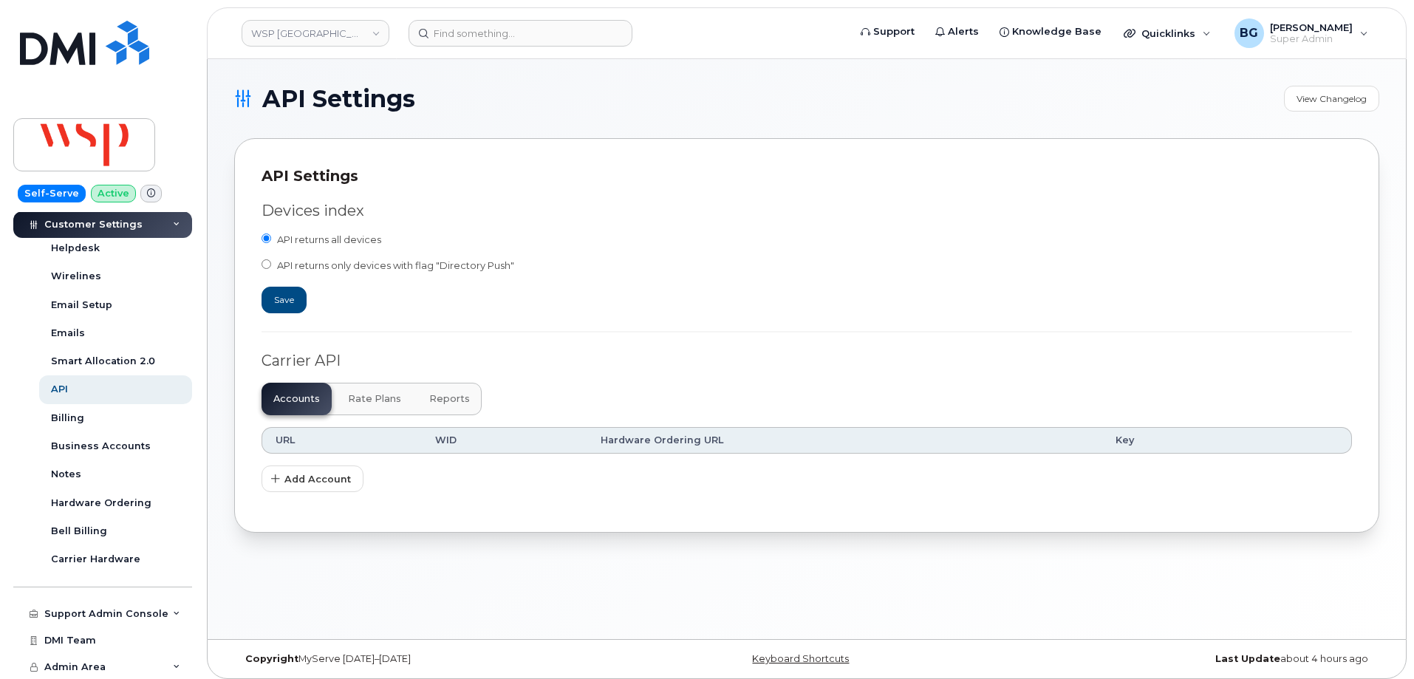
click at [443, 400] on span "Reports" at bounding box center [449, 399] width 41 height 12
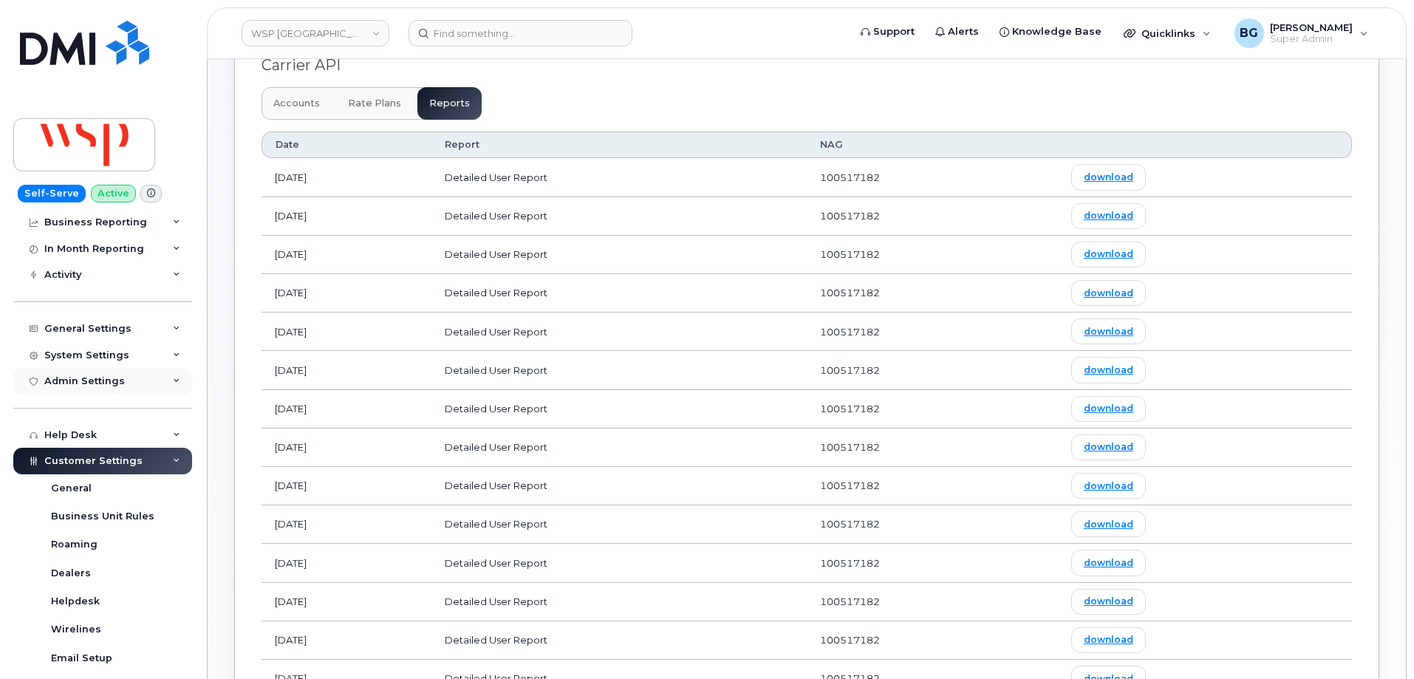
scroll to position [98, 0]
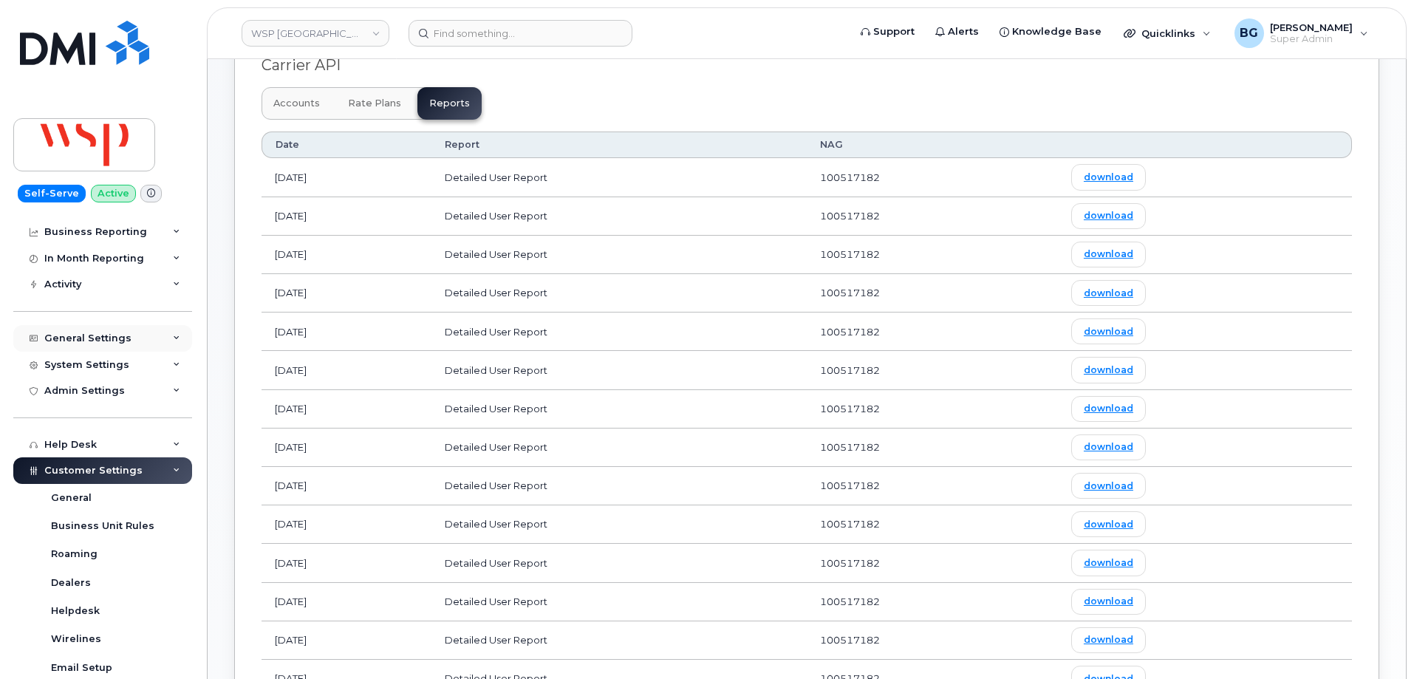
click at [100, 344] on div "General Settings" at bounding box center [102, 338] width 179 height 27
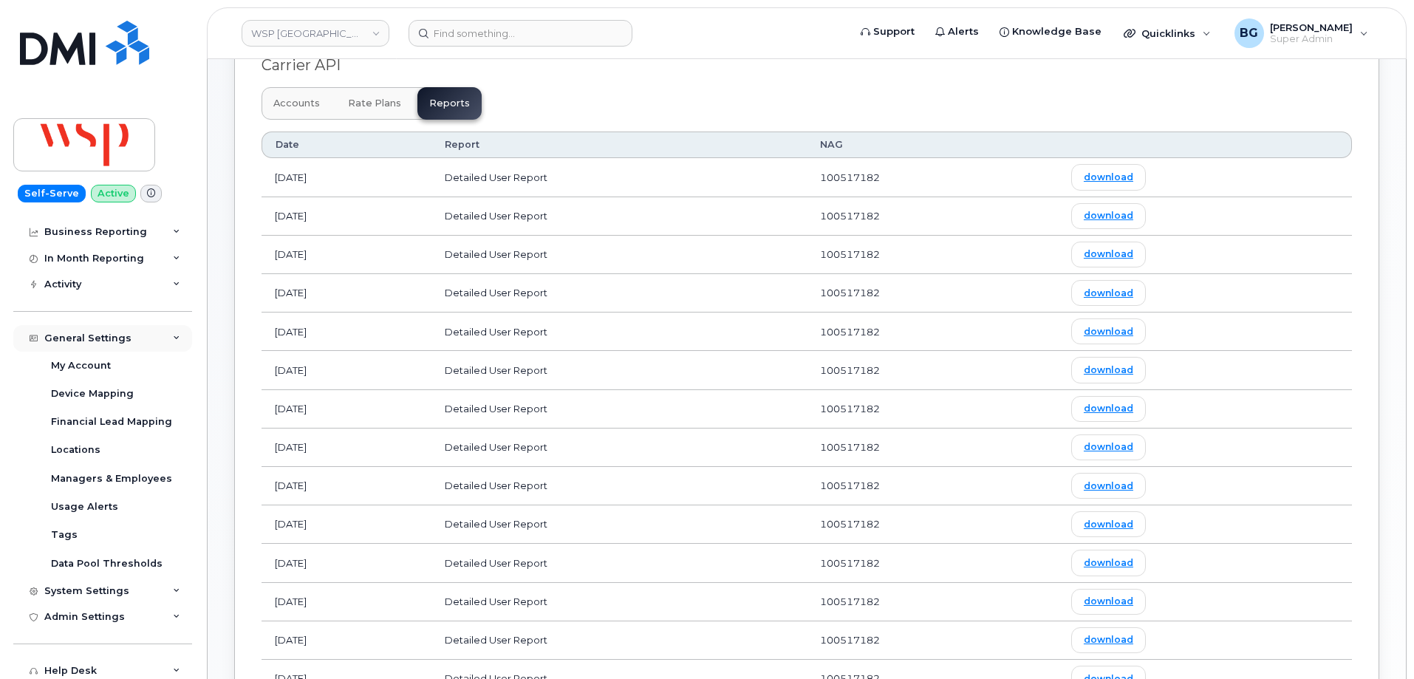
click at [100, 344] on div "General Settings" at bounding box center [102, 338] width 179 height 27
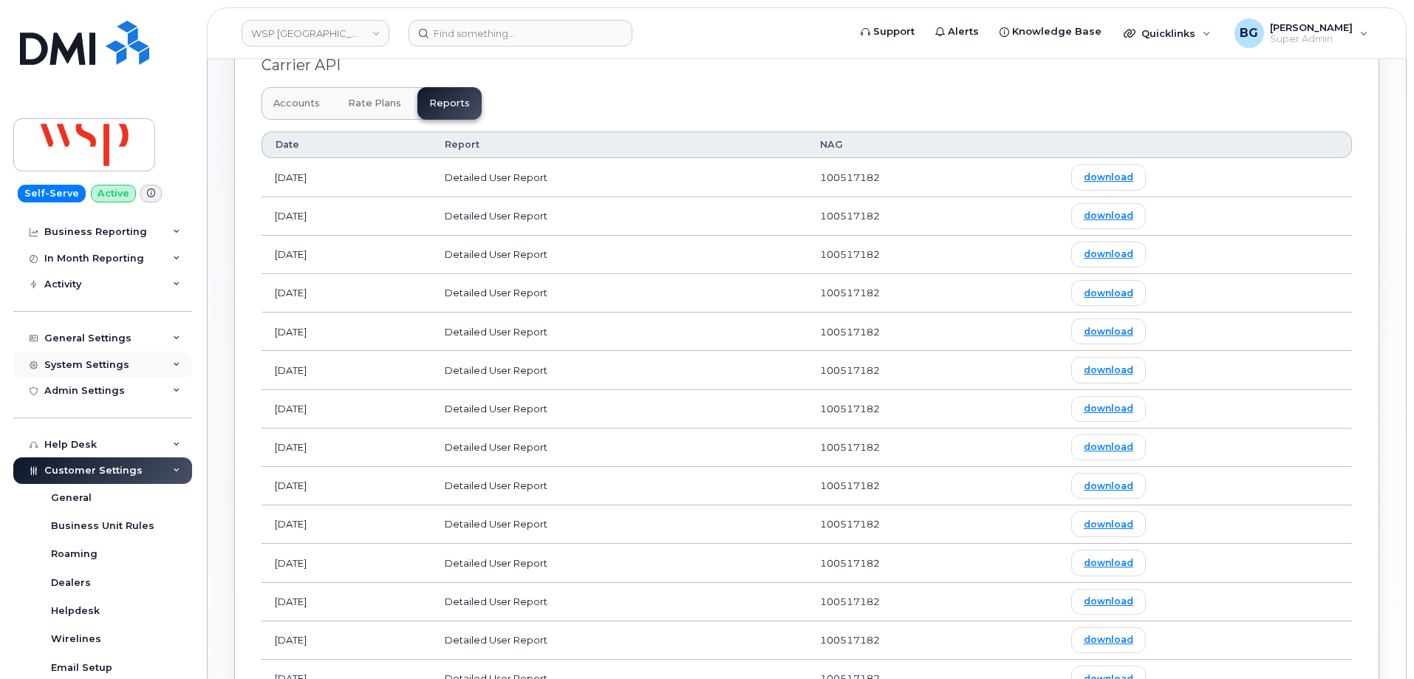
click at [91, 360] on div "System Settings" at bounding box center [86, 365] width 85 height 12
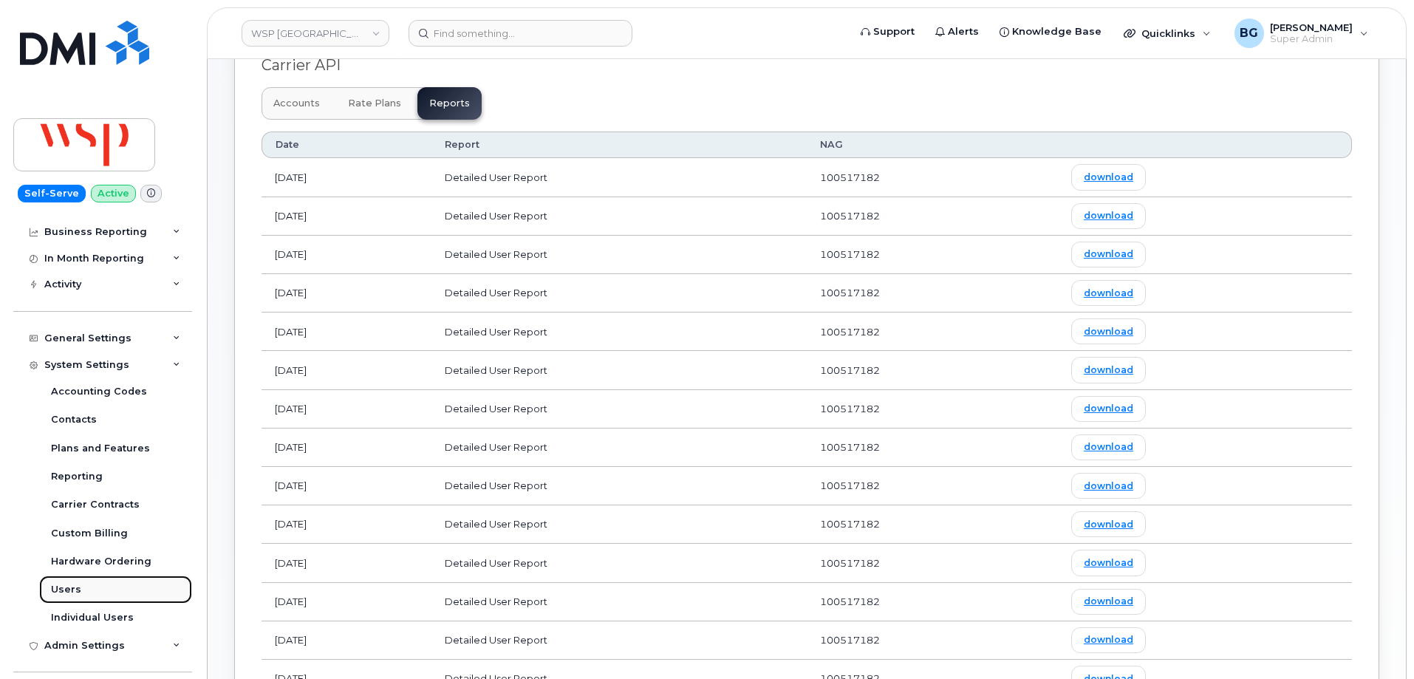
click at [61, 588] on div "Users" at bounding box center [66, 589] width 30 height 13
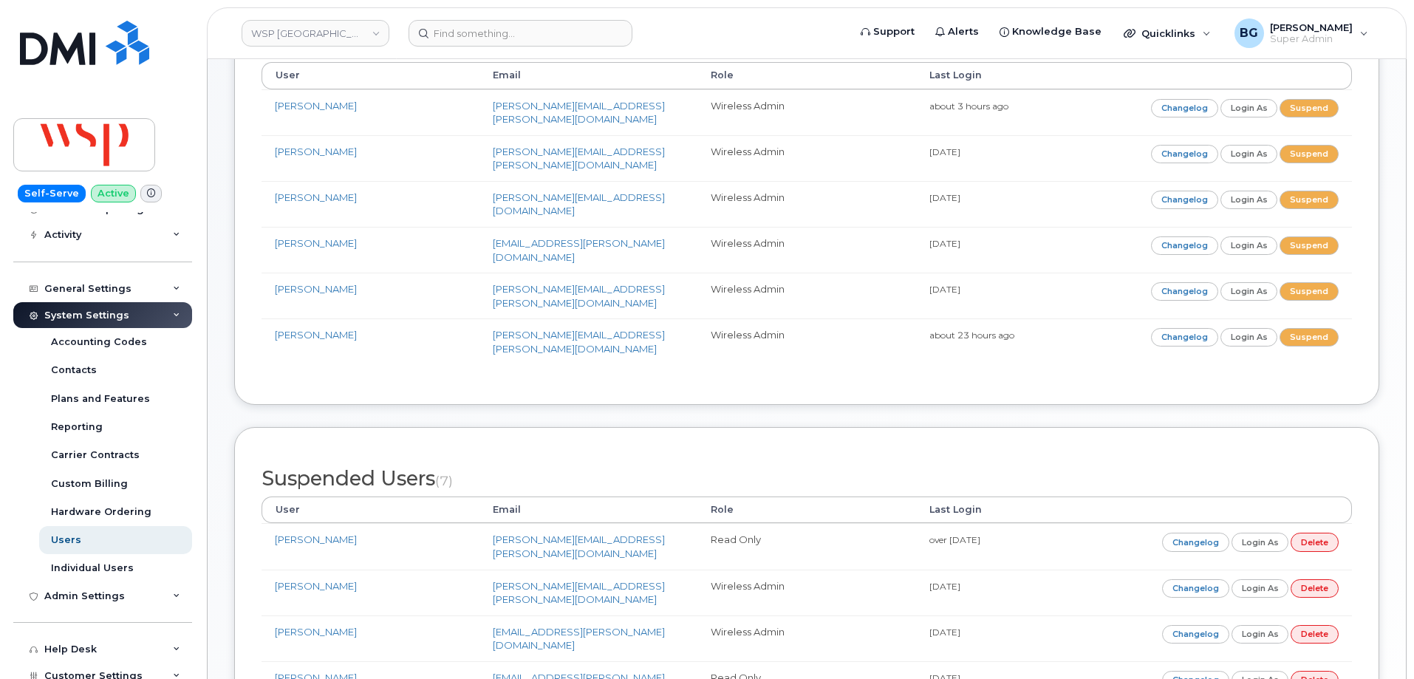
scroll to position [246, 0]
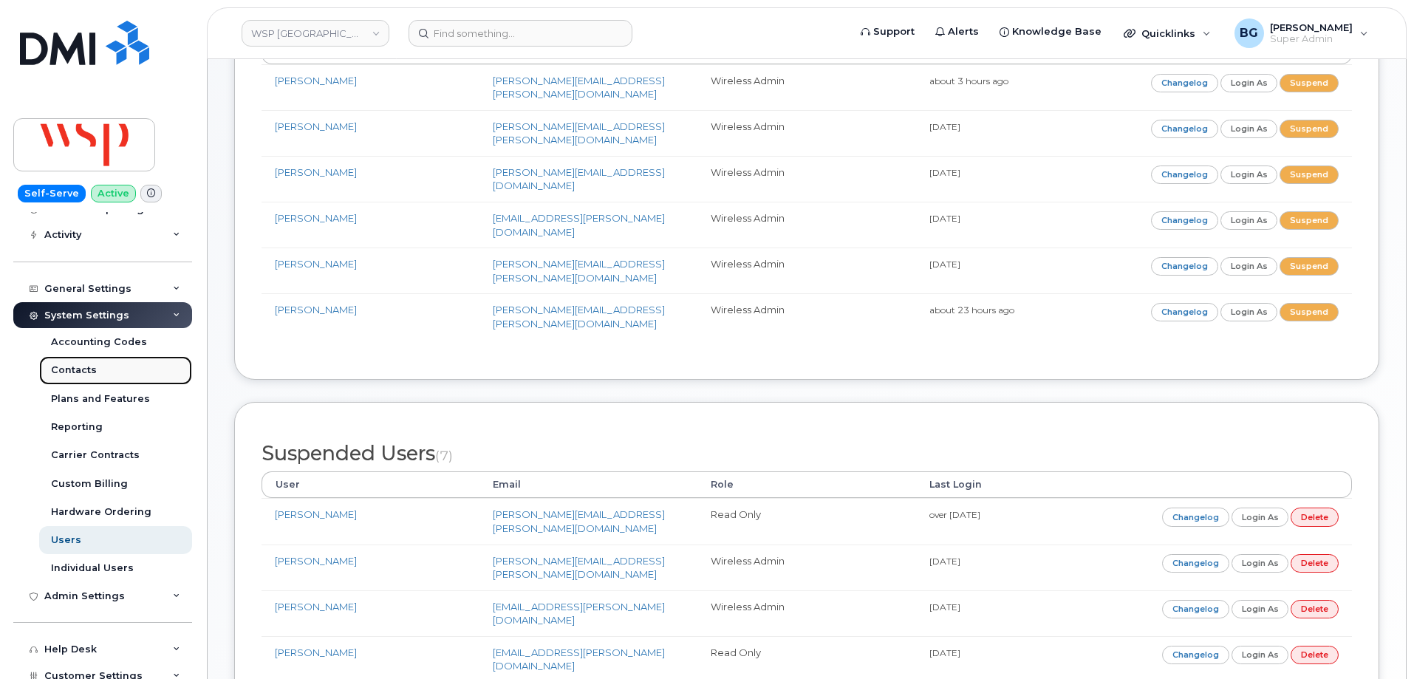
click at [66, 358] on link "Contacts" at bounding box center [115, 370] width 153 height 28
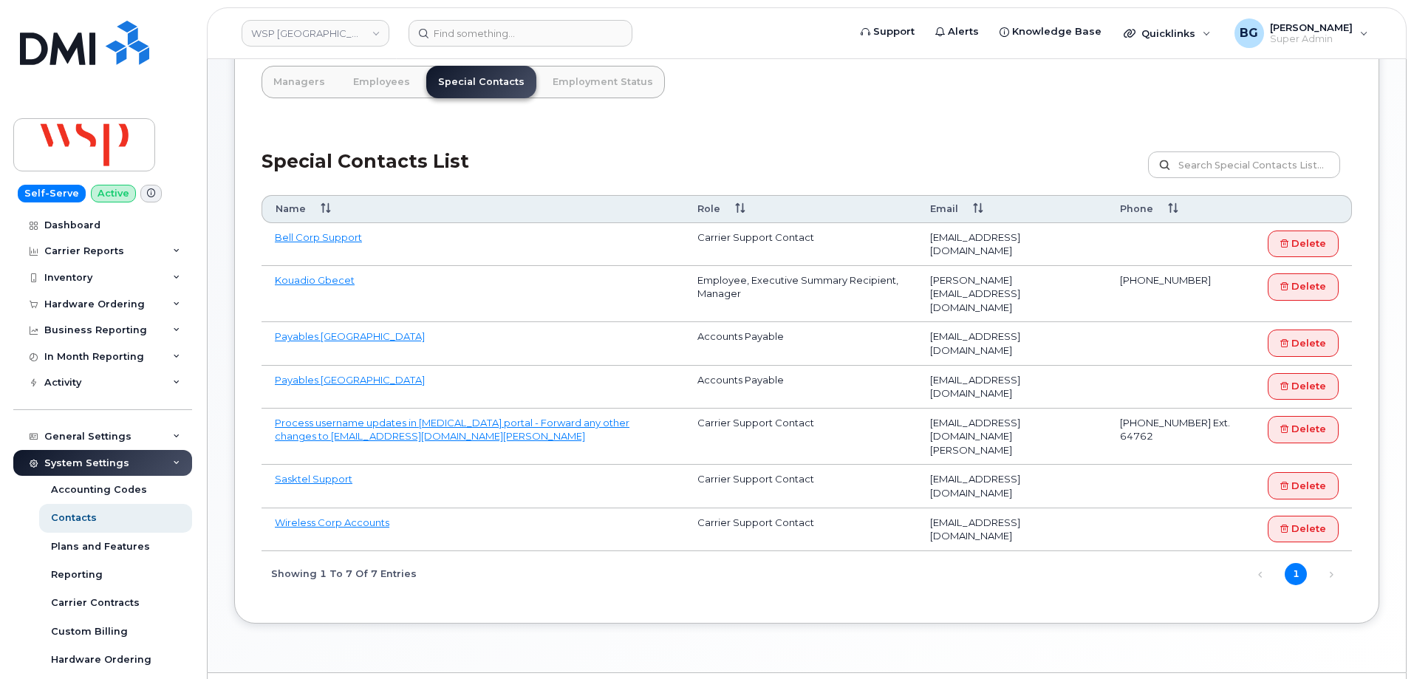
scroll to position [246, 0]
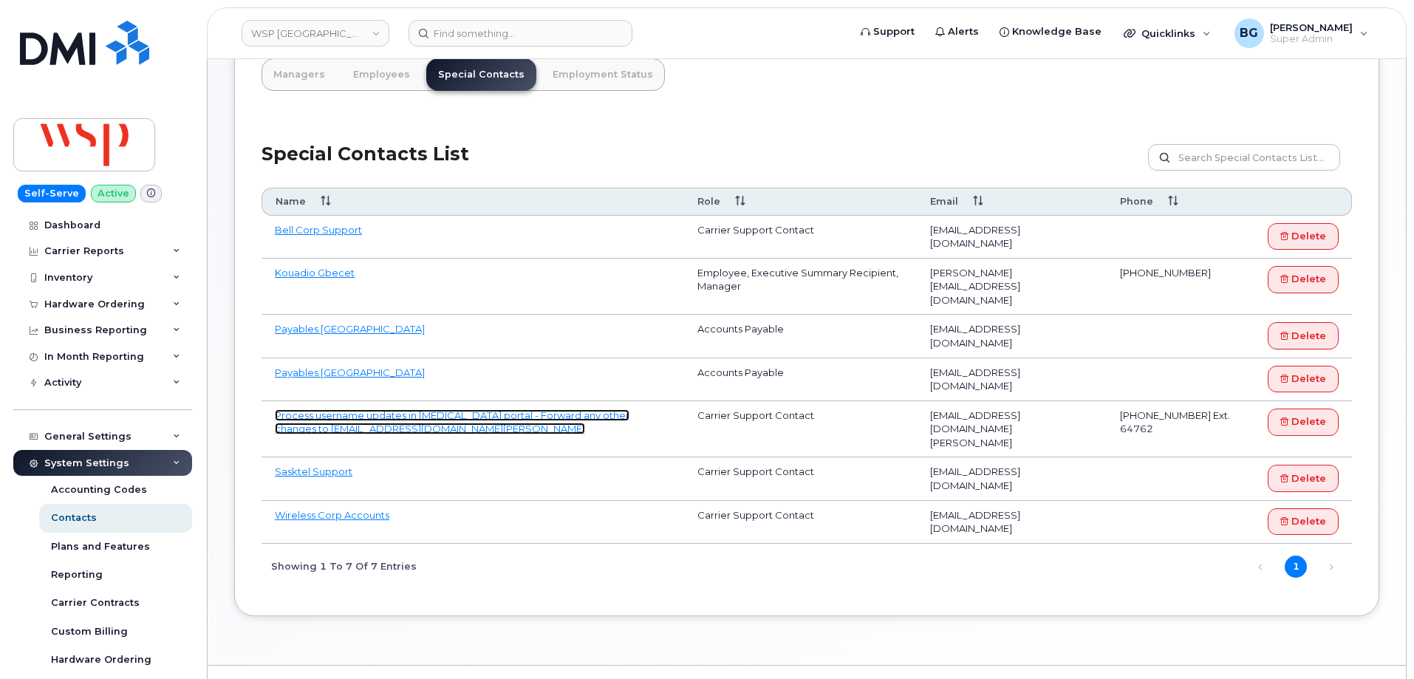
click at [454, 409] on link "Process username updates in [MEDICAL_DATA] portal - Forward any other changes t…" at bounding box center [452, 422] width 355 height 26
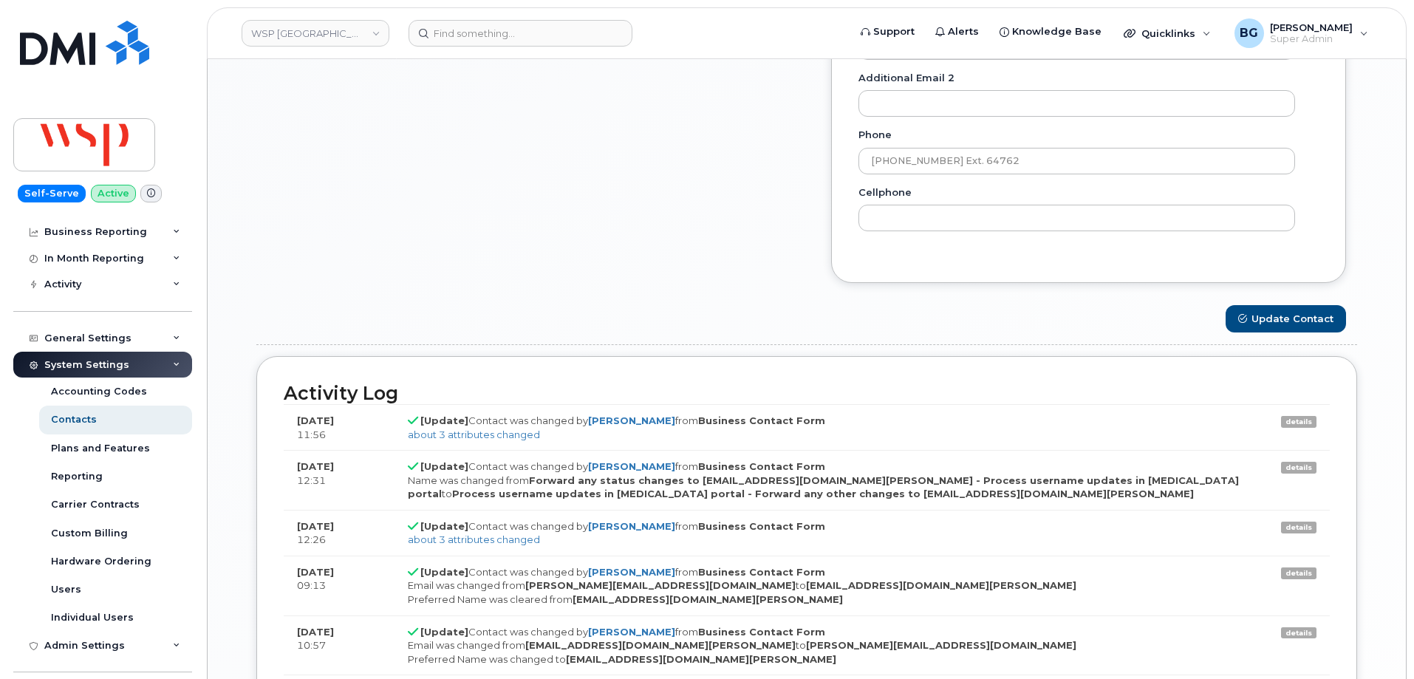
scroll to position [1478, 0]
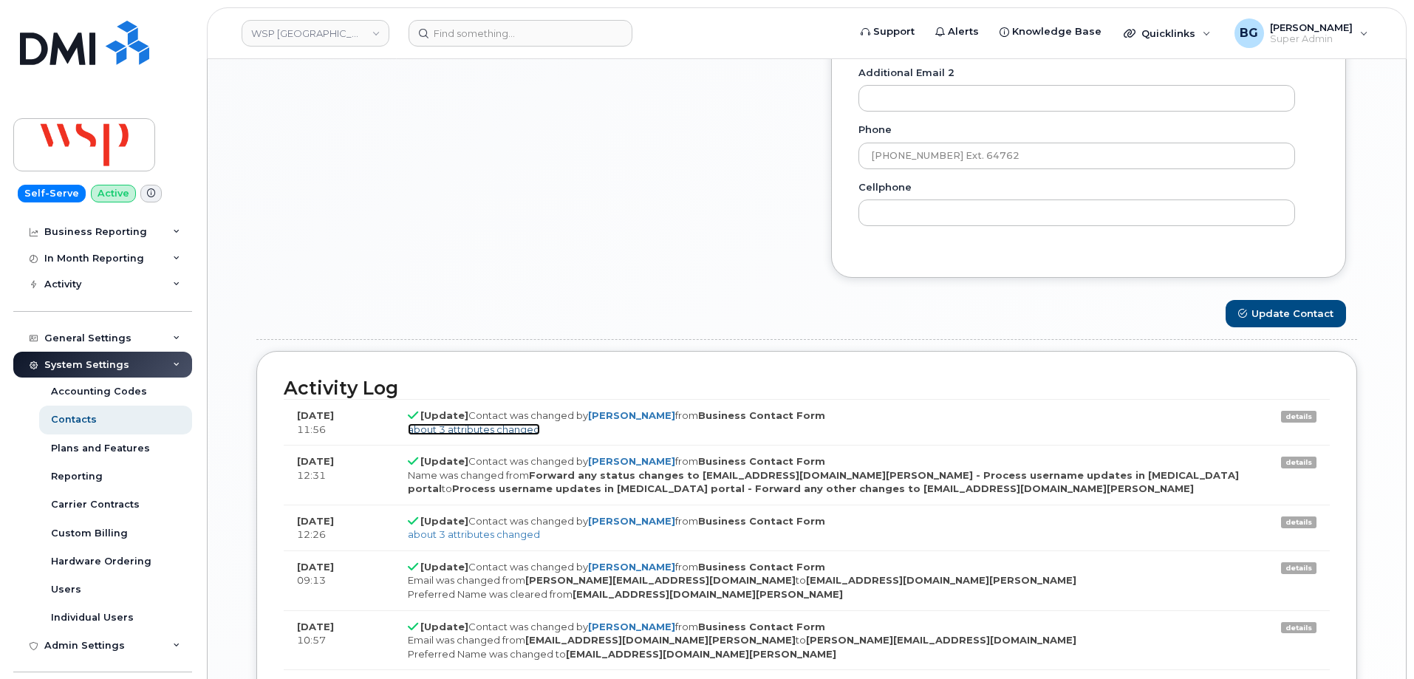
click at [486, 430] on link "about 3 attributes changed" at bounding box center [474, 429] width 132 height 12
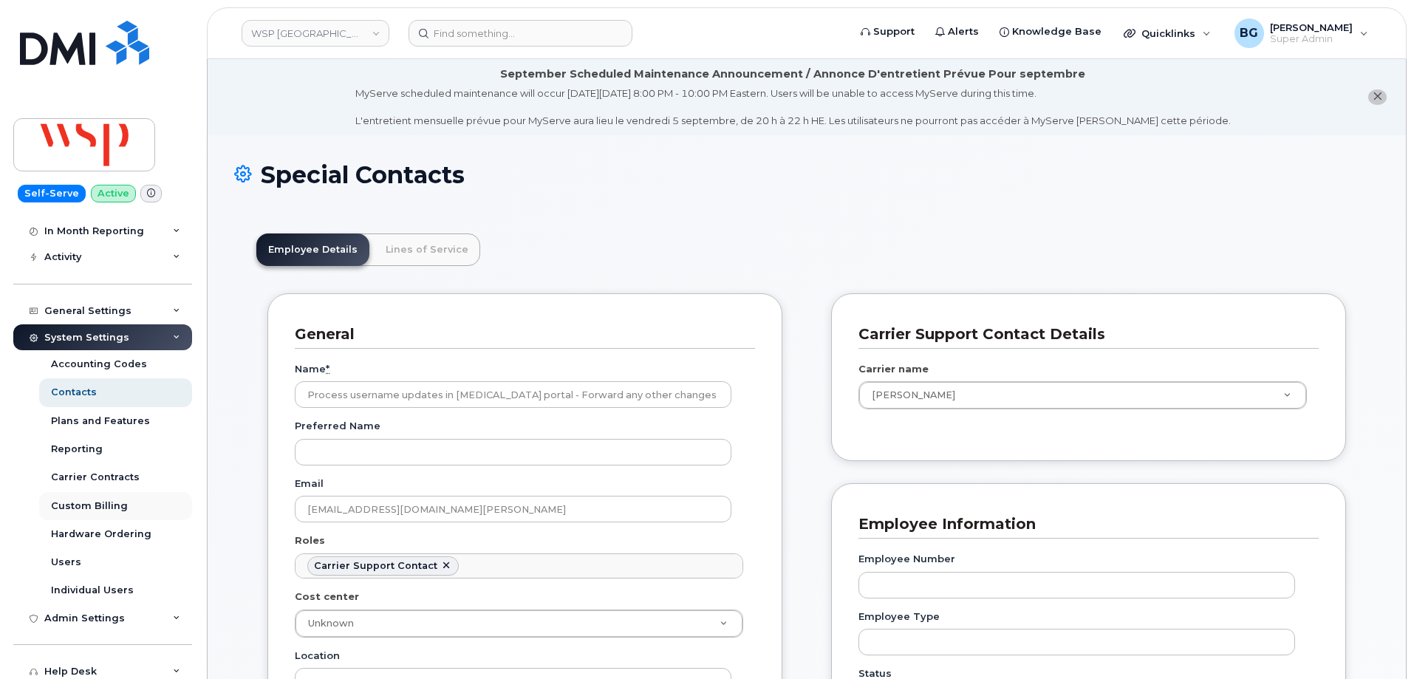
scroll to position [0, 0]
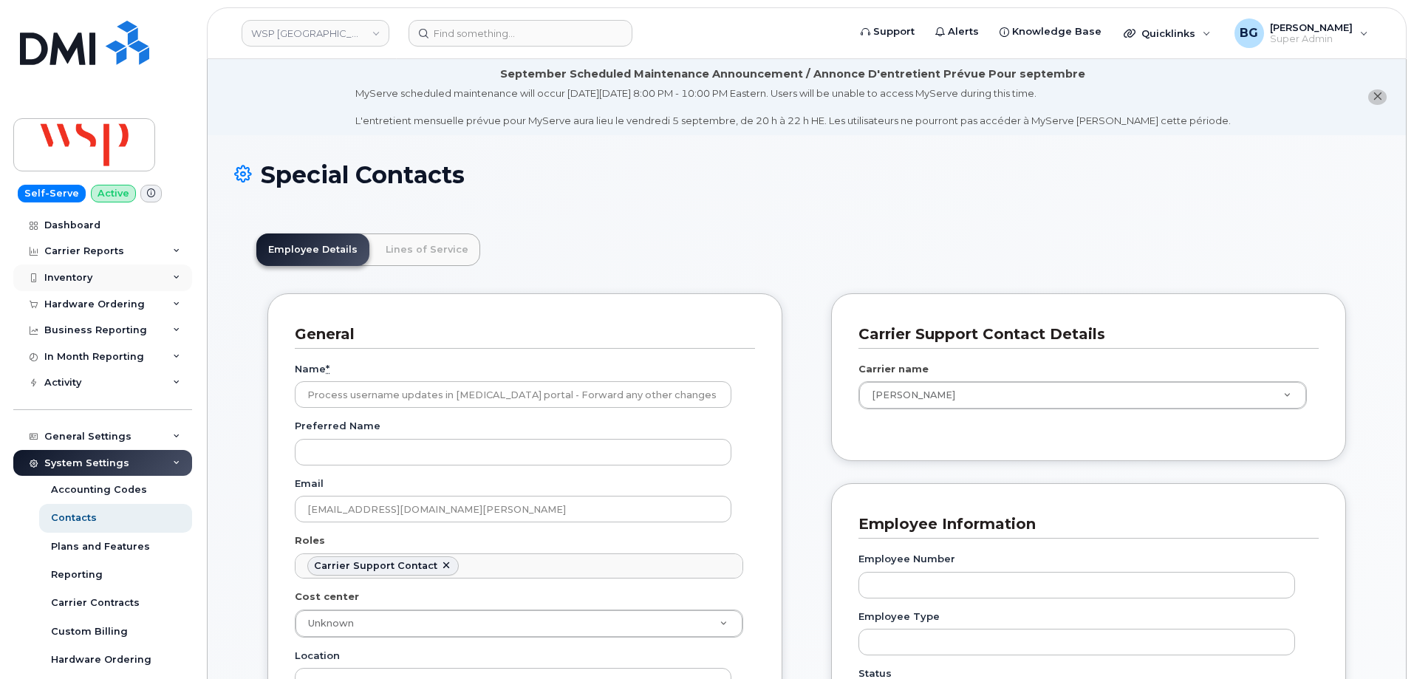
click at [67, 272] on div "Inventory" at bounding box center [68, 278] width 48 height 12
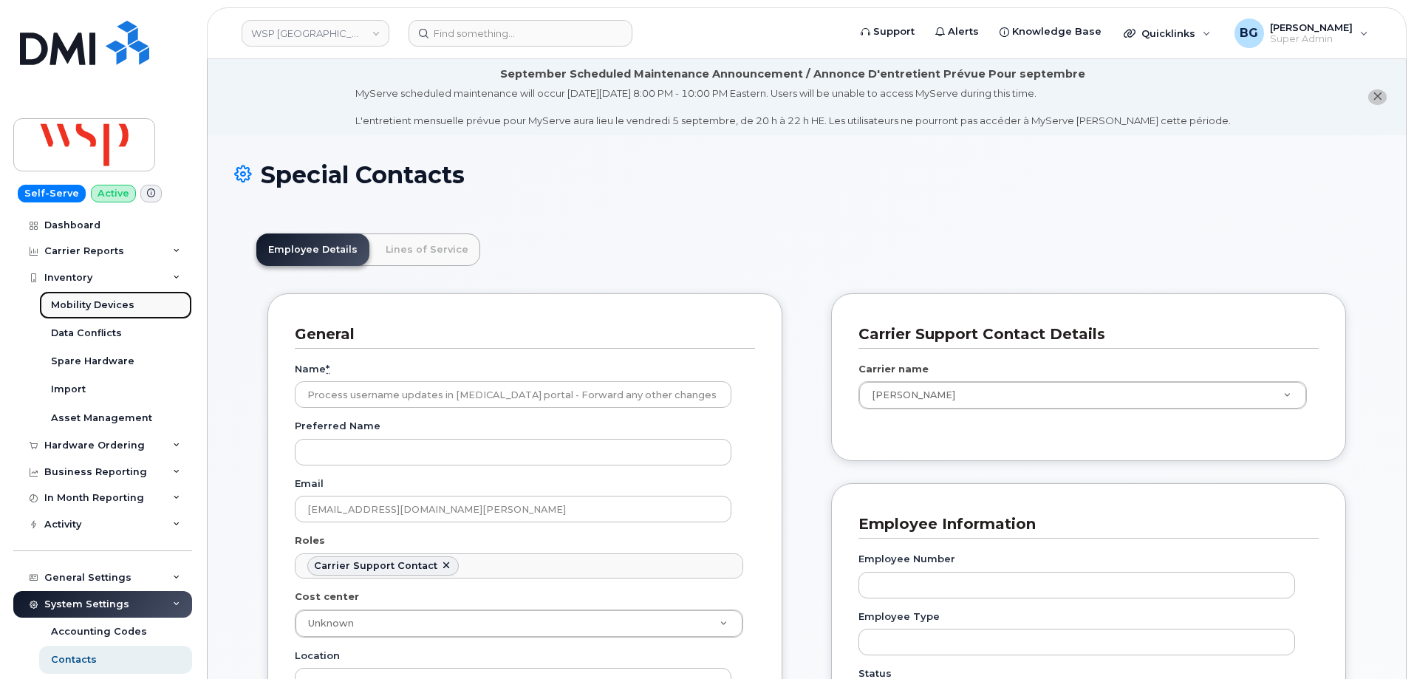
click at [73, 303] on div "Mobility Devices" at bounding box center [92, 304] width 83 height 13
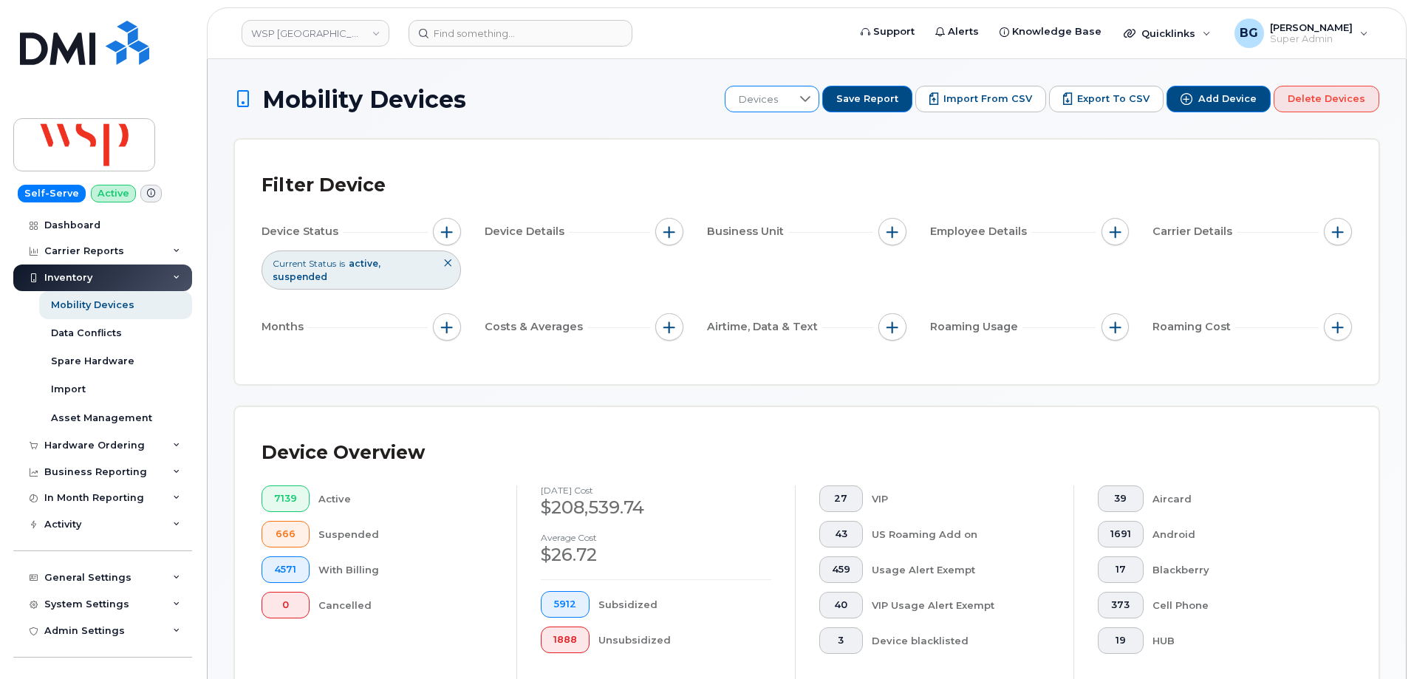
click at [811, 100] on icon at bounding box center [805, 99] width 10 height 6
click at [792, 259] on span "Monthly Select All" at bounding box center [799, 262] width 86 height 14
click at [796, 260] on div "Device Status Current Status is active suspended Device Details Business Unit E…" at bounding box center [807, 282] width 1091 height 129
click at [1232, 407] on div "Device Overview 7139 Active 666 Suspended 4571 With Billing 0 Cancelled August …" at bounding box center [807, 574] width 1144 height 335
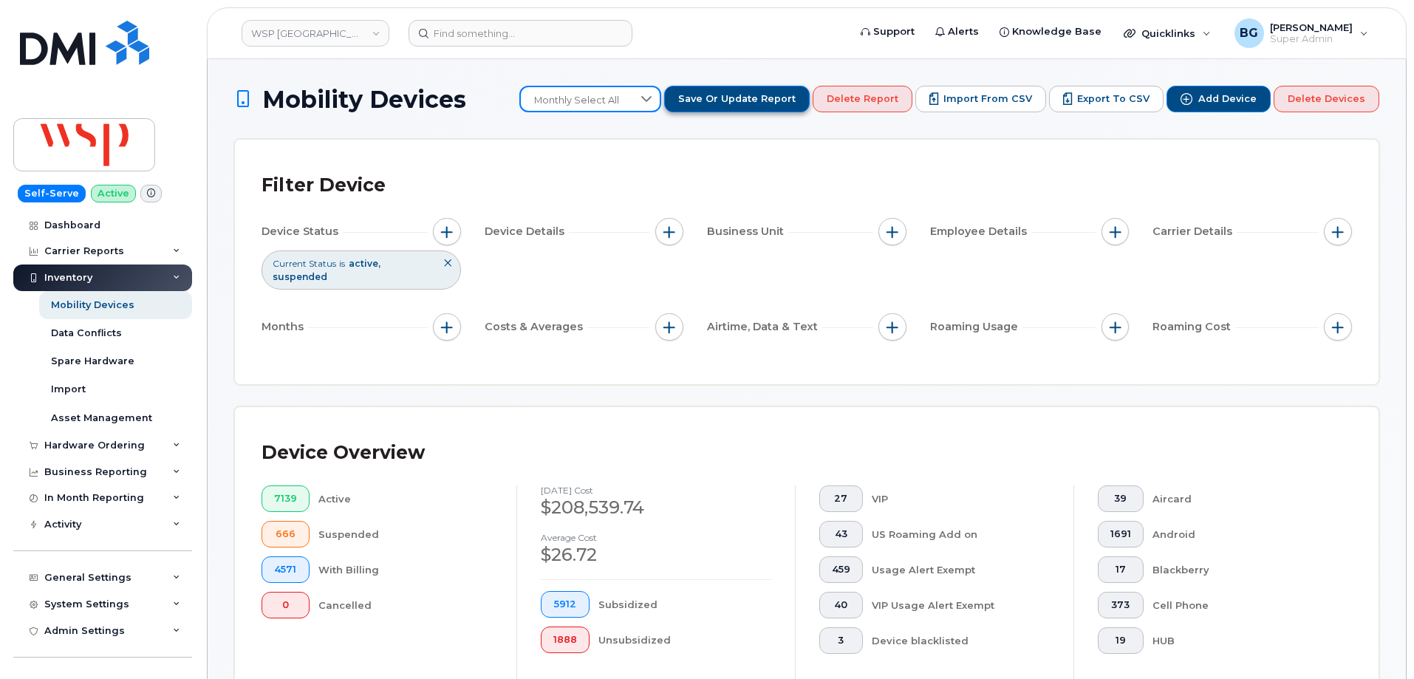
click at [777, 101] on span "Save or Update Report" at bounding box center [736, 98] width 117 height 13
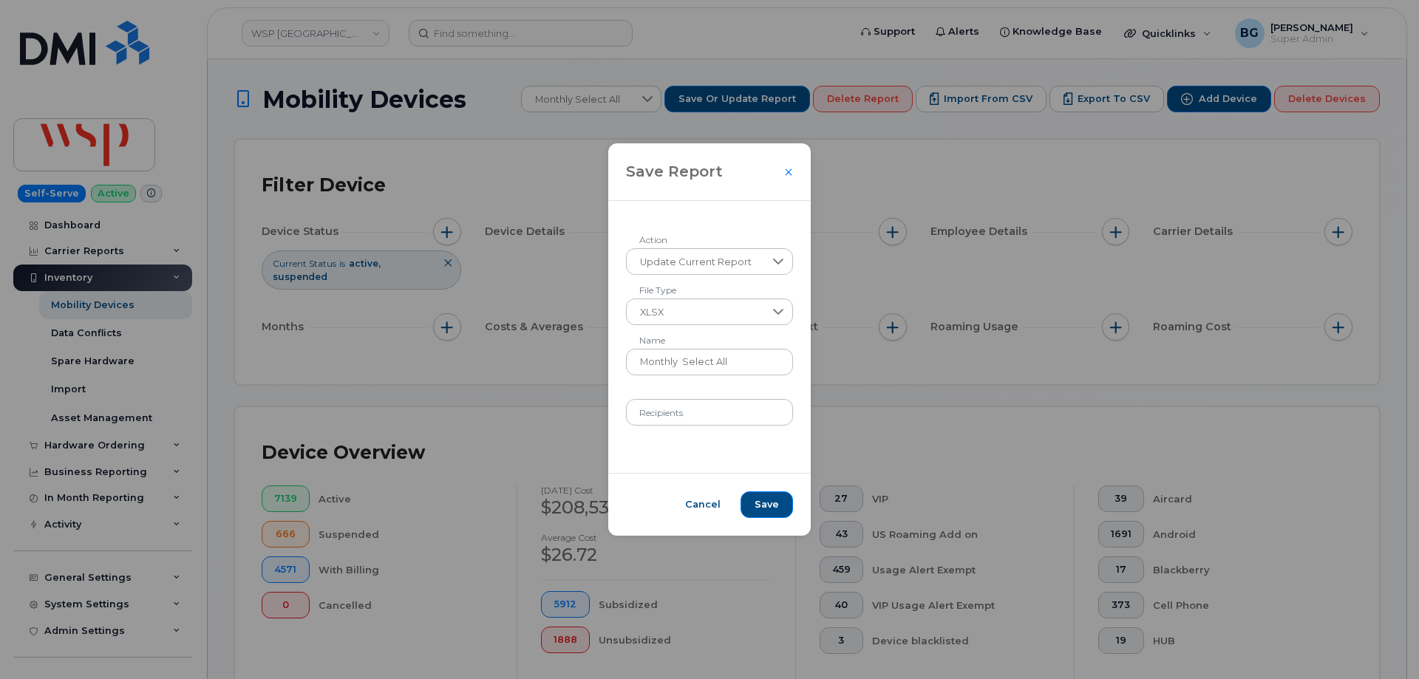
click at [1096, 412] on div "Save Report Update Current Report Action XLSX File Type Monthly Select All Name…" at bounding box center [709, 339] width 1419 height 679
click at [706, 505] on span "Cancel" at bounding box center [702, 504] width 35 height 13
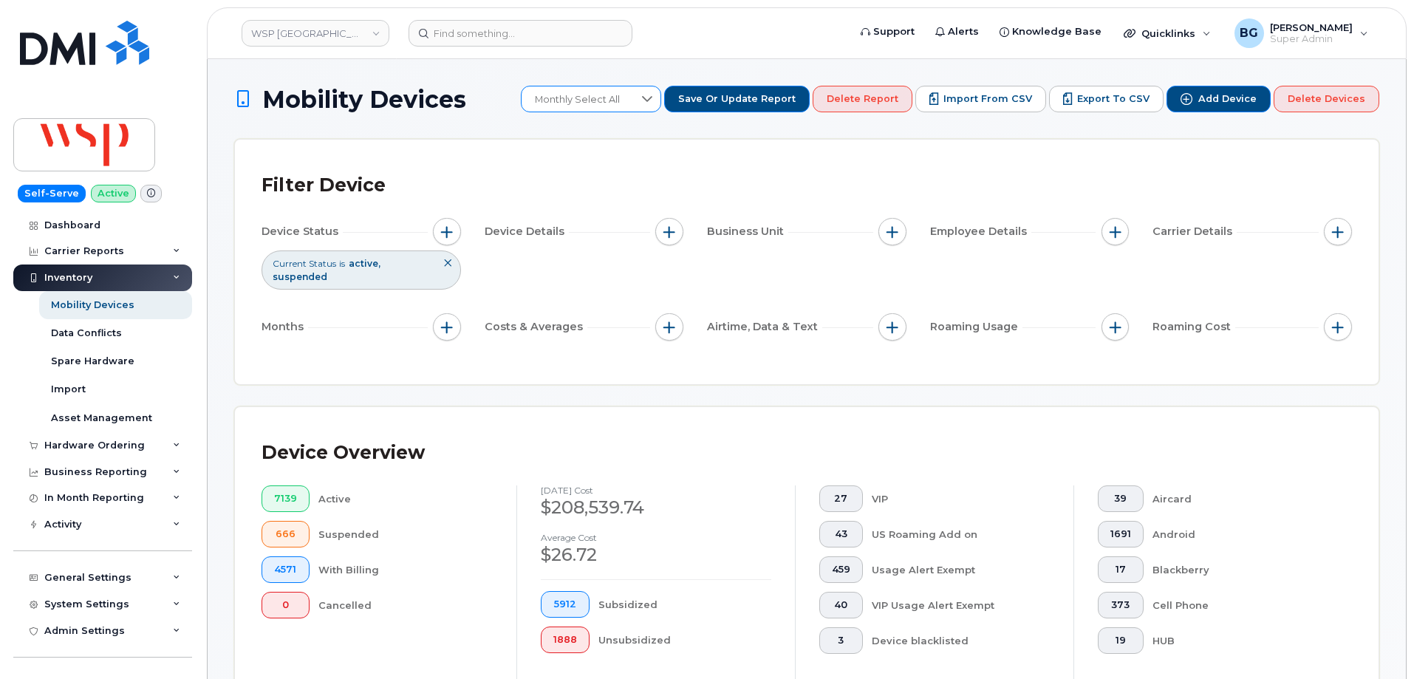
click at [652, 98] on icon at bounding box center [647, 99] width 10 height 6
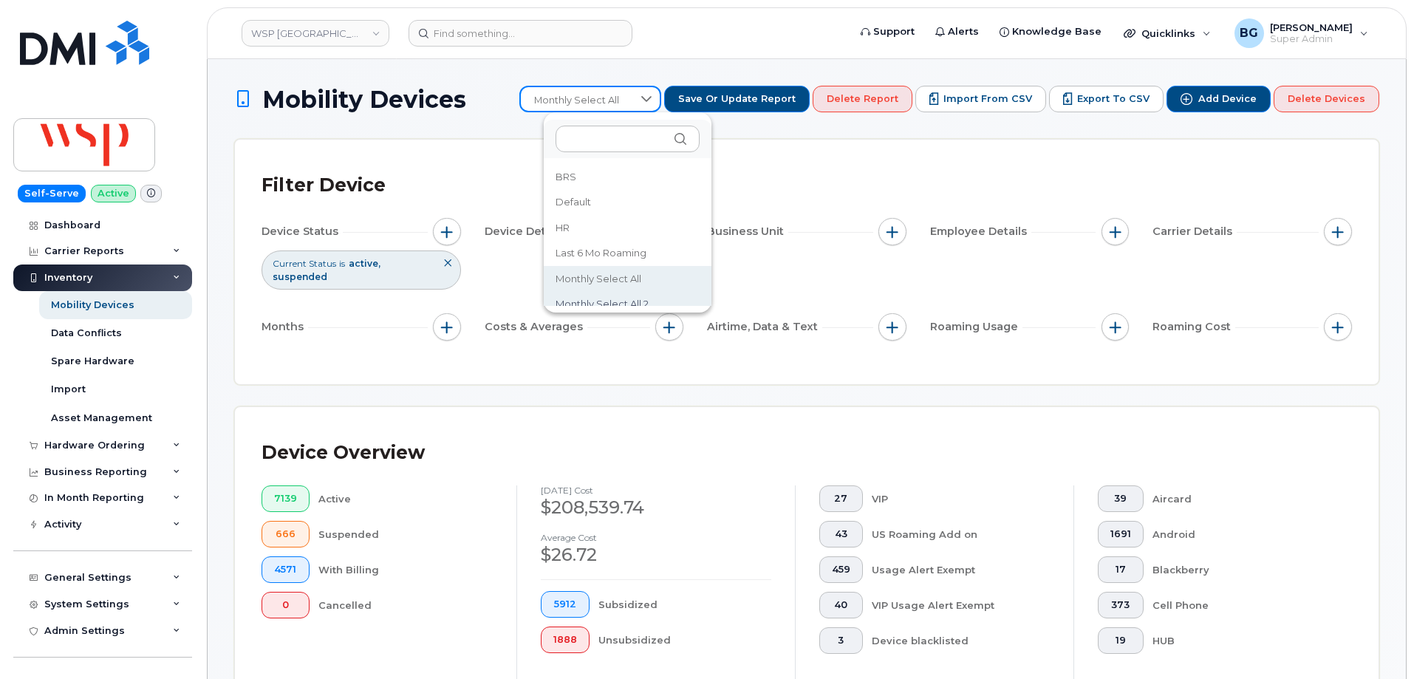
scroll to position [11, 0]
click at [608, 291] on span "Monthly Select All 2" at bounding box center [602, 293] width 93 height 14
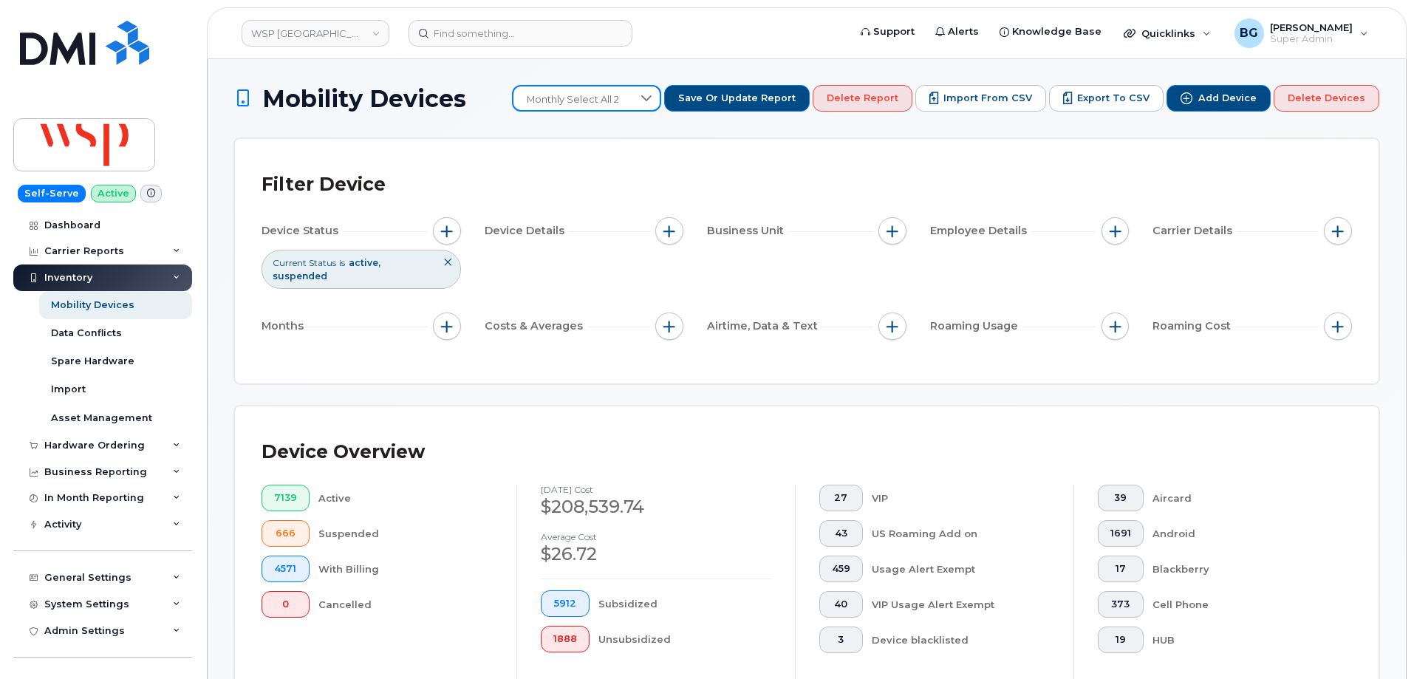
scroll to position [0, 0]
click at [767, 89] on button "Save or Update Report" at bounding box center [737, 99] width 146 height 27
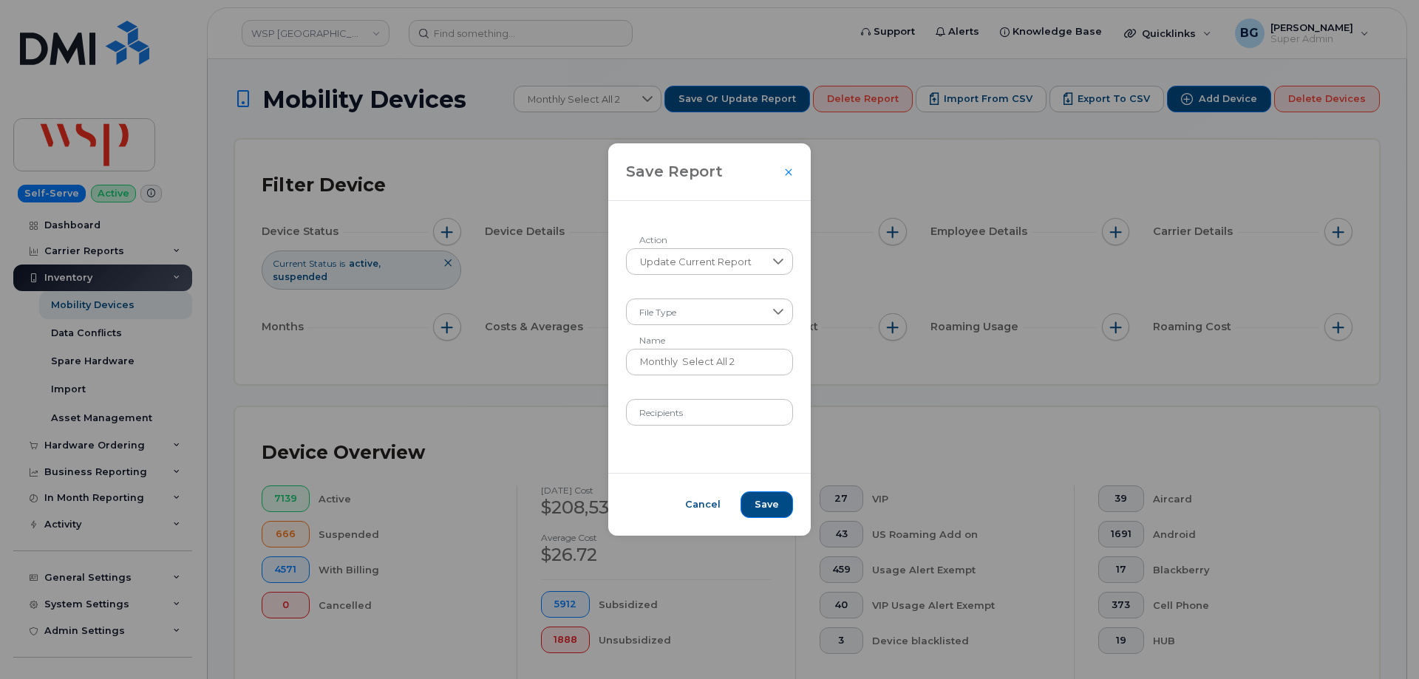
click at [915, 149] on div "Save Report Update Current Report Action File Type Monthly Select All 2 Name Re…" at bounding box center [709, 339] width 1419 height 679
click at [697, 507] on span "Cancel" at bounding box center [702, 504] width 35 height 13
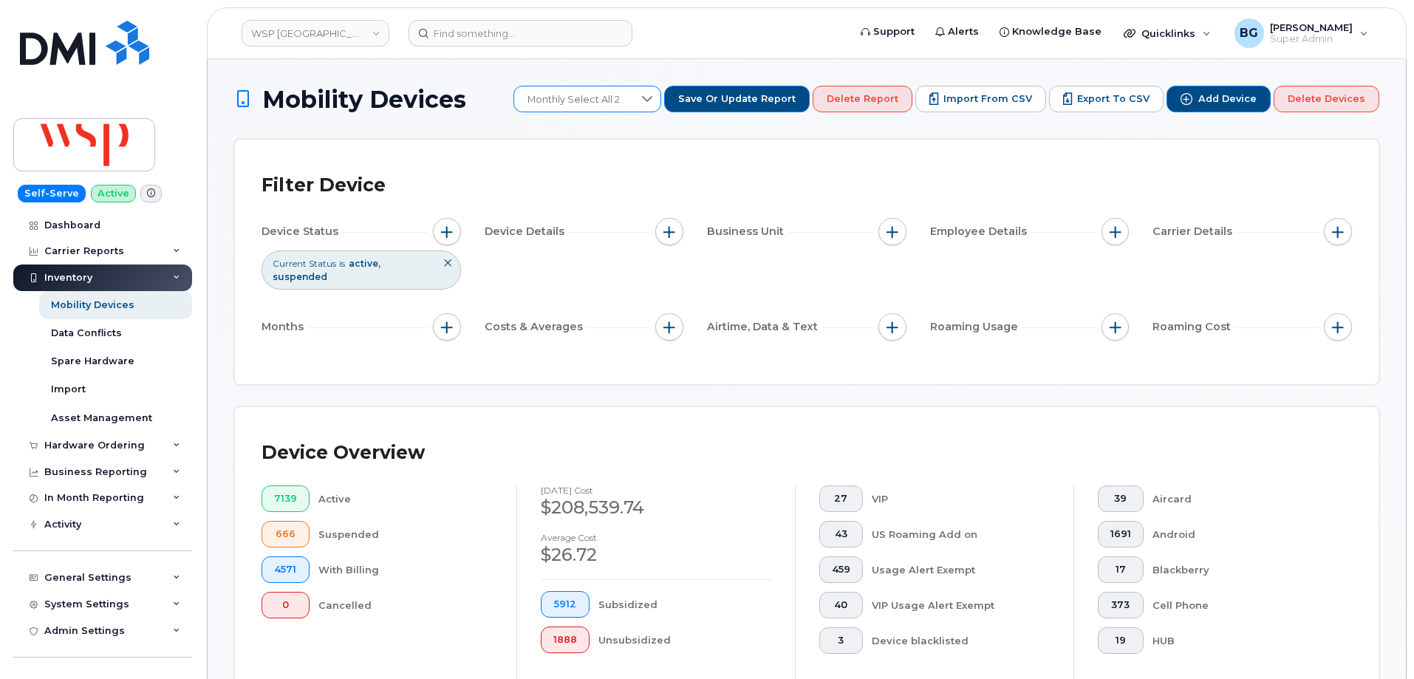
click at [633, 101] on span "Monthly Select All 2" at bounding box center [573, 99] width 119 height 27
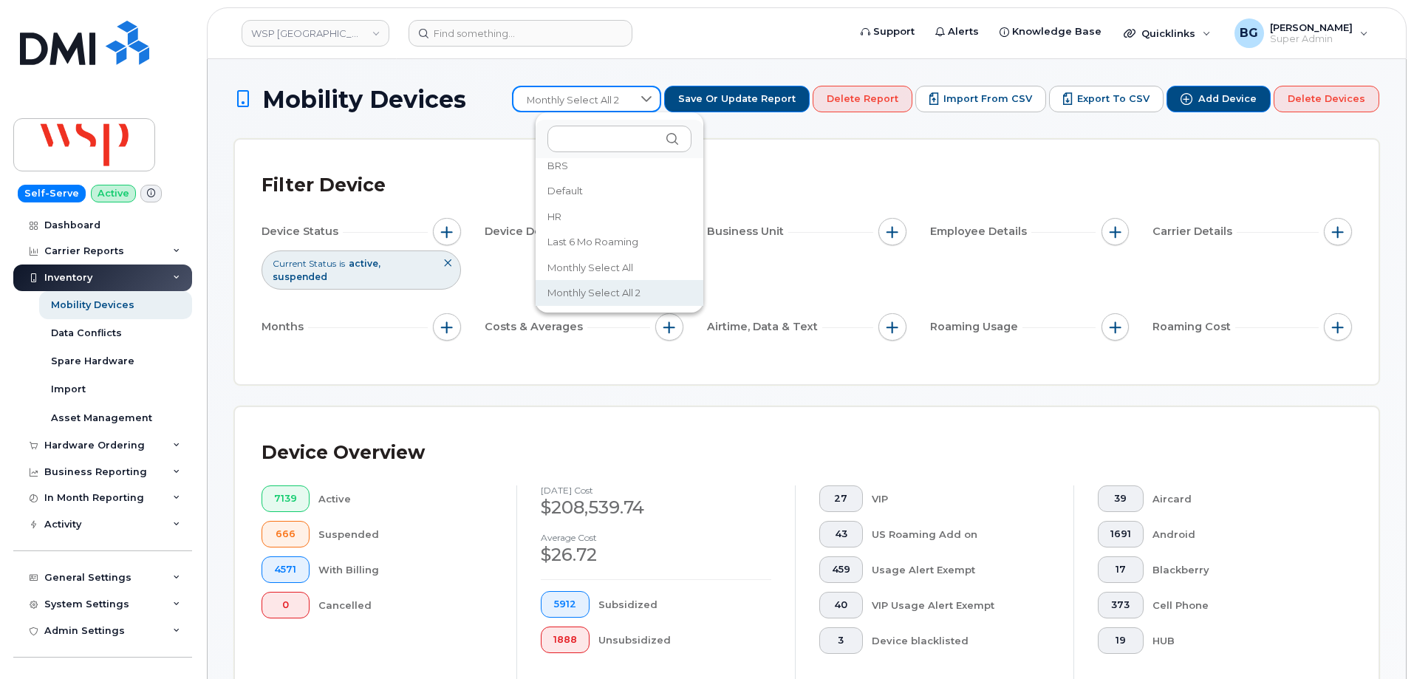
scroll to position [6, 0]
click at [568, 191] on span "Default" at bounding box center [564, 196] width 35 height 14
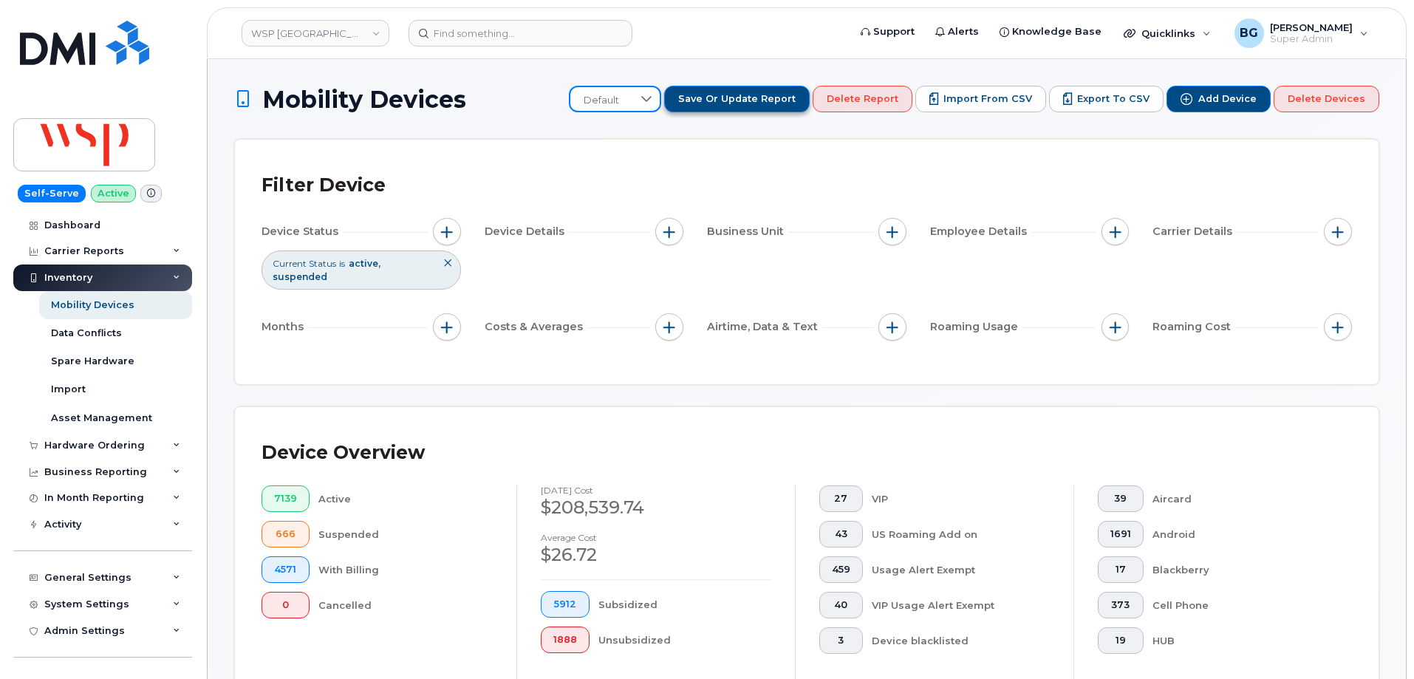
click at [765, 98] on span "Save or Update Report" at bounding box center [736, 98] width 117 height 13
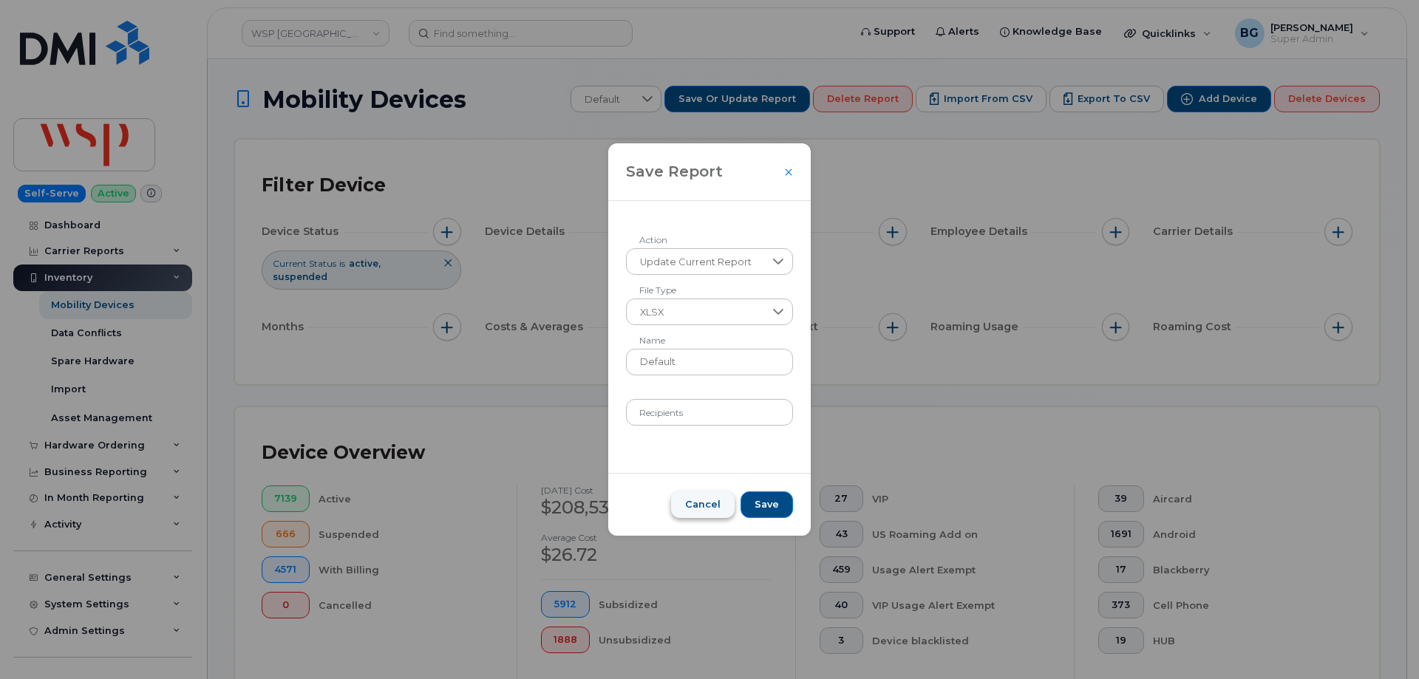
click at [695, 501] on span "Cancel" at bounding box center [702, 504] width 35 height 13
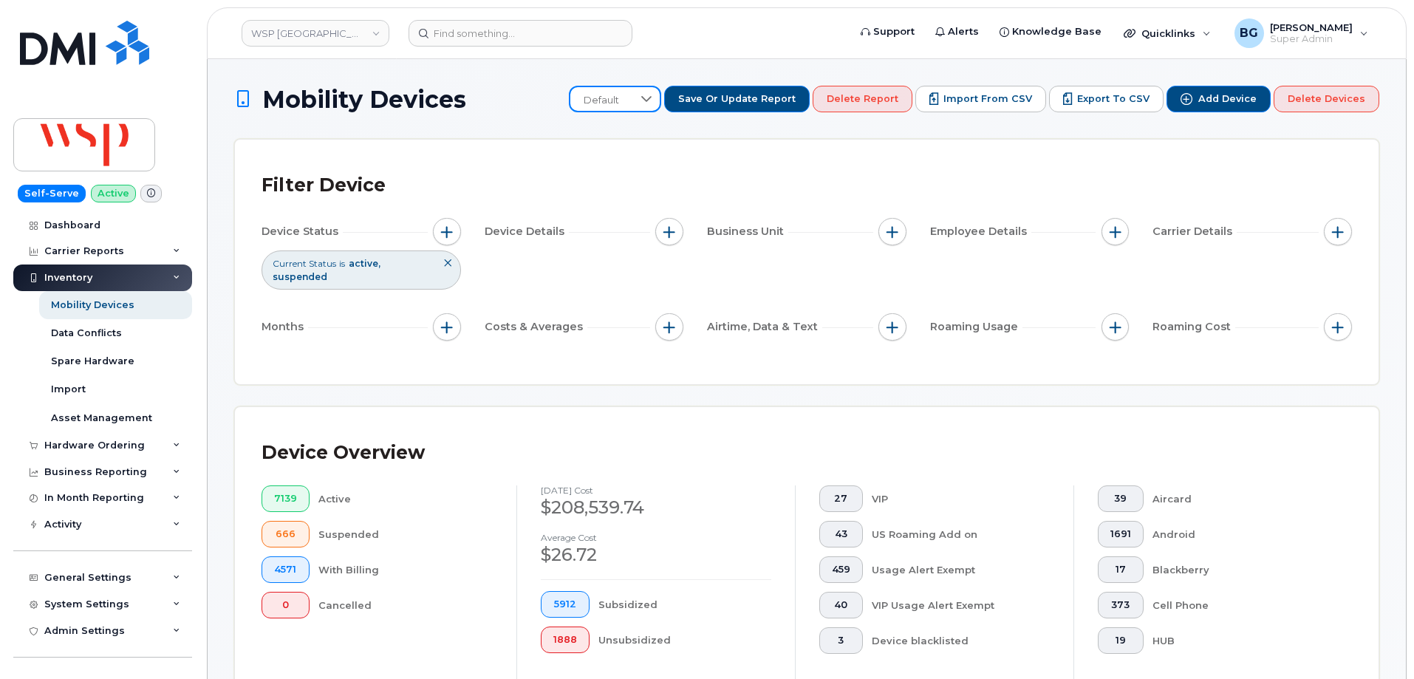
click at [632, 88] on span "Default" at bounding box center [601, 100] width 62 height 27
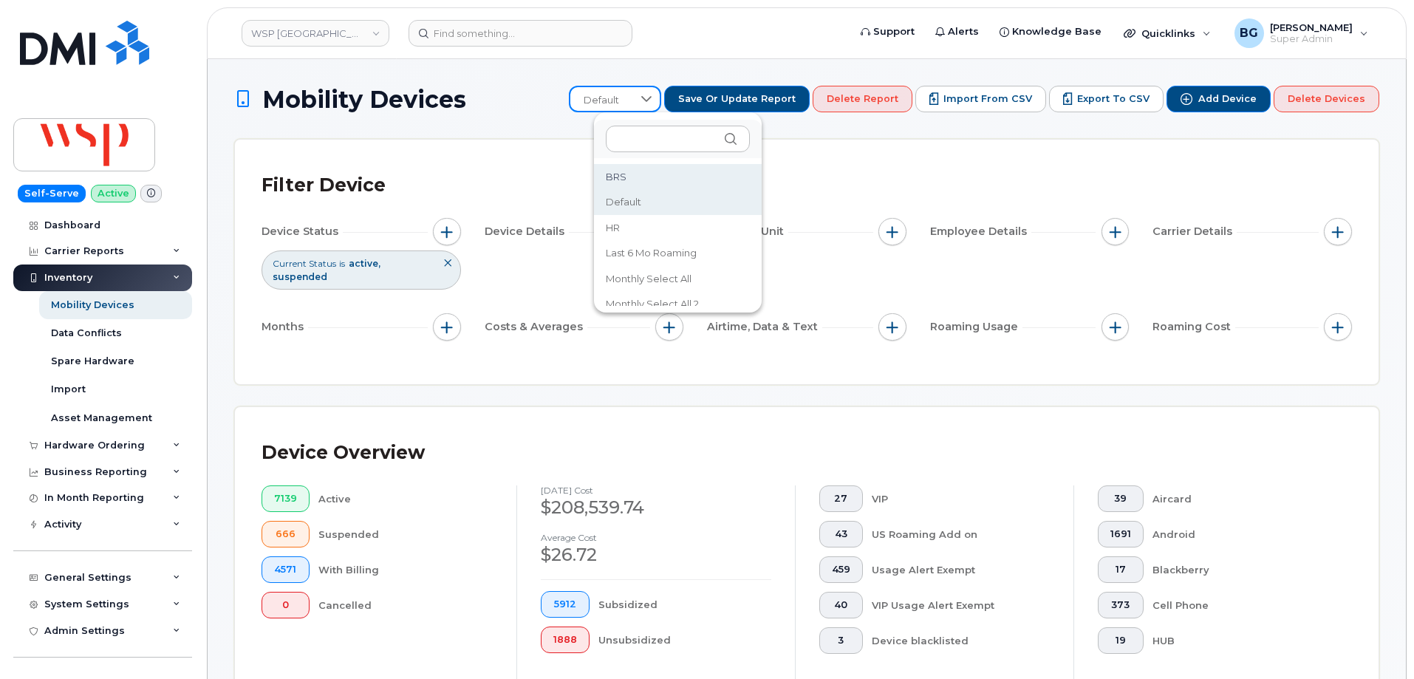
click at [626, 175] on li "BRS" at bounding box center [678, 177] width 168 height 26
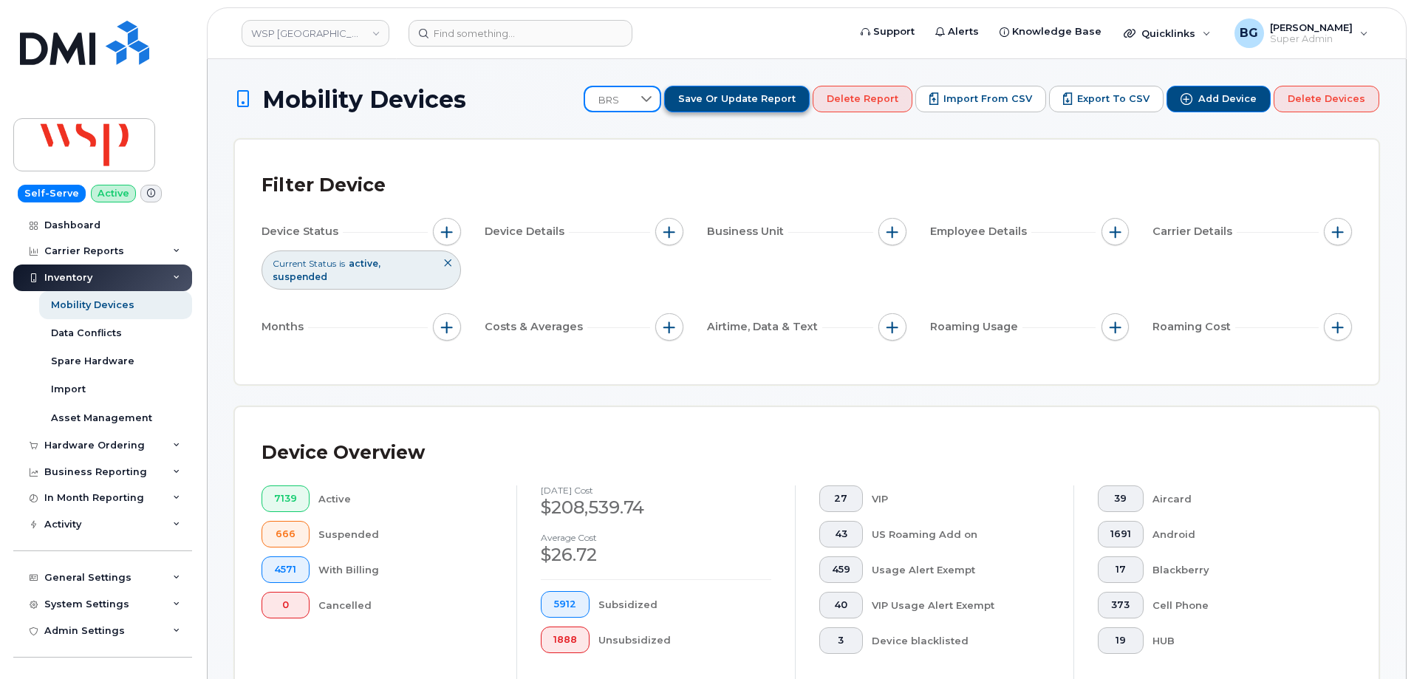
click at [787, 95] on span "Save or Update Report" at bounding box center [736, 98] width 117 height 13
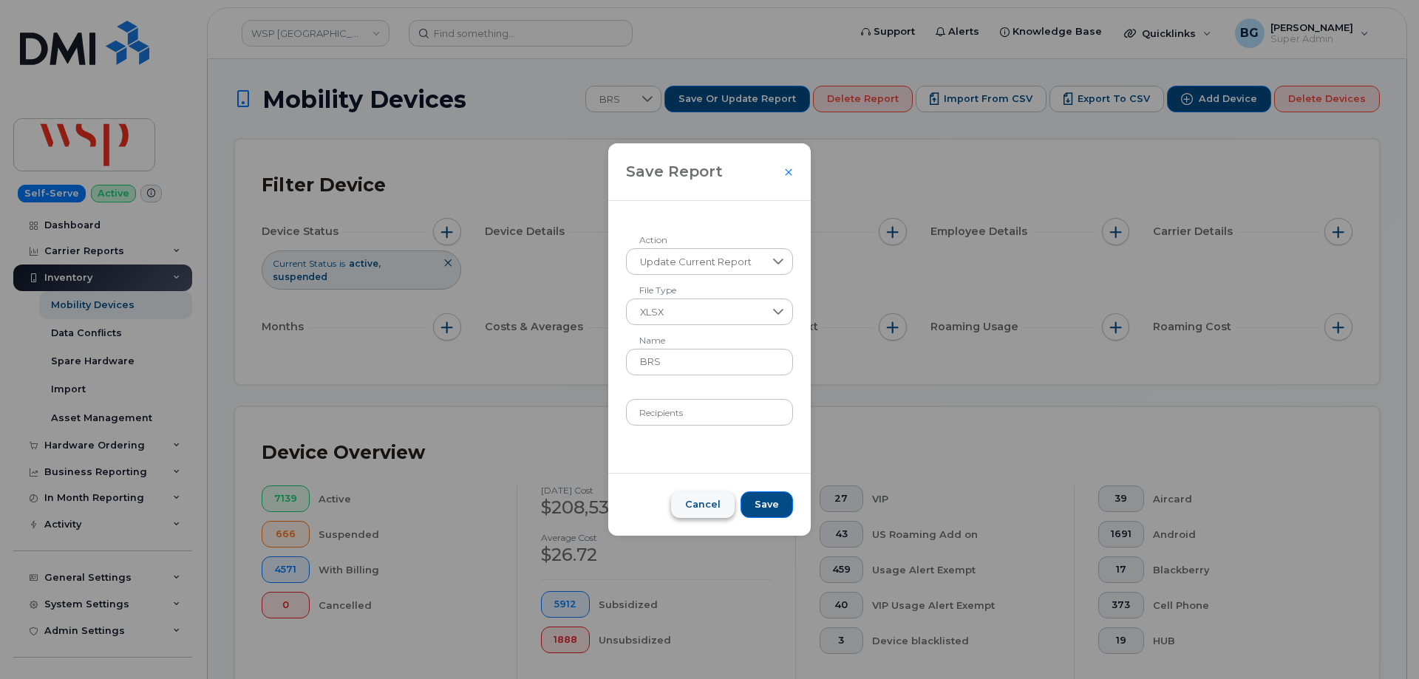
click at [692, 510] on span "Cancel" at bounding box center [702, 504] width 35 height 13
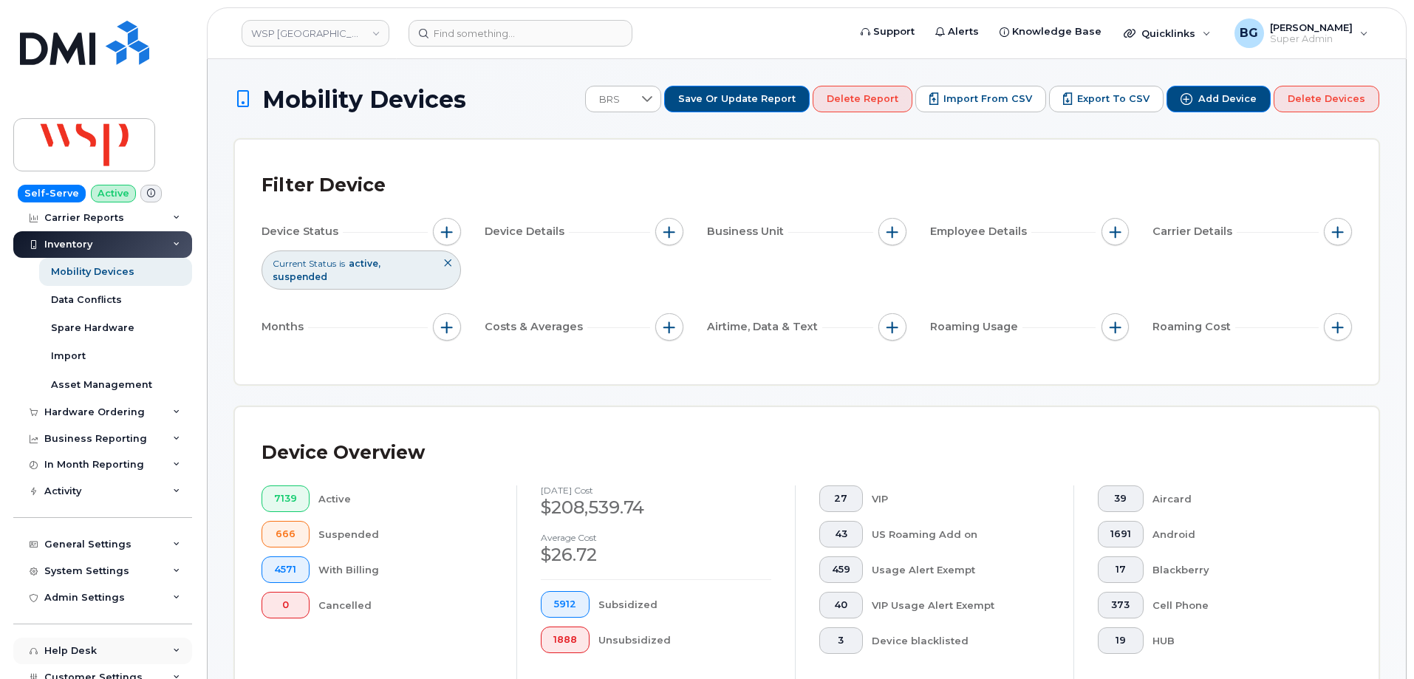
scroll to position [150, 0]
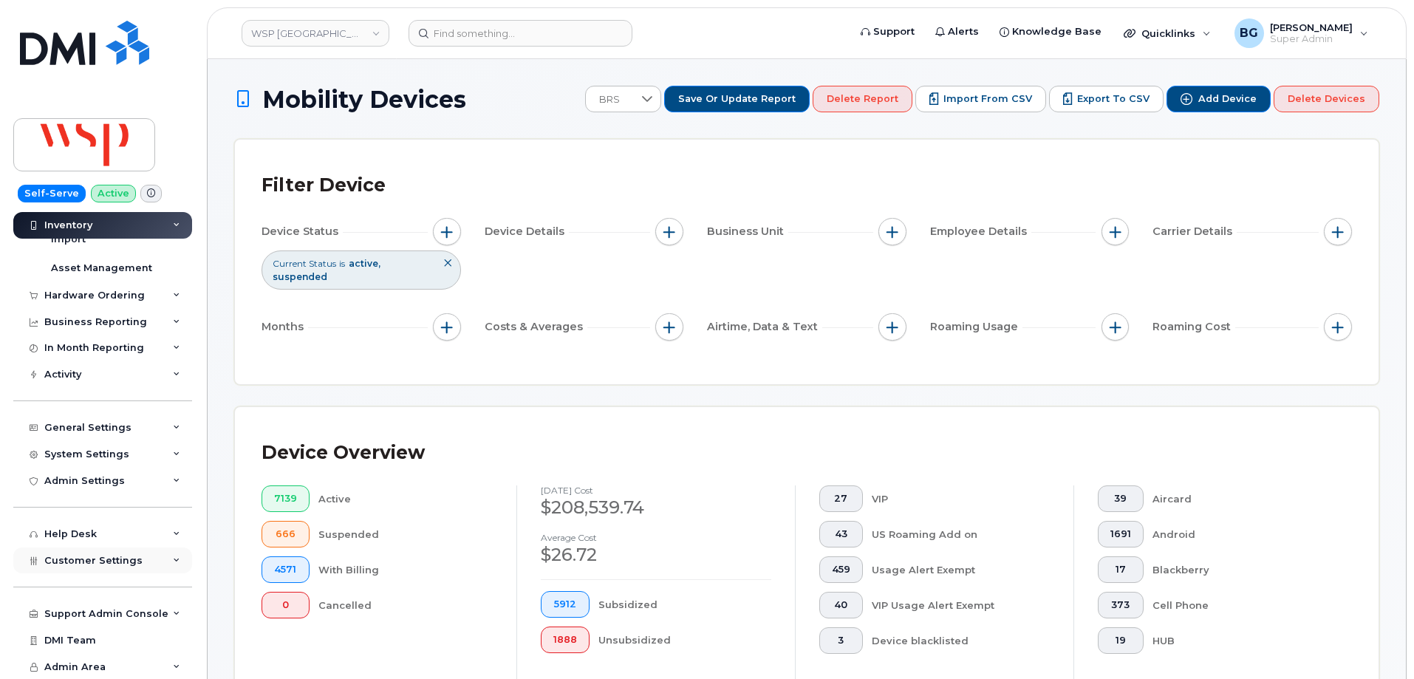
click at [83, 570] on div "Customer Settings" at bounding box center [102, 560] width 179 height 27
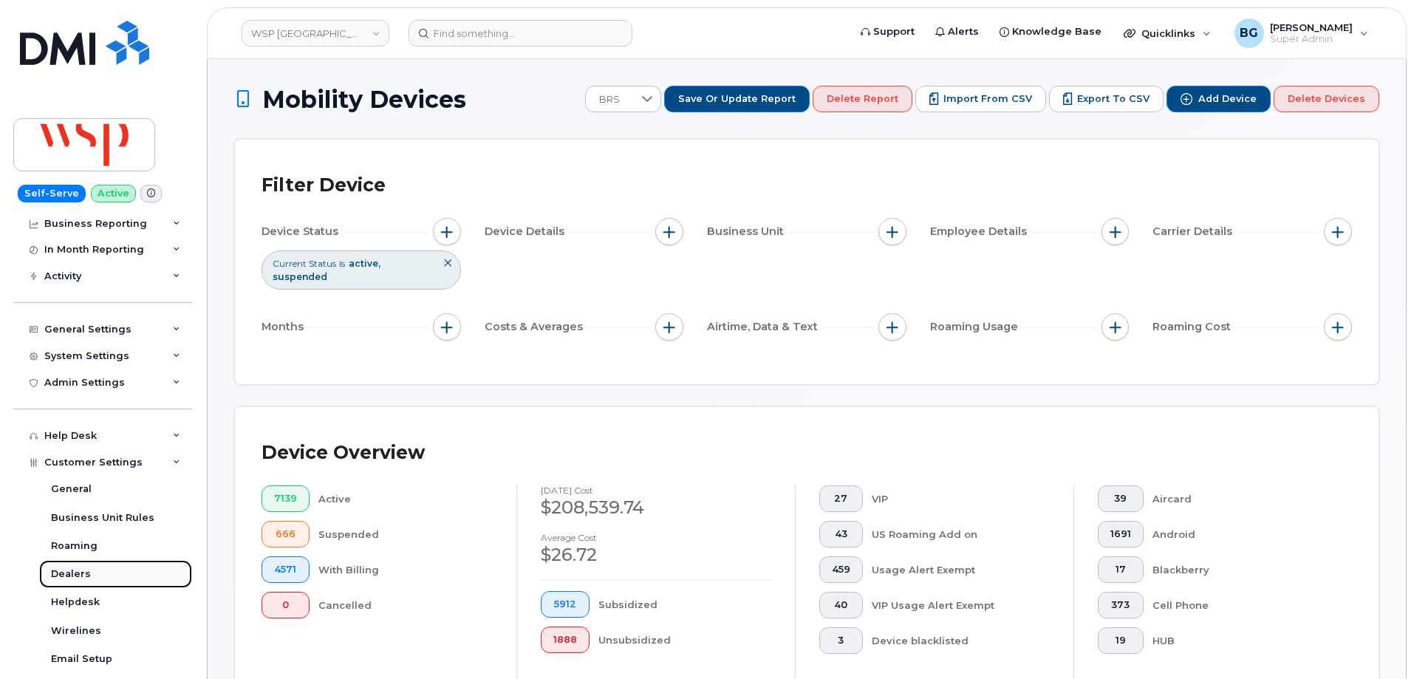
click at [75, 574] on div "Dealers" at bounding box center [71, 573] width 40 height 13
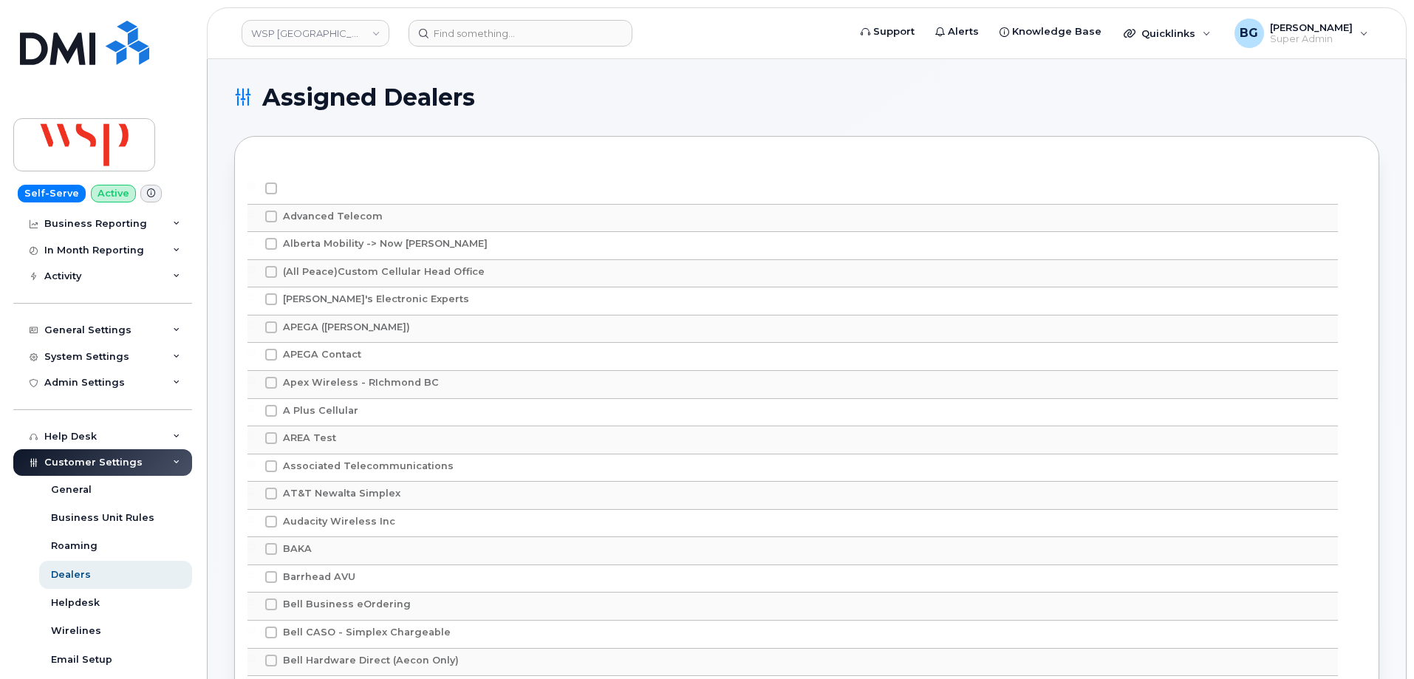
drag, startPoint x: 268, startPoint y: 36, endPoint x: 396, endPoint y: 47, distance: 128.3
click at [268, 36] on link "WSP Canada" at bounding box center [316, 33] width 148 height 27
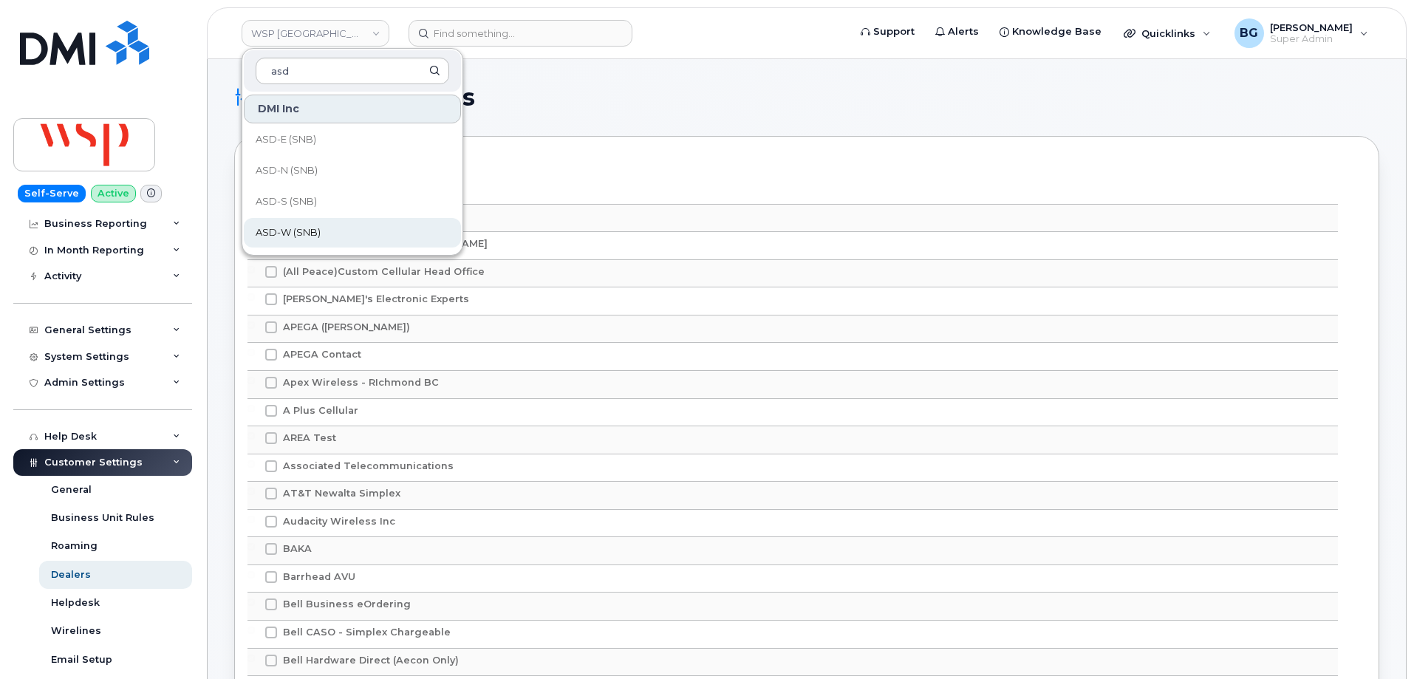
type input "asd"
click at [270, 235] on span "ASD-W (SNB)" at bounding box center [288, 232] width 65 height 15
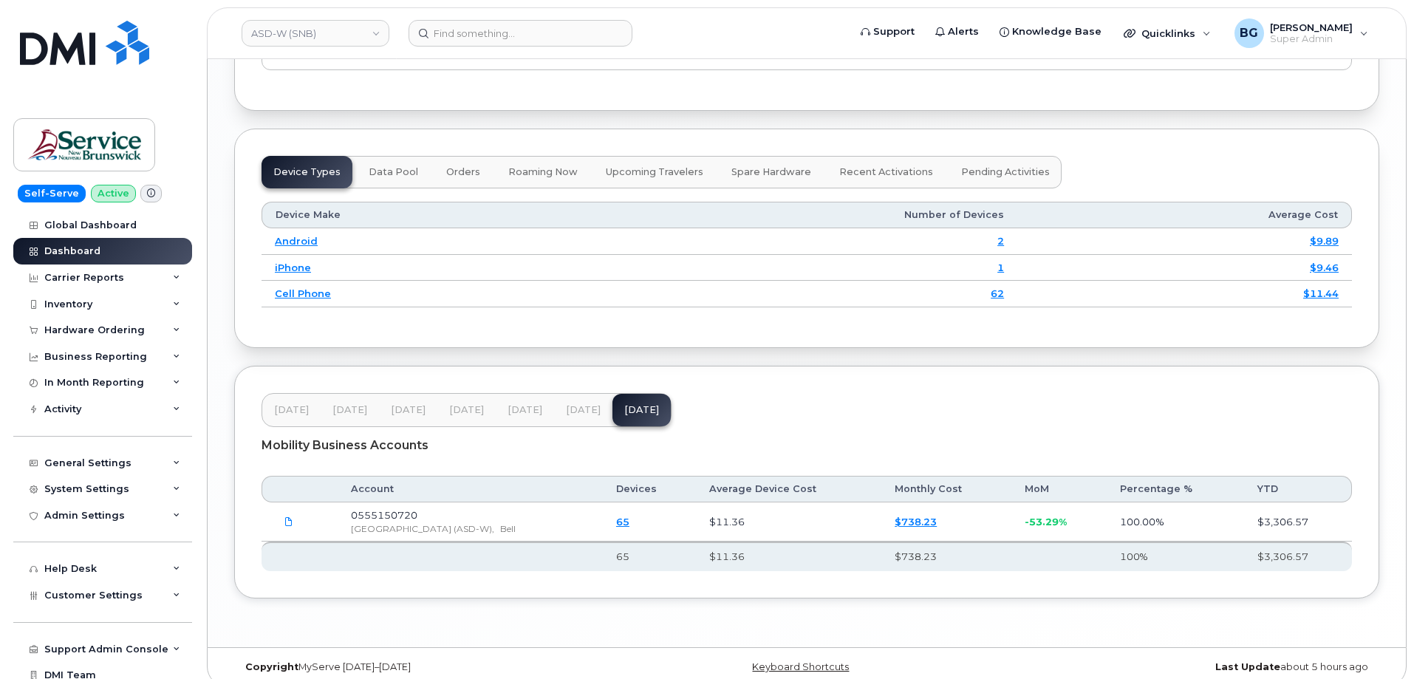
scroll to position [1773, 0]
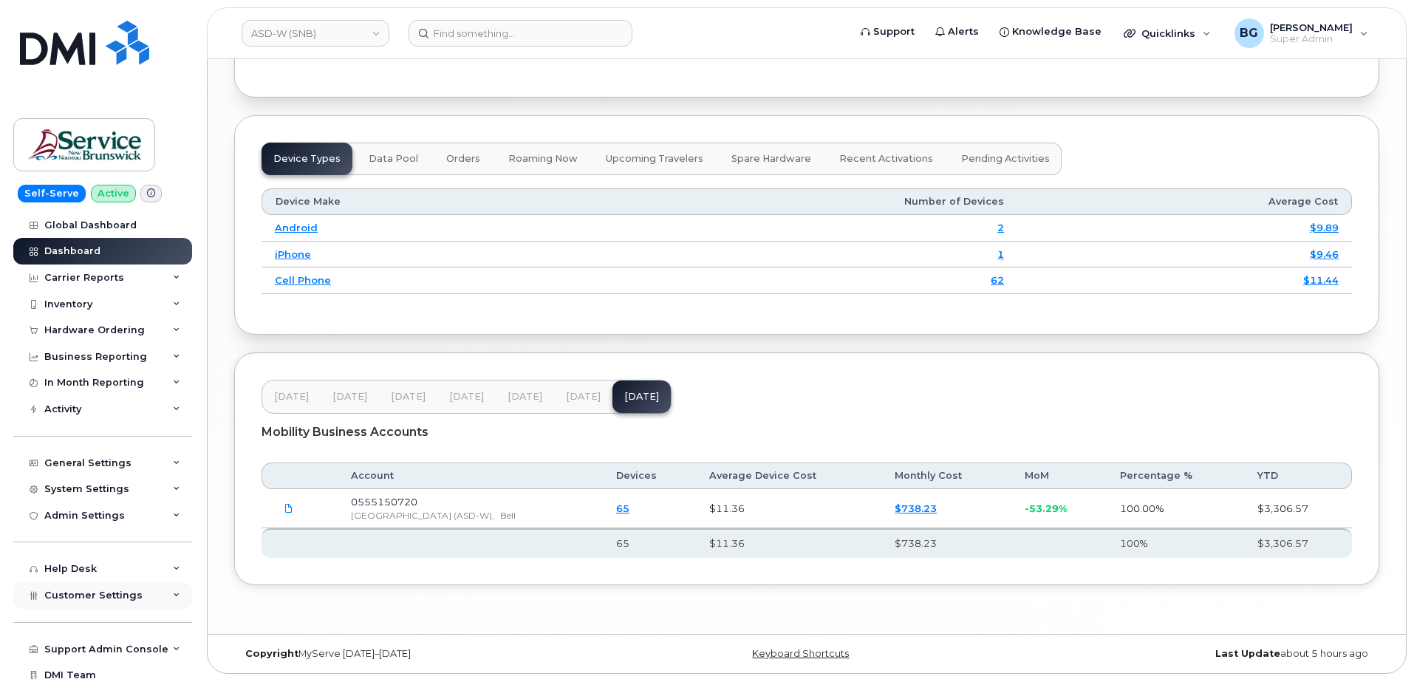
click at [100, 595] on span "Customer Settings" at bounding box center [93, 595] width 98 height 11
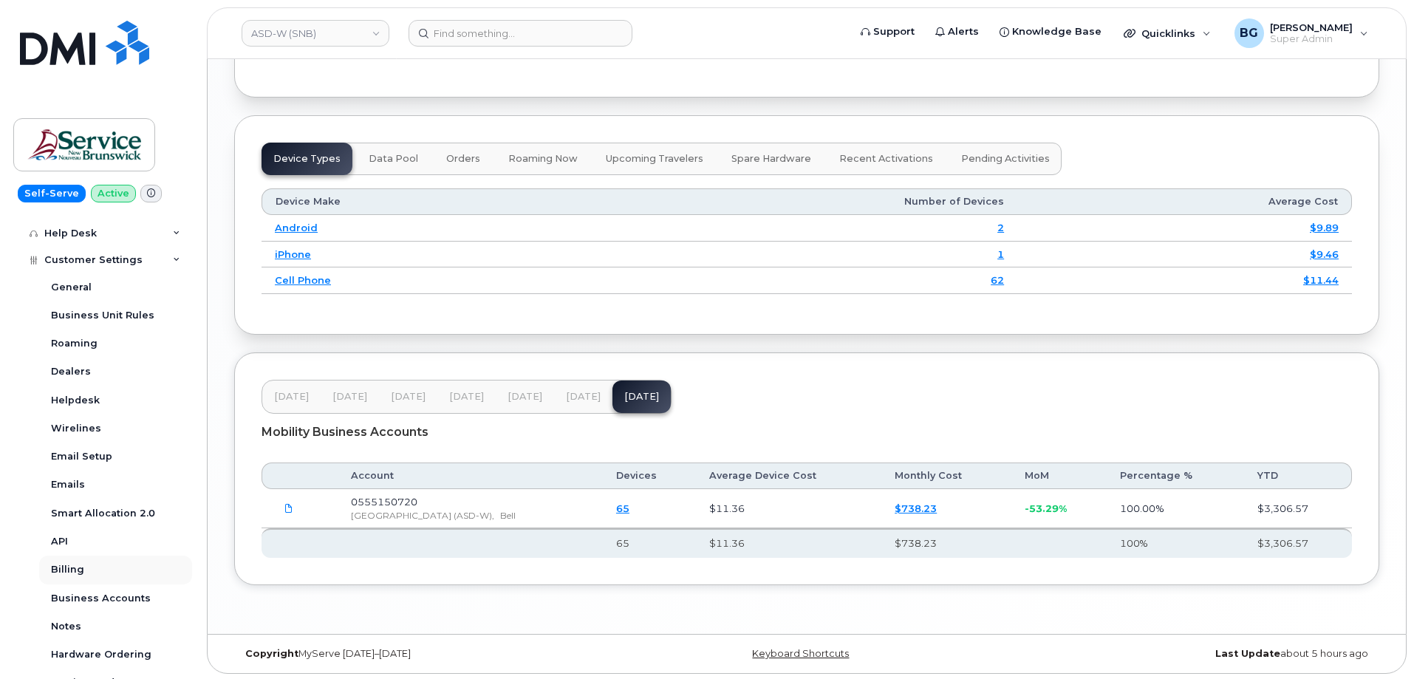
scroll to position [345, 0]
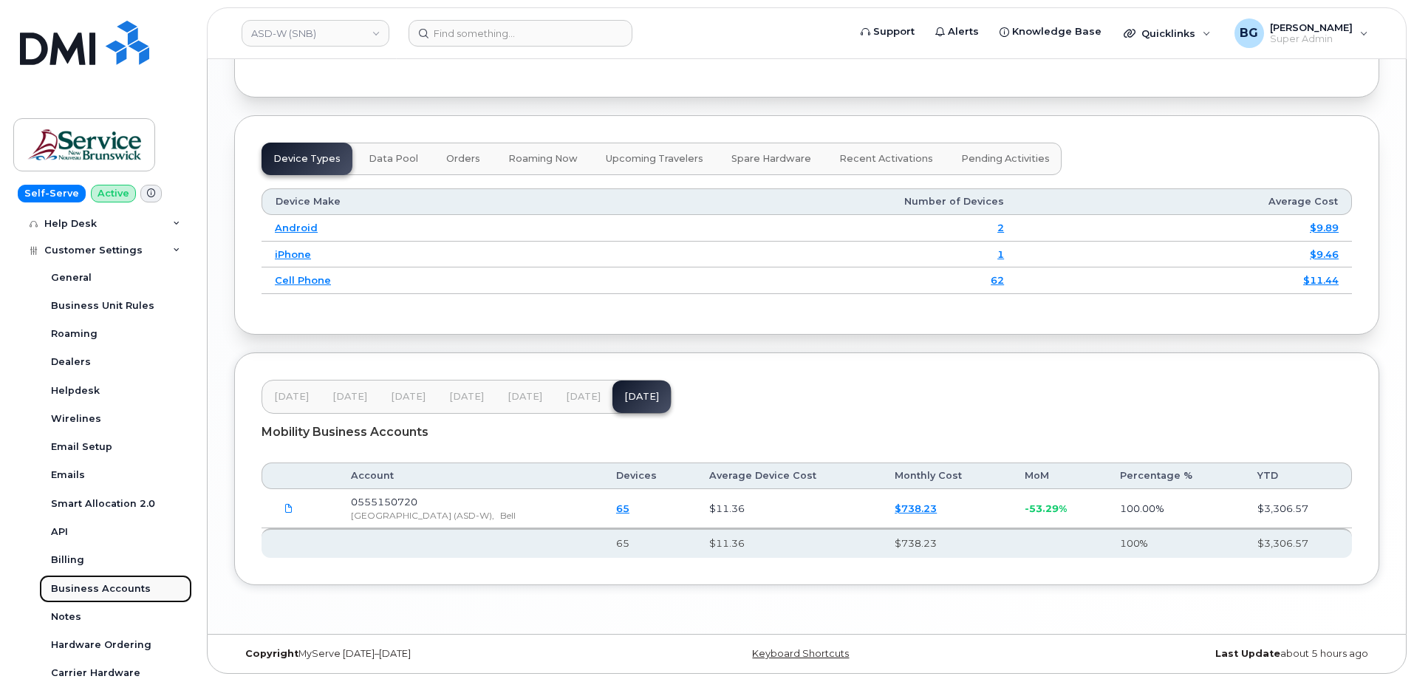
click at [94, 590] on div "Business Accounts" at bounding box center [101, 588] width 100 height 13
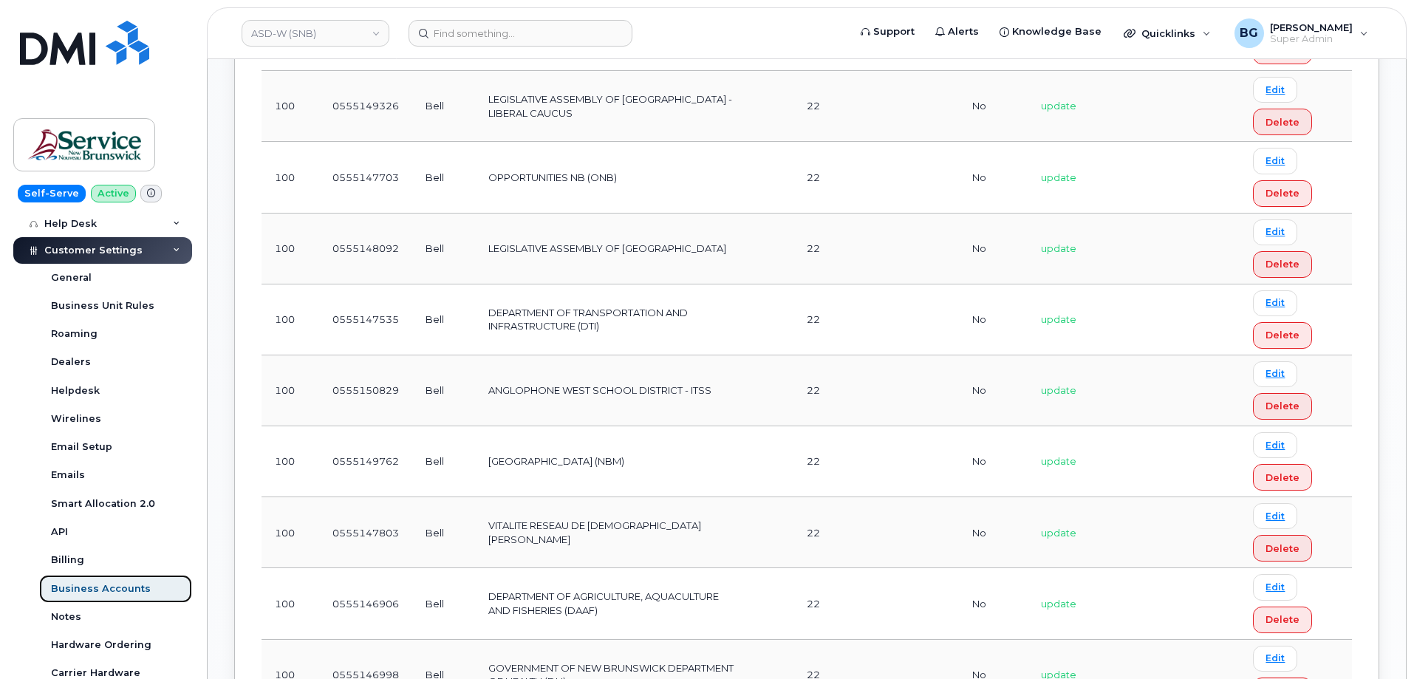
scroll to position [1280, 0]
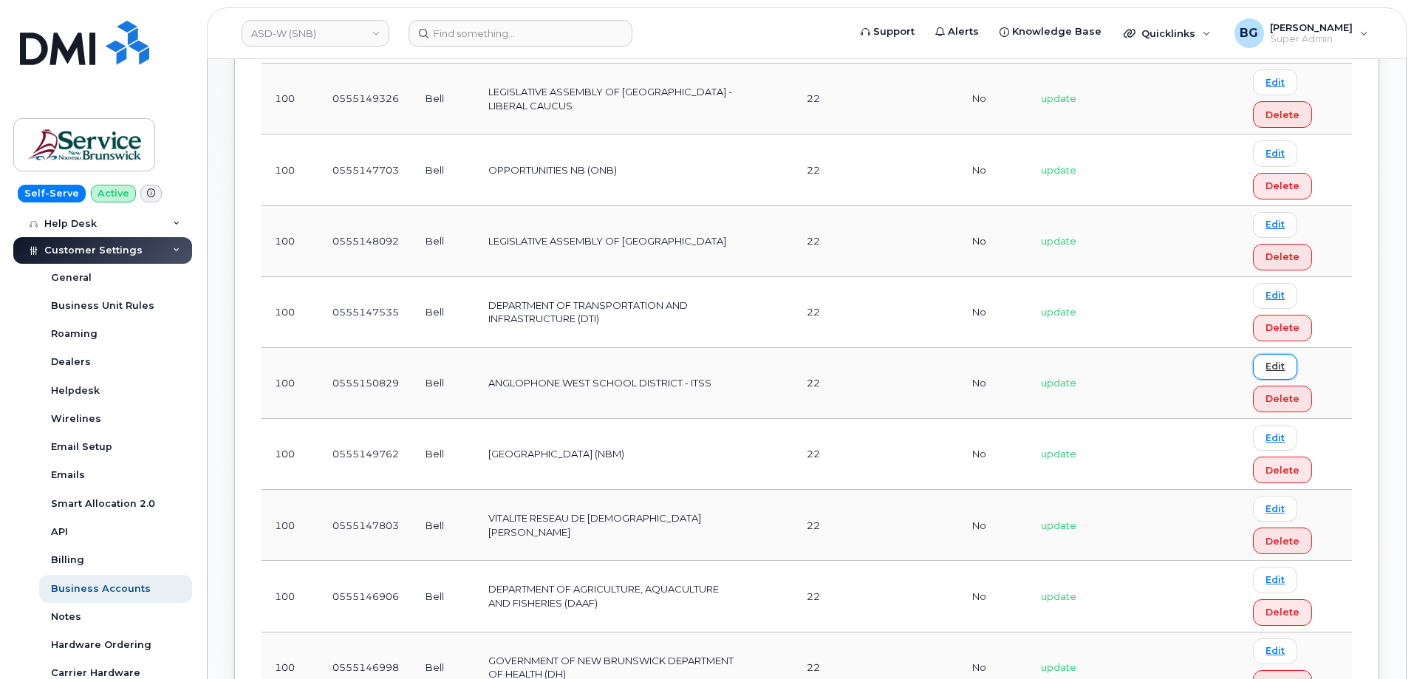
click at [1272, 380] on link "Edit" at bounding box center [1275, 367] width 44 height 26
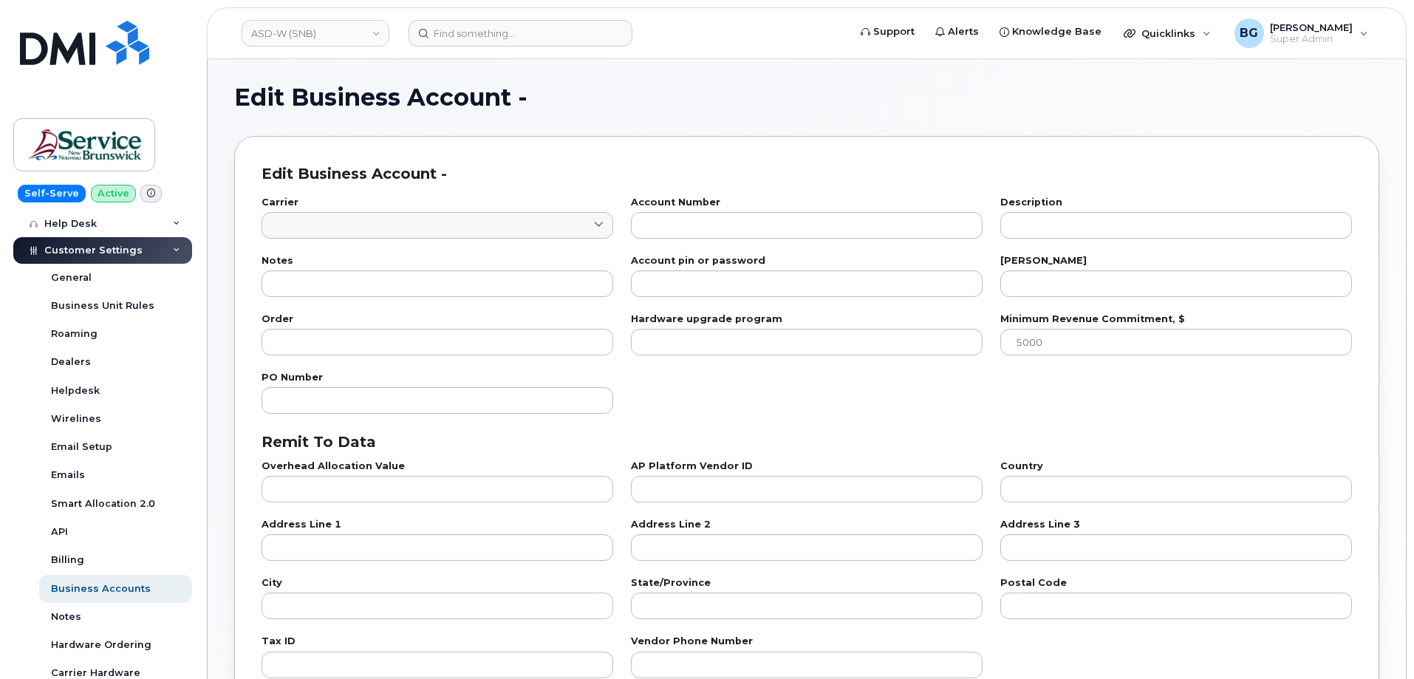
type input "1"
type input "0555150829"
type input "ANGLOPHONE WEST SCHOOL DISTRICT - ITSS"
type input "22"
type input "100"
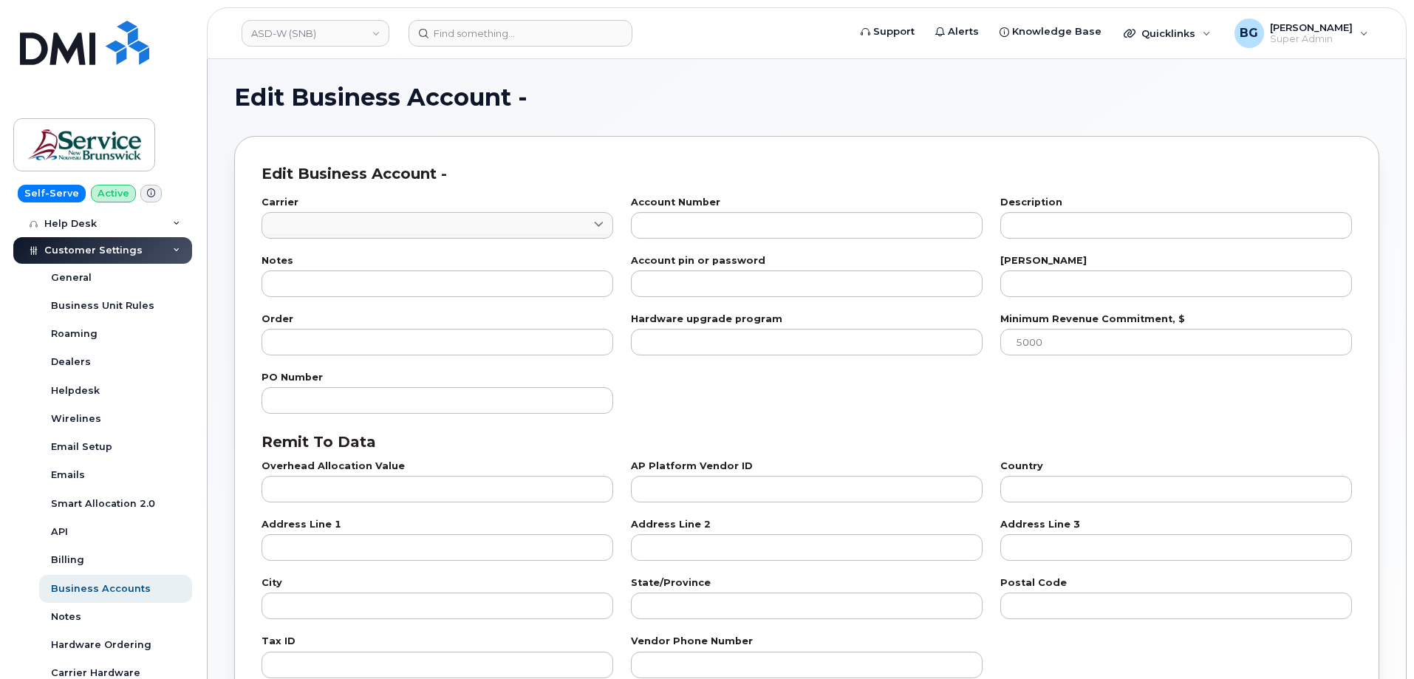
checkbox input "true"
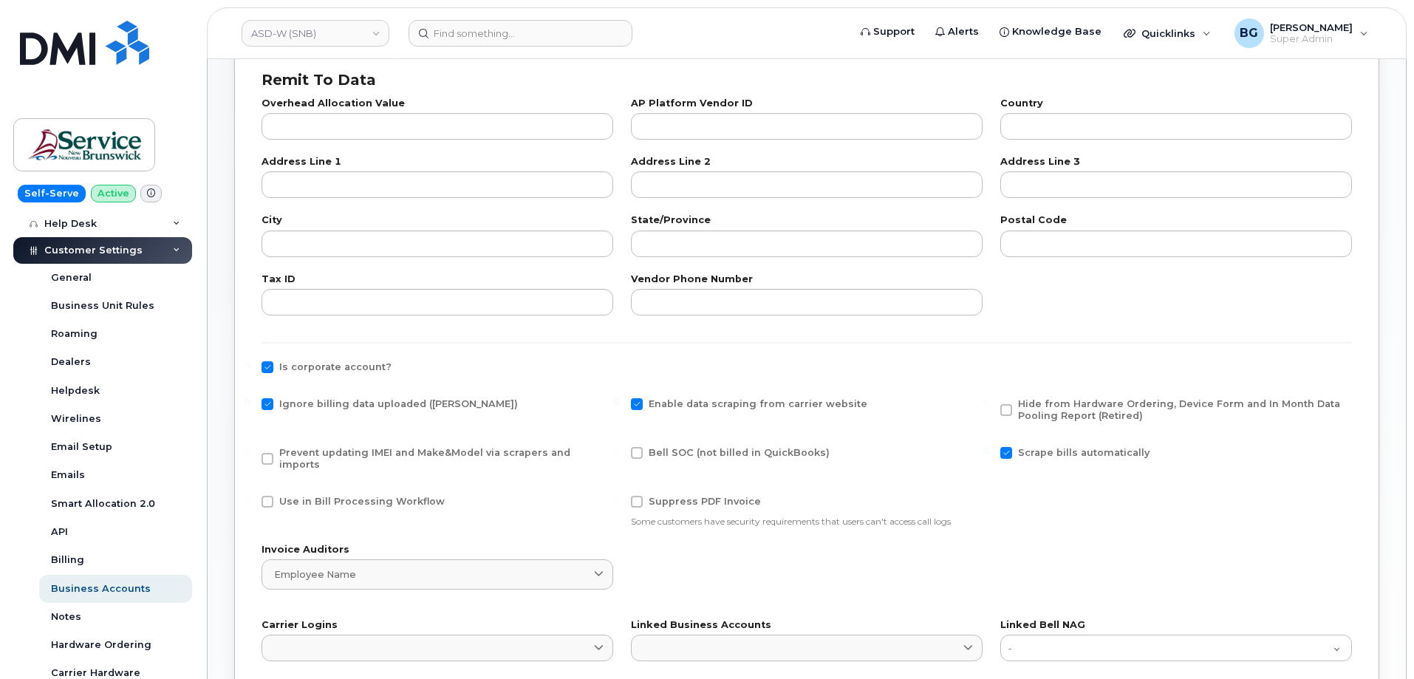
scroll to position [395, 0]
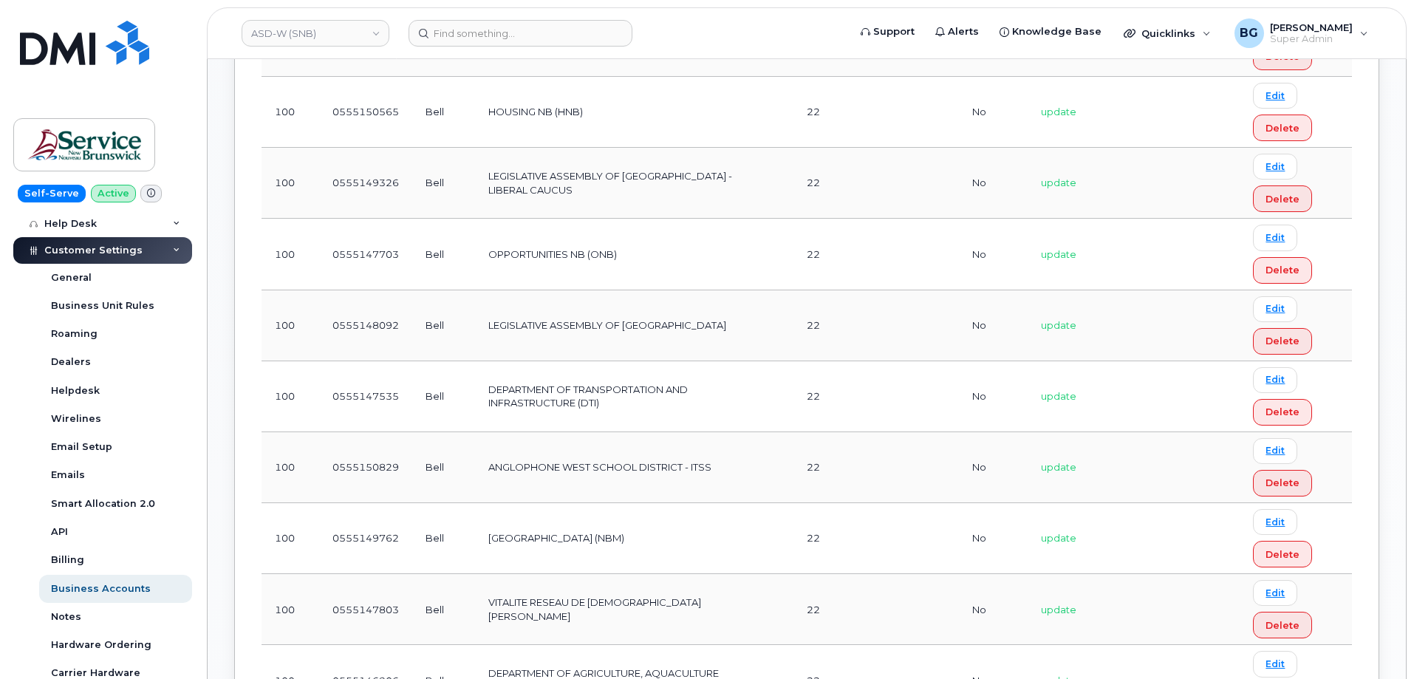
scroll to position [1280, 0]
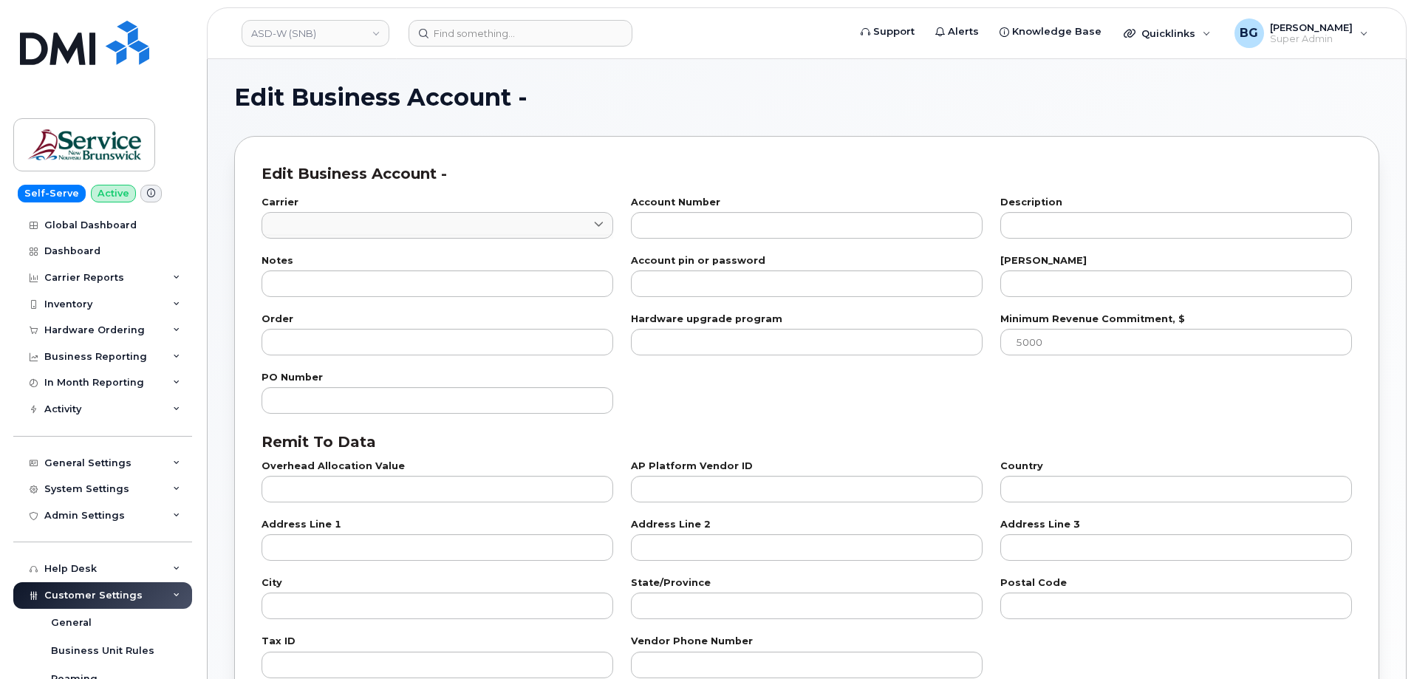
type input "1"
type input "0555150829"
type input "ANGLOPHONE WEST SCHOOL DISTRICT - ITSS"
type input "22"
type input "100"
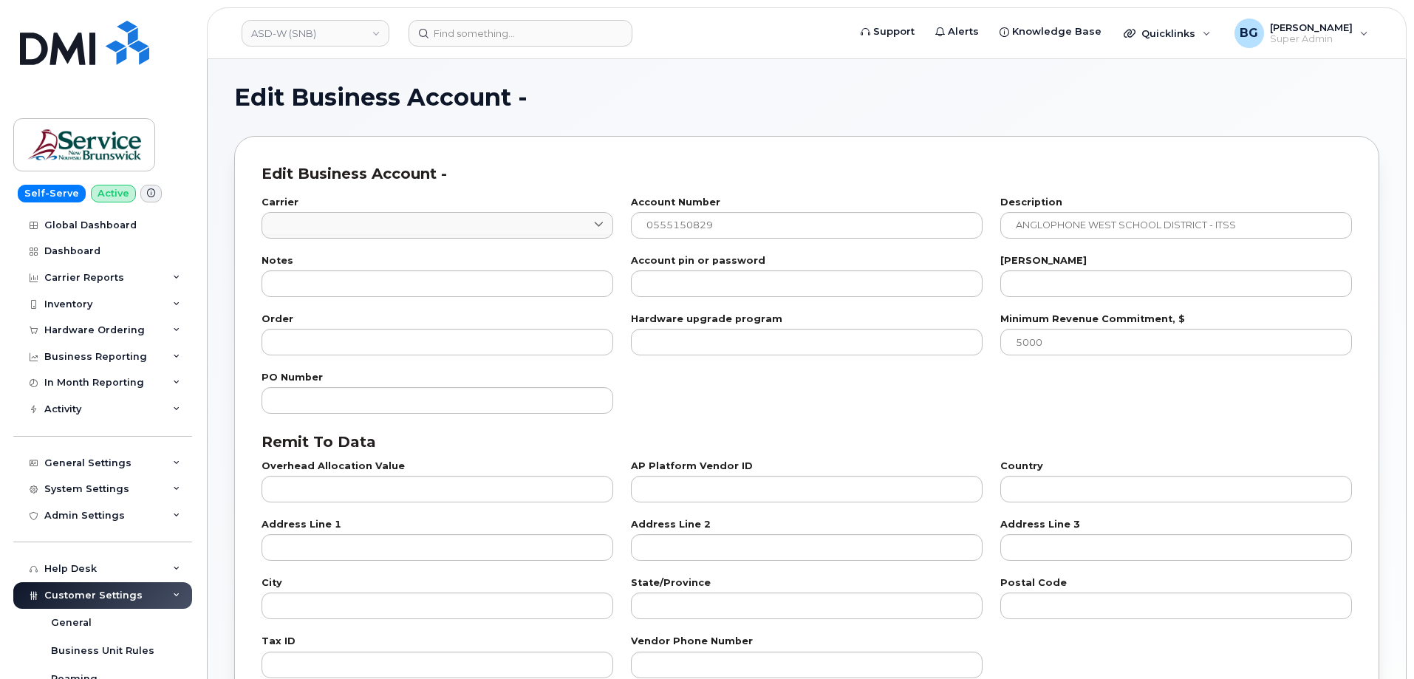
checkbox input "true"
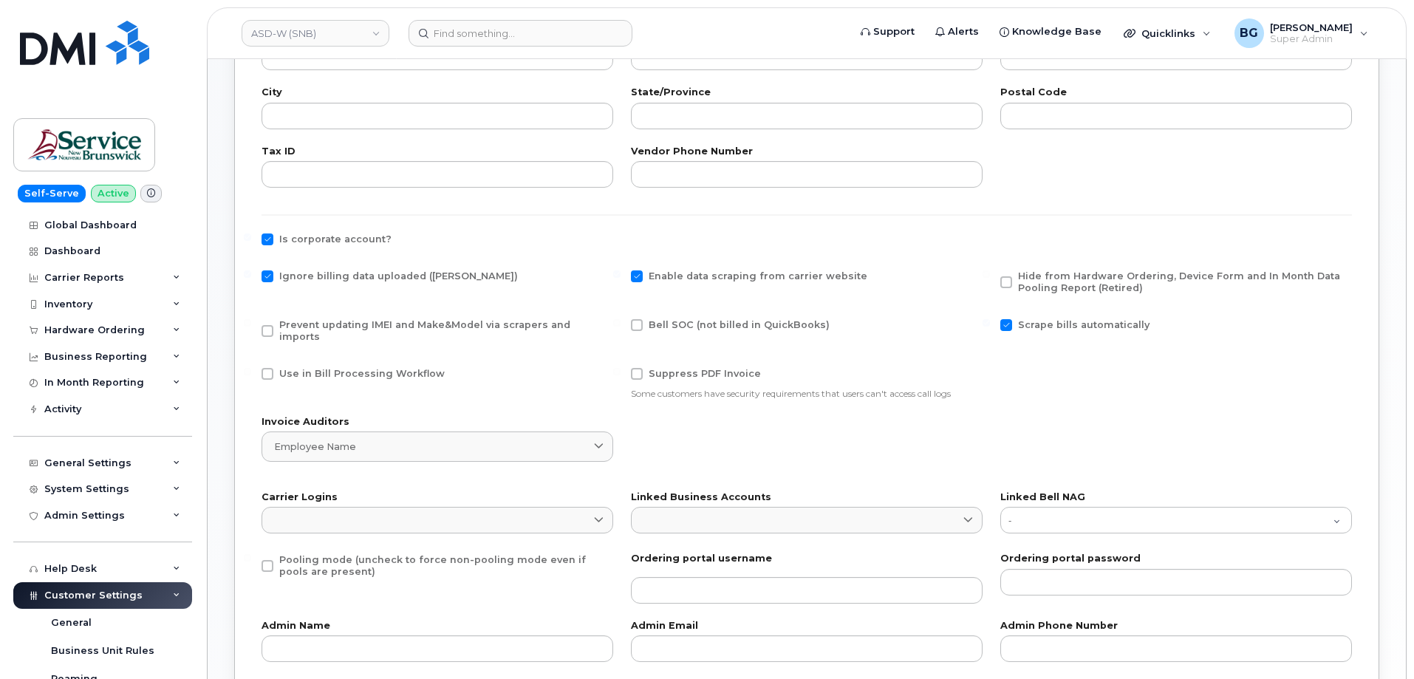
scroll to position [493, 0]
click at [573, 250] on div "Is corporate account?" at bounding box center [807, 244] width 1091 height 19
click at [520, 236] on div "Is corporate account?" at bounding box center [807, 244] width 1091 height 19
click at [75, 275] on div "Carrier Reports" at bounding box center [84, 278] width 80 height 12
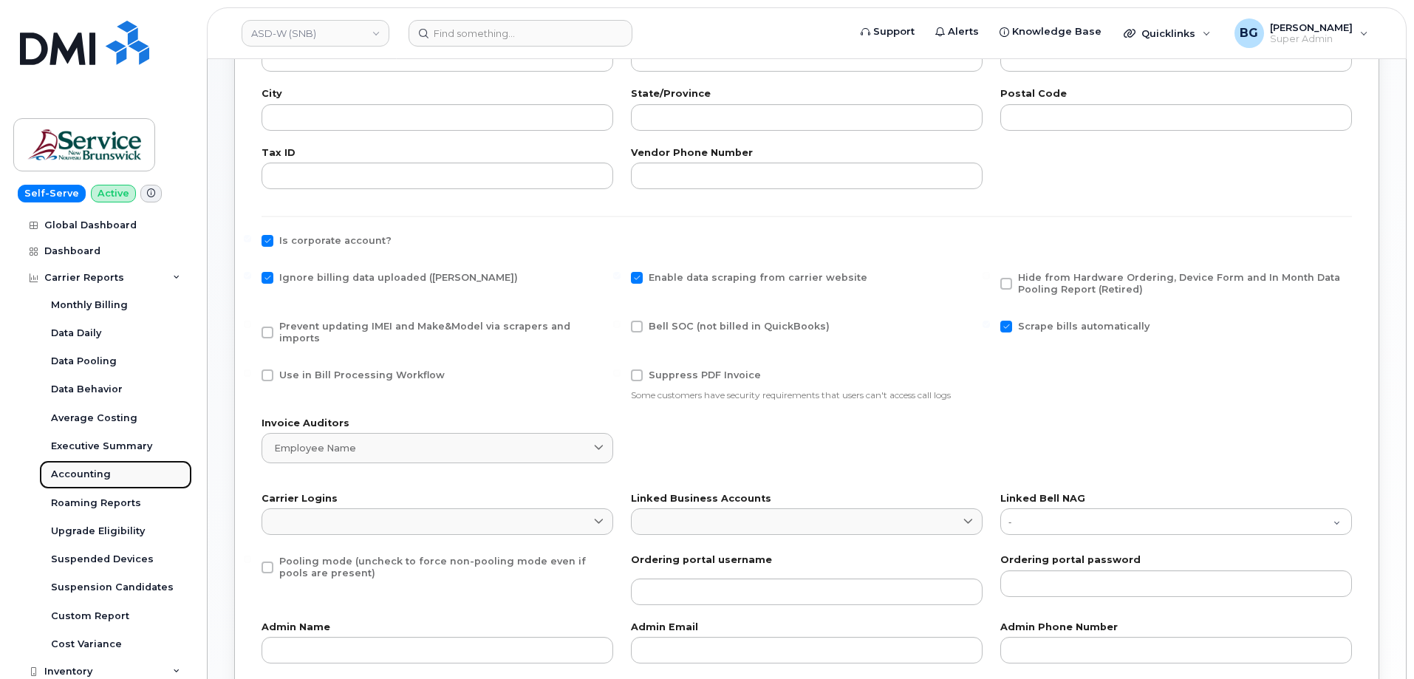
click at [86, 468] on div "Accounting" at bounding box center [81, 474] width 60 height 13
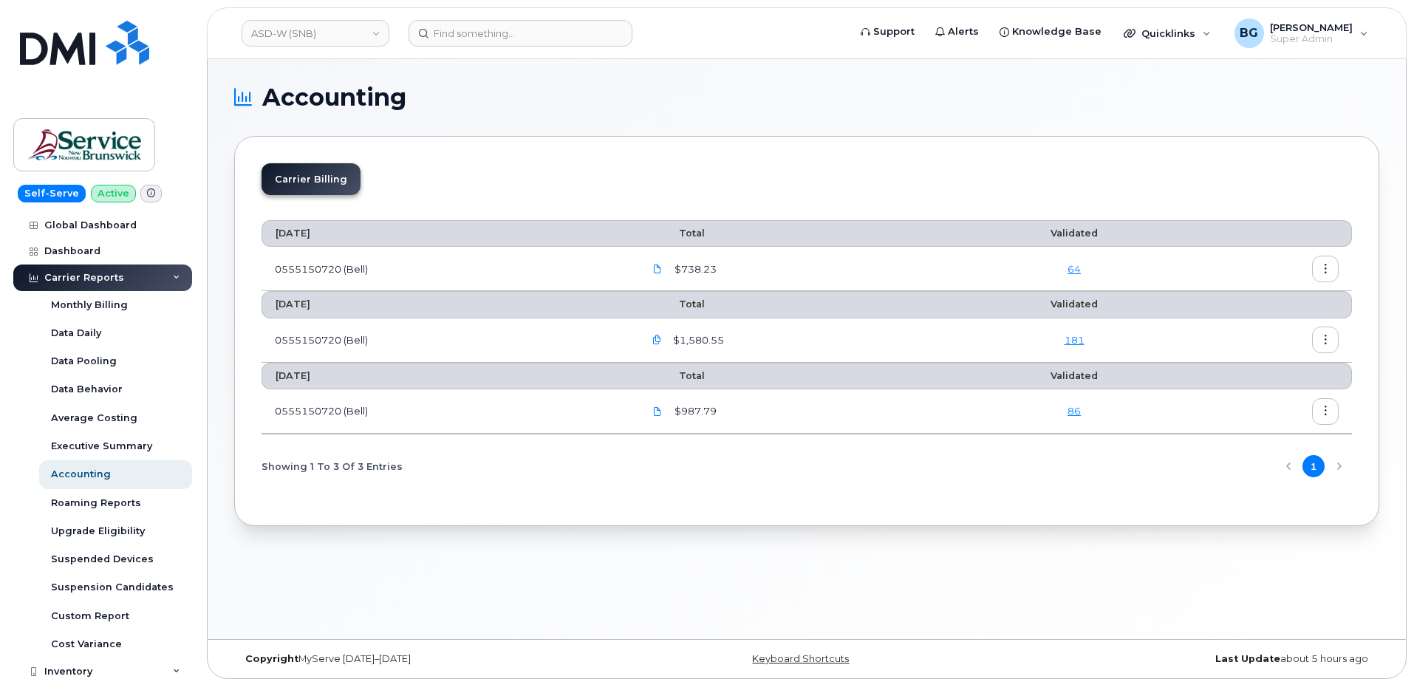
click at [1324, 262] on button "button" at bounding box center [1325, 269] width 27 height 27
click at [1271, 328] on span "Download" at bounding box center [1258, 328] width 58 height 13
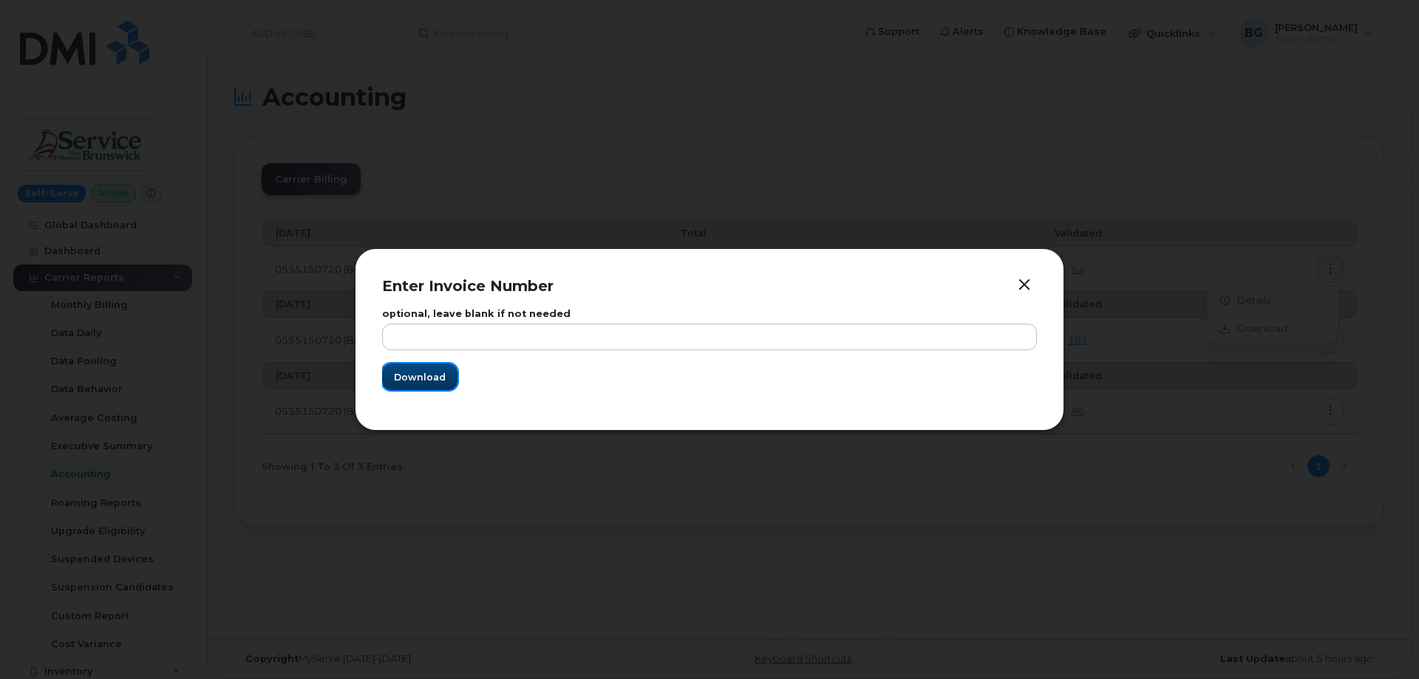
click at [407, 381] on span "Download" at bounding box center [420, 377] width 52 height 14
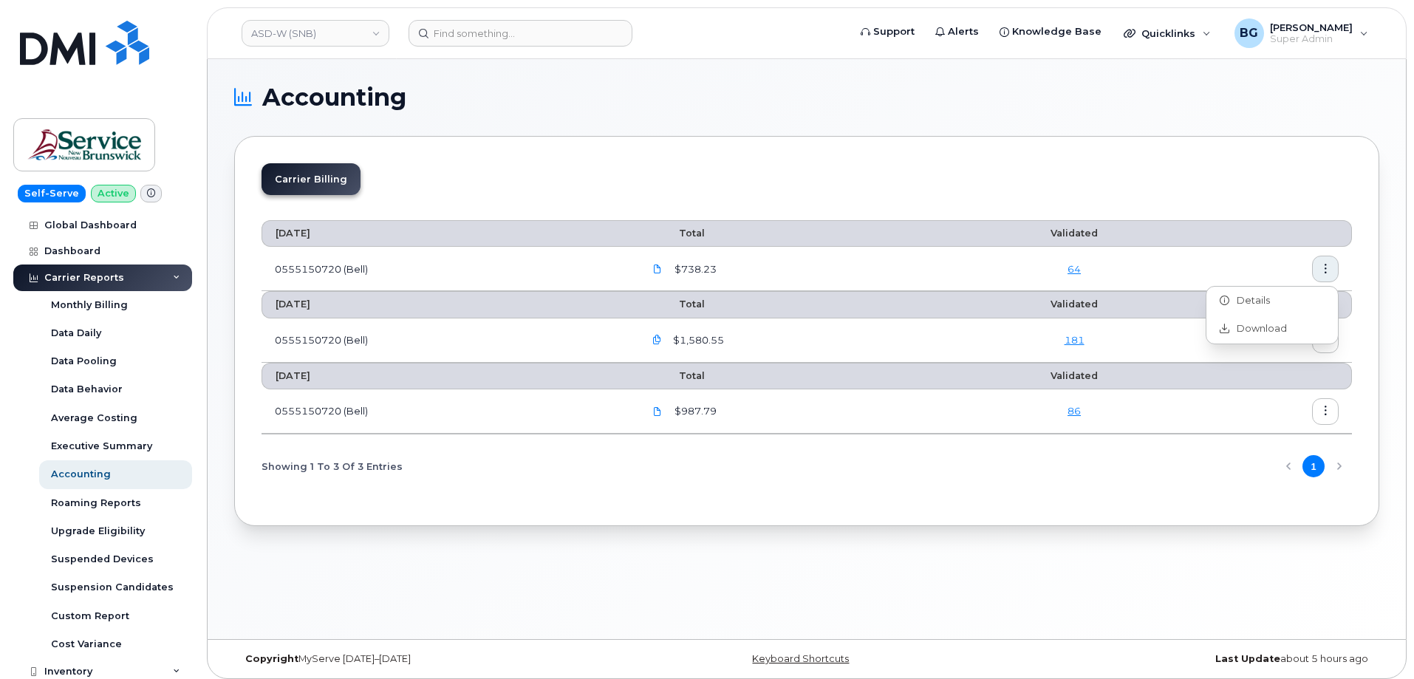
click at [1197, 377] on th at bounding box center [1270, 376] width 164 height 27
click at [1325, 341] on icon "button" at bounding box center [1326, 340] width 10 height 10
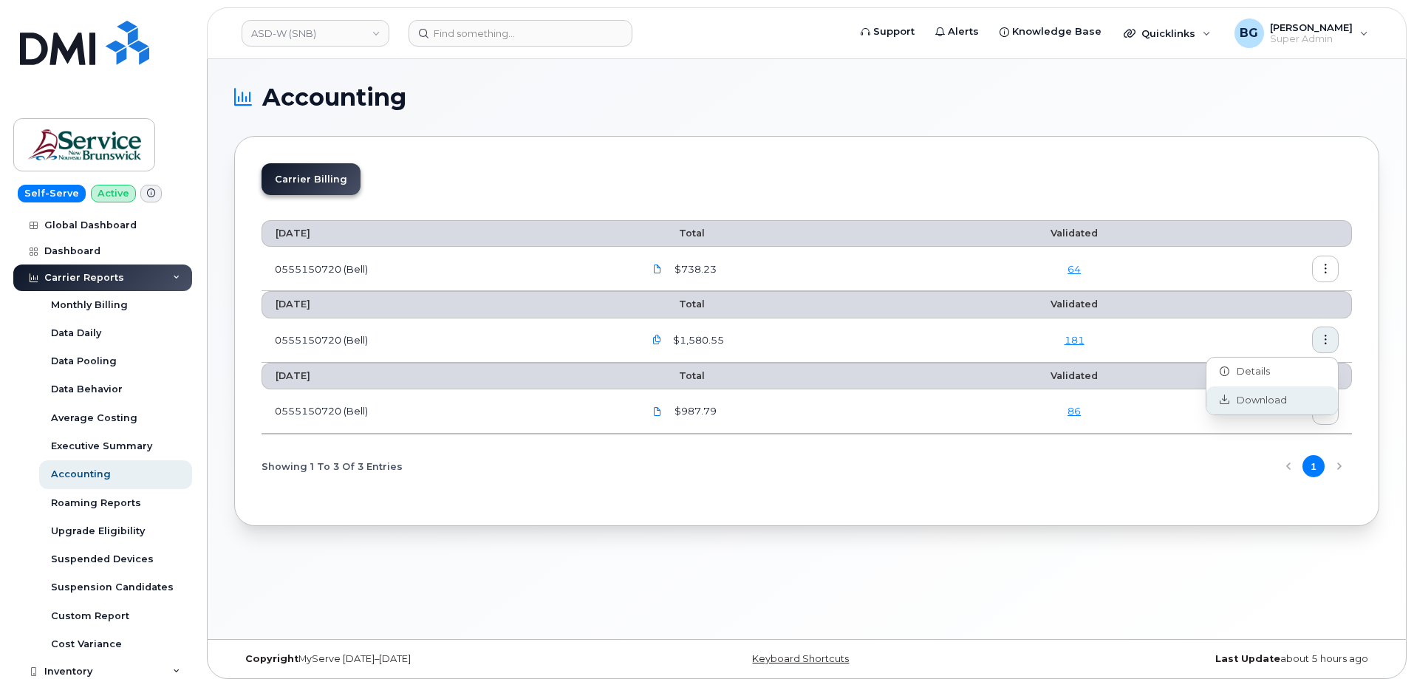
click at [1250, 403] on span "Download" at bounding box center [1258, 400] width 58 height 13
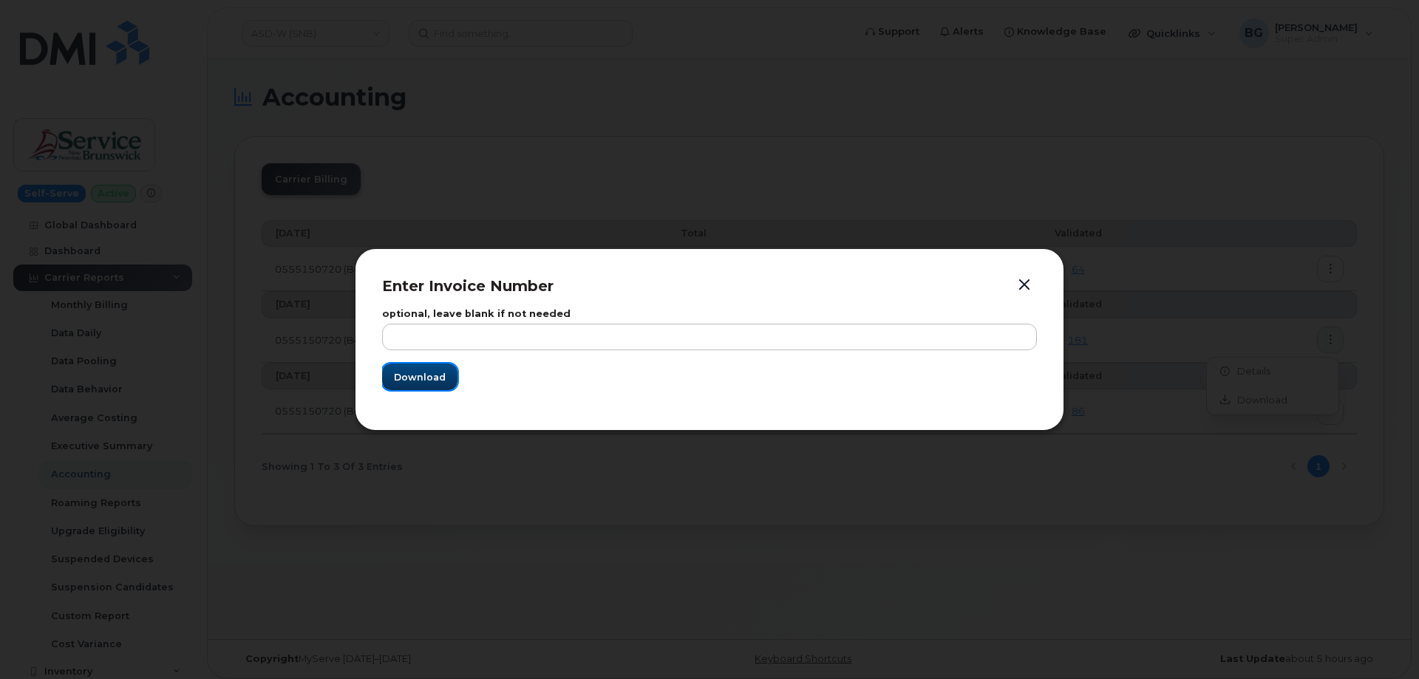
click at [418, 383] on span "Download" at bounding box center [420, 377] width 52 height 14
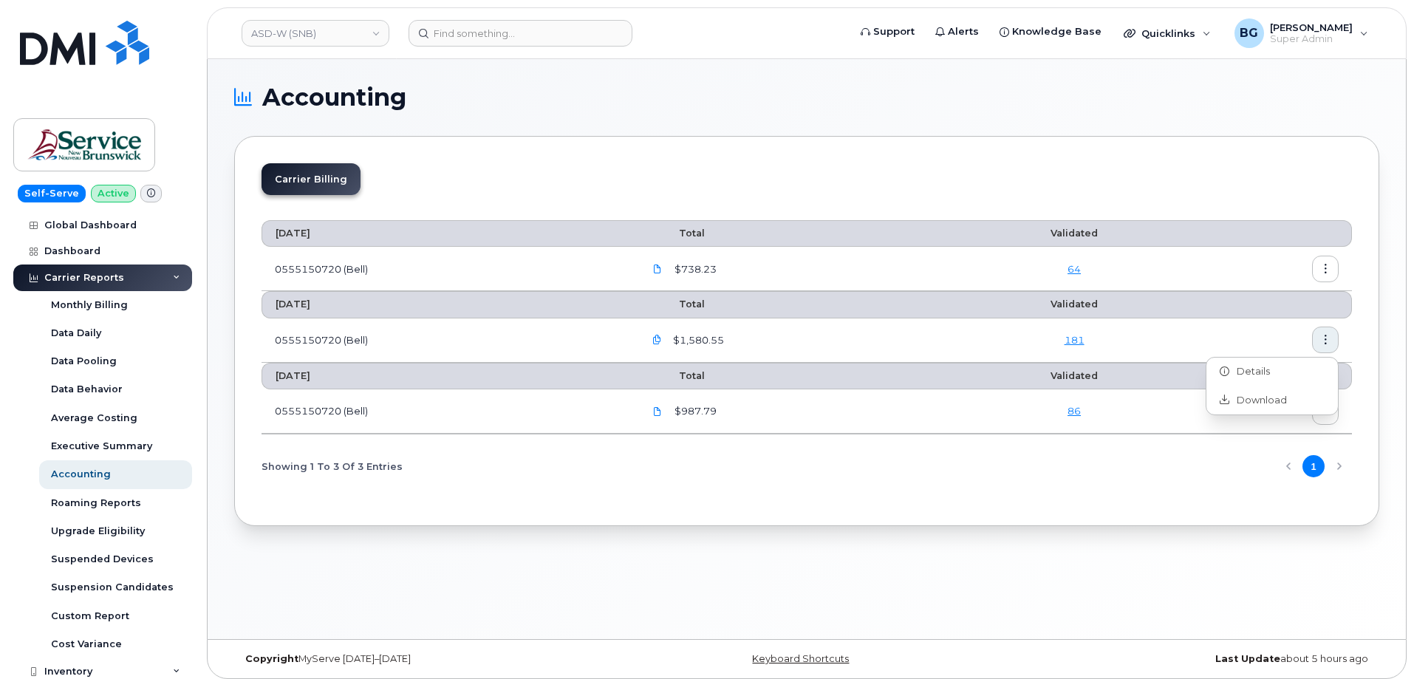
click at [1199, 445] on div "[DATE] Total Validated 0555150720 (Bell) $738.23 64 [DATE] Total Validated 0555…" at bounding box center [807, 352] width 1091 height 291
click at [661, 341] on icon "button" at bounding box center [657, 340] width 10 height 10
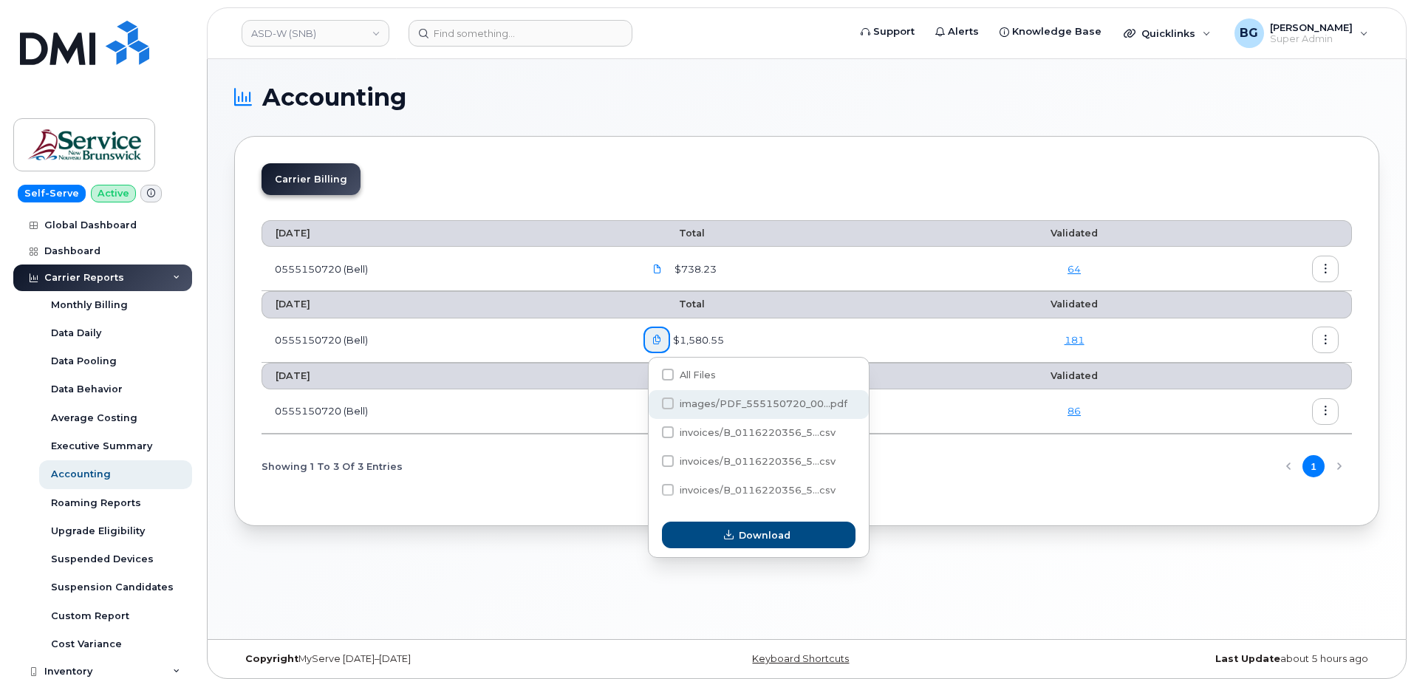
click at [747, 398] on span "images/PDF_555150720_00...pdf" at bounding box center [764, 403] width 168 height 11
click at [652, 400] on input "images/PDF_555150720_00...pdf" at bounding box center [647, 403] width 7 height 7
checkbox input "true"
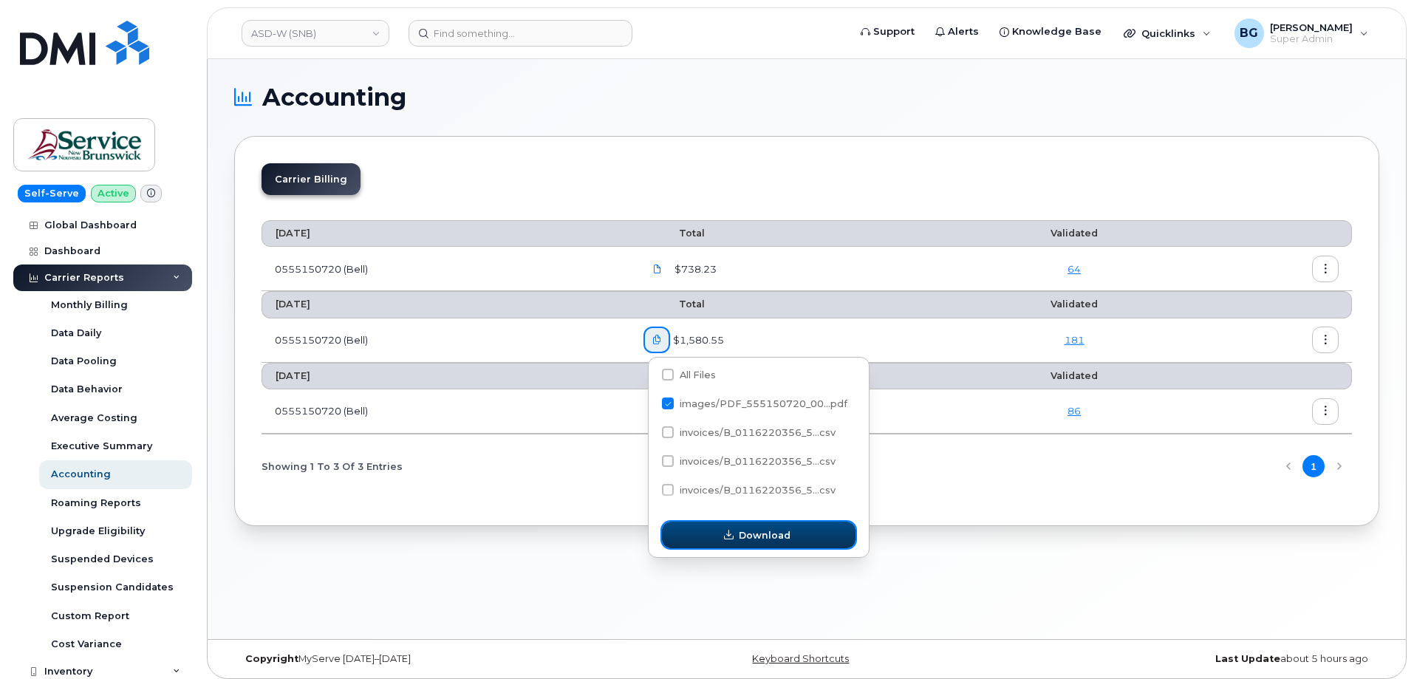
click at [774, 534] on span "Download" at bounding box center [765, 535] width 52 height 14
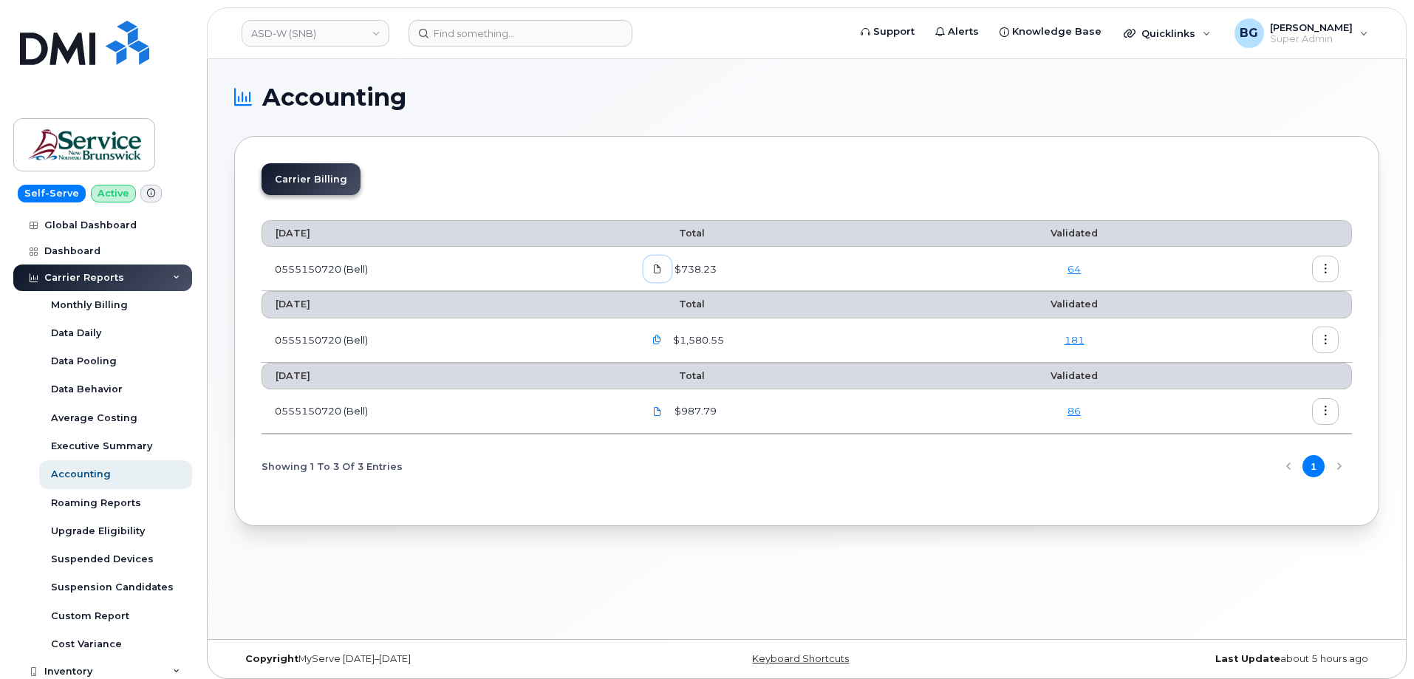
click at [658, 270] on icon at bounding box center [657, 269] width 9 height 9
click at [314, 34] on link "ASD-W (SNB)" at bounding box center [316, 33] width 148 height 27
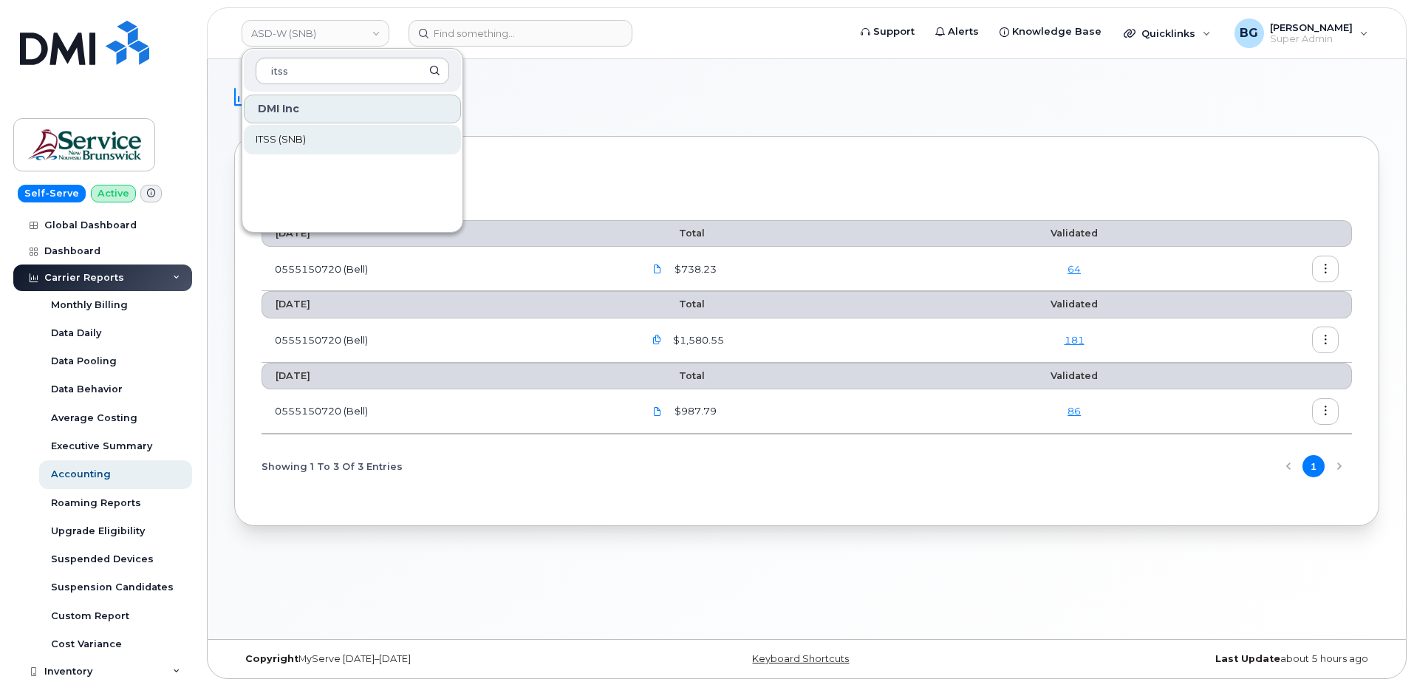
type input "itss"
click at [288, 137] on span "ITSS (SNB)" at bounding box center [281, 139] width 50 height 15
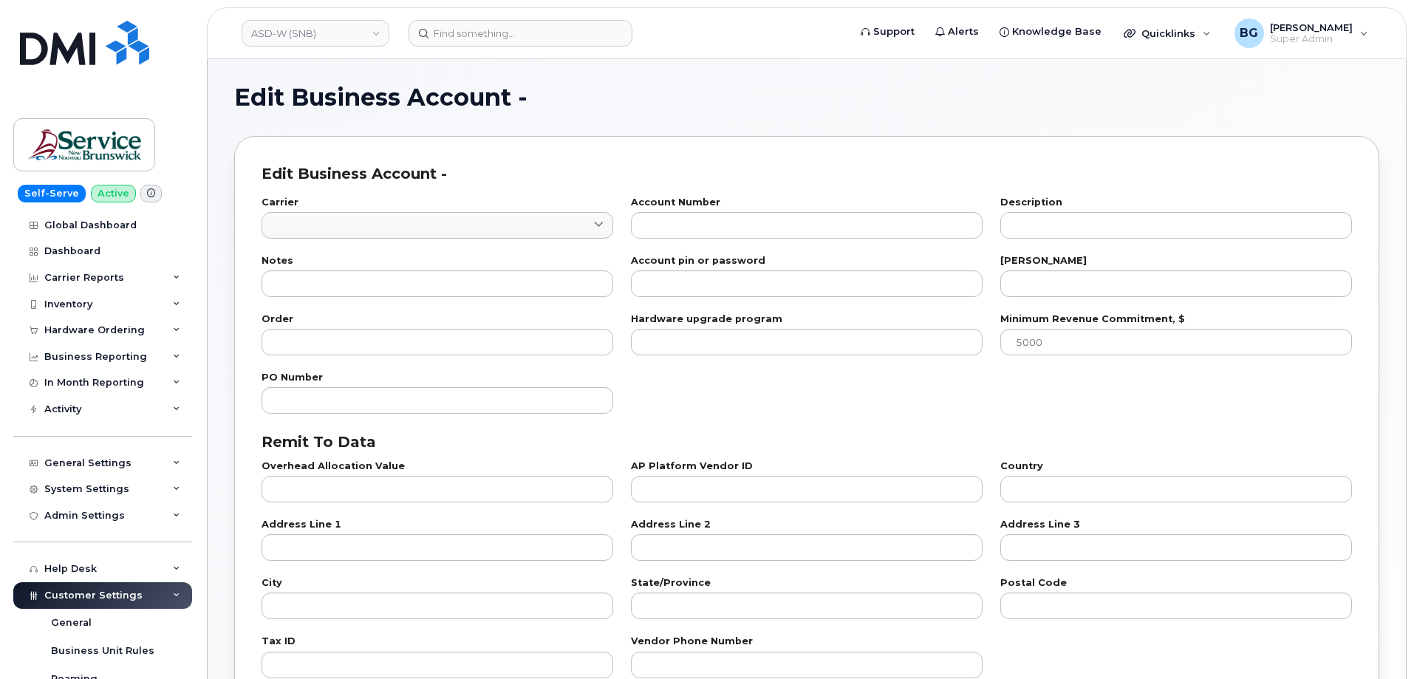
type input "1"
type input "0555149762"
type input "[GEOGRAPHIC_DATA] (NBM)"
type input "22"
type input "100"
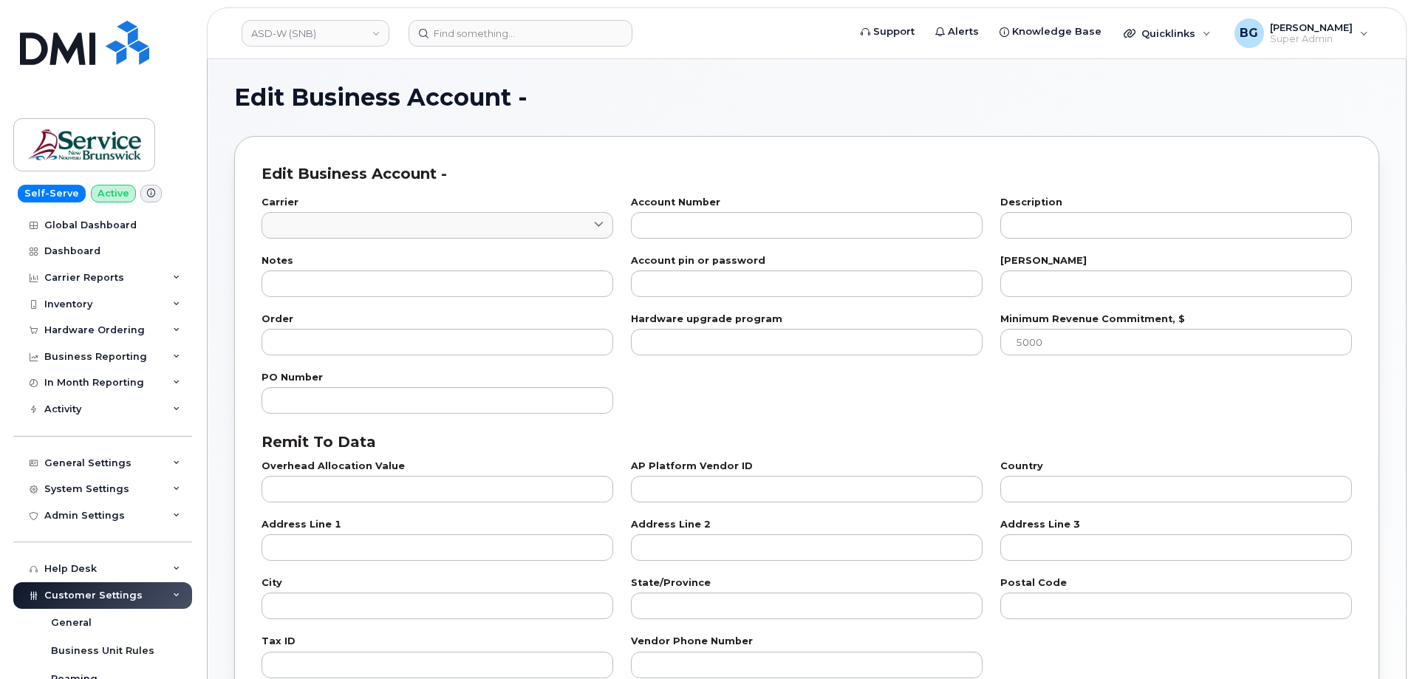
checkbox input "true"
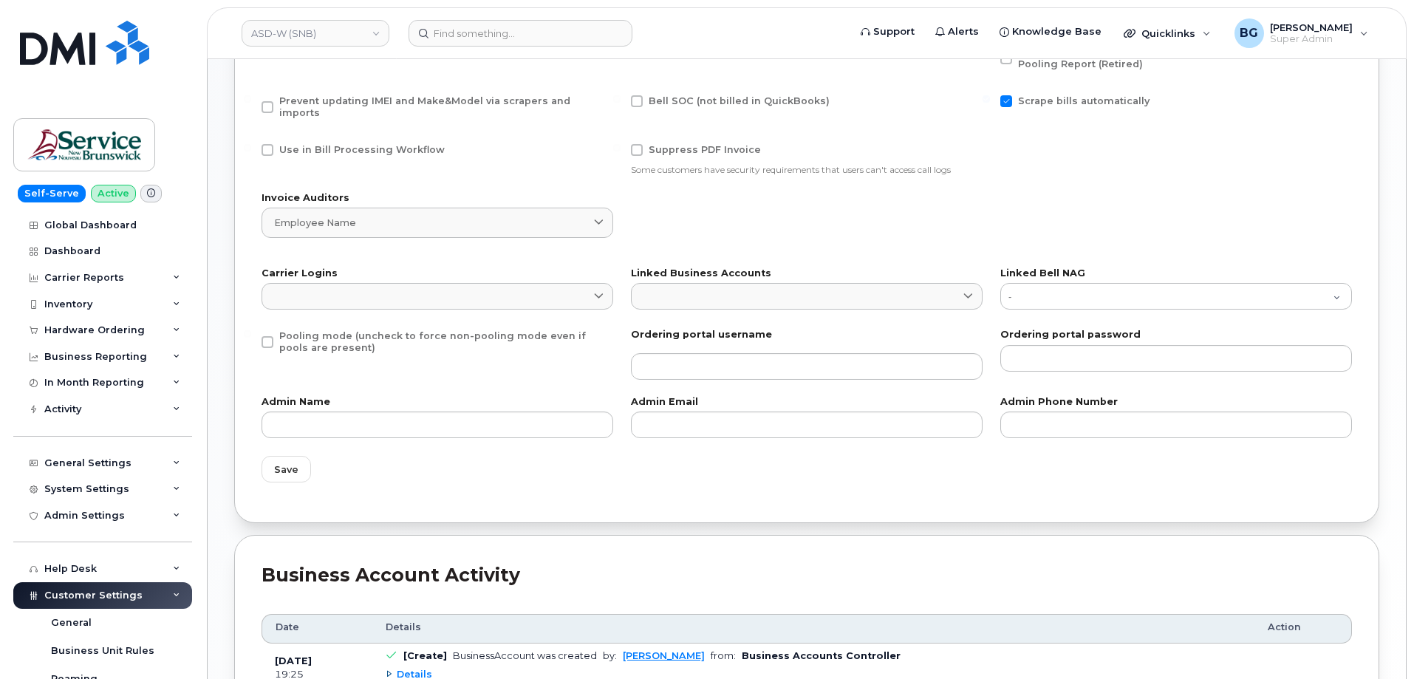
scroll to position [700, 0]
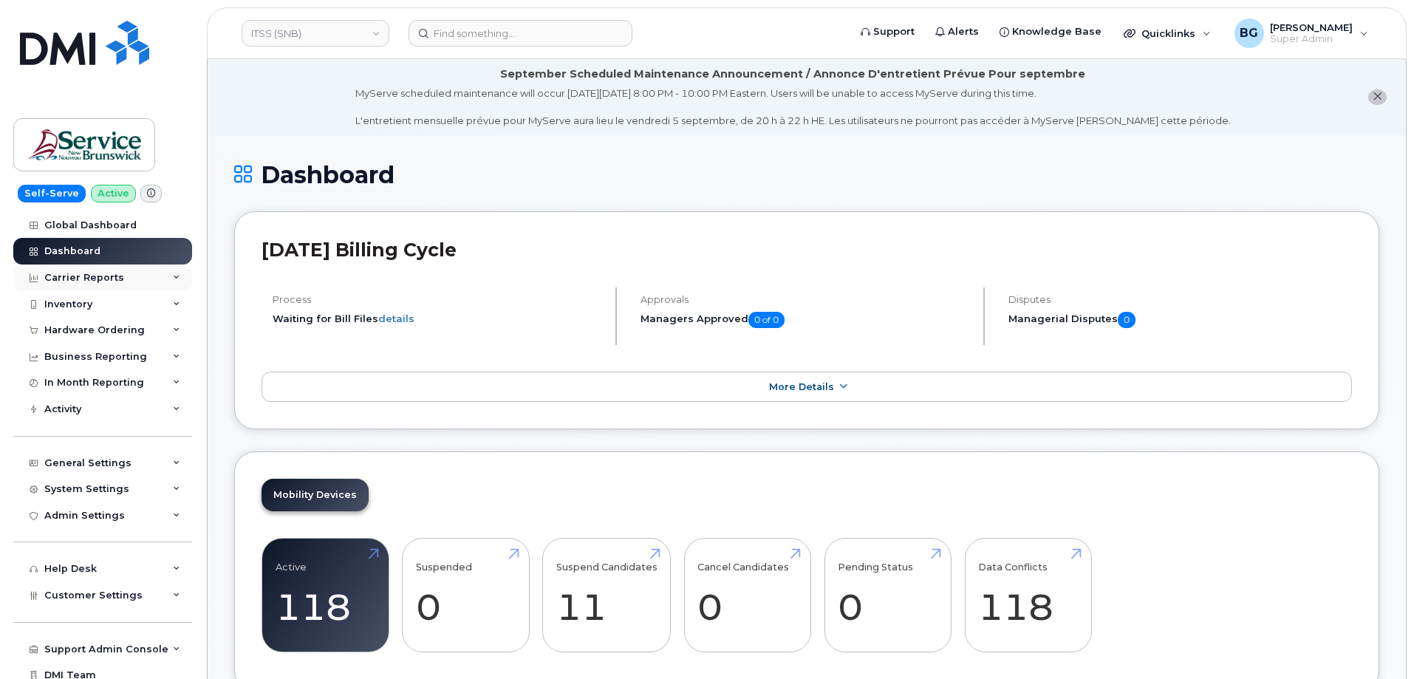
click at [158, 276] on div "Carrier Reports" at bounding box center [102, 278] width 179 height 27
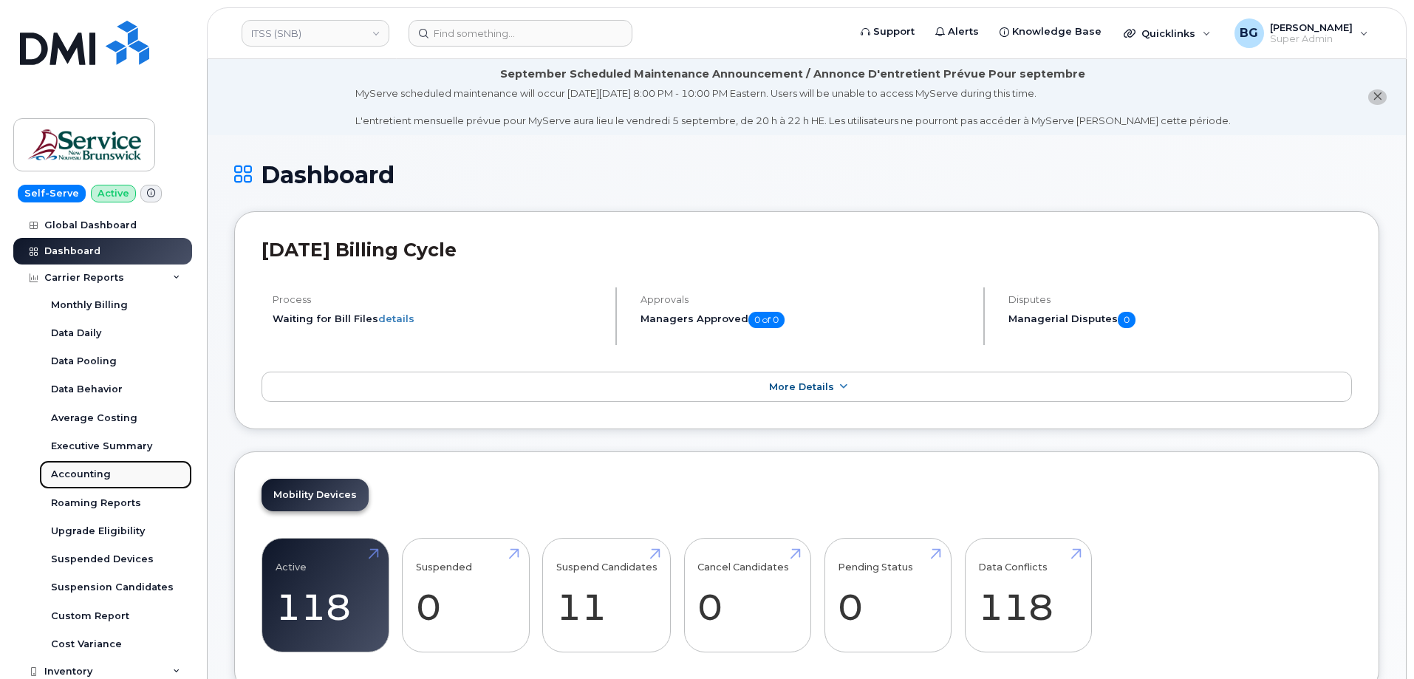
click at [79, 472] on div "Accounting" at bounding box center [81, 474] width 60 height 13
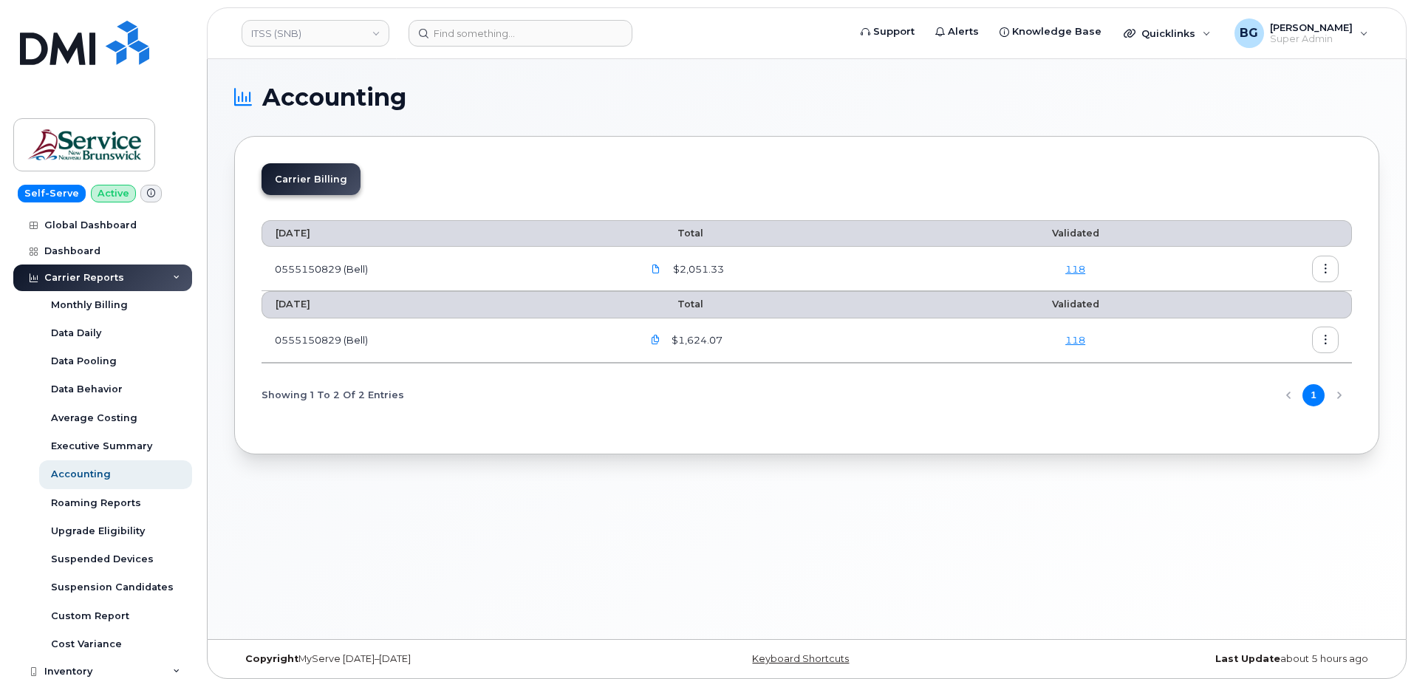
click at [655, 339] on icon "button" at bounding box center [656, 340] width 10 height 10
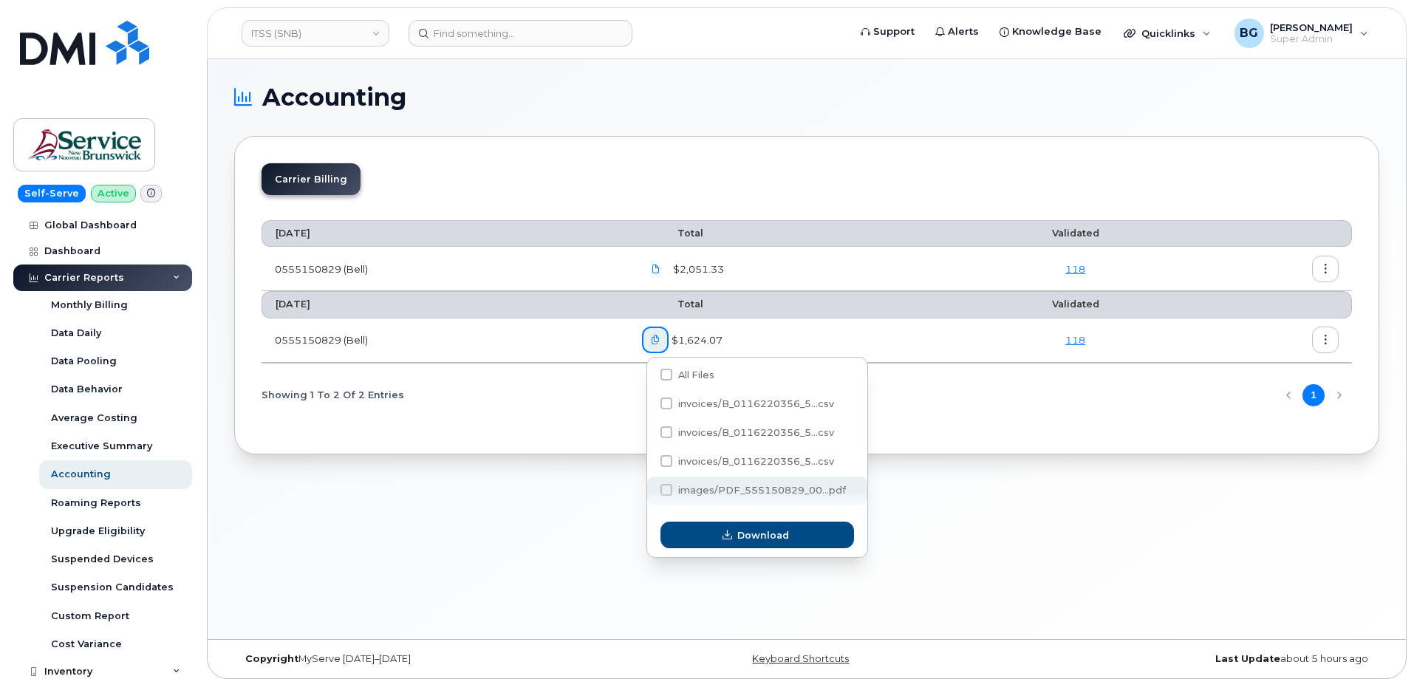
click at [666, 491] on span at bounding box center [667, 490] width 12 height 12
click at [650, 491] on input "images/PDF_555150829_00...pdf" at bounding box center [646, 490] width 7 height 7
checkbox input "true"
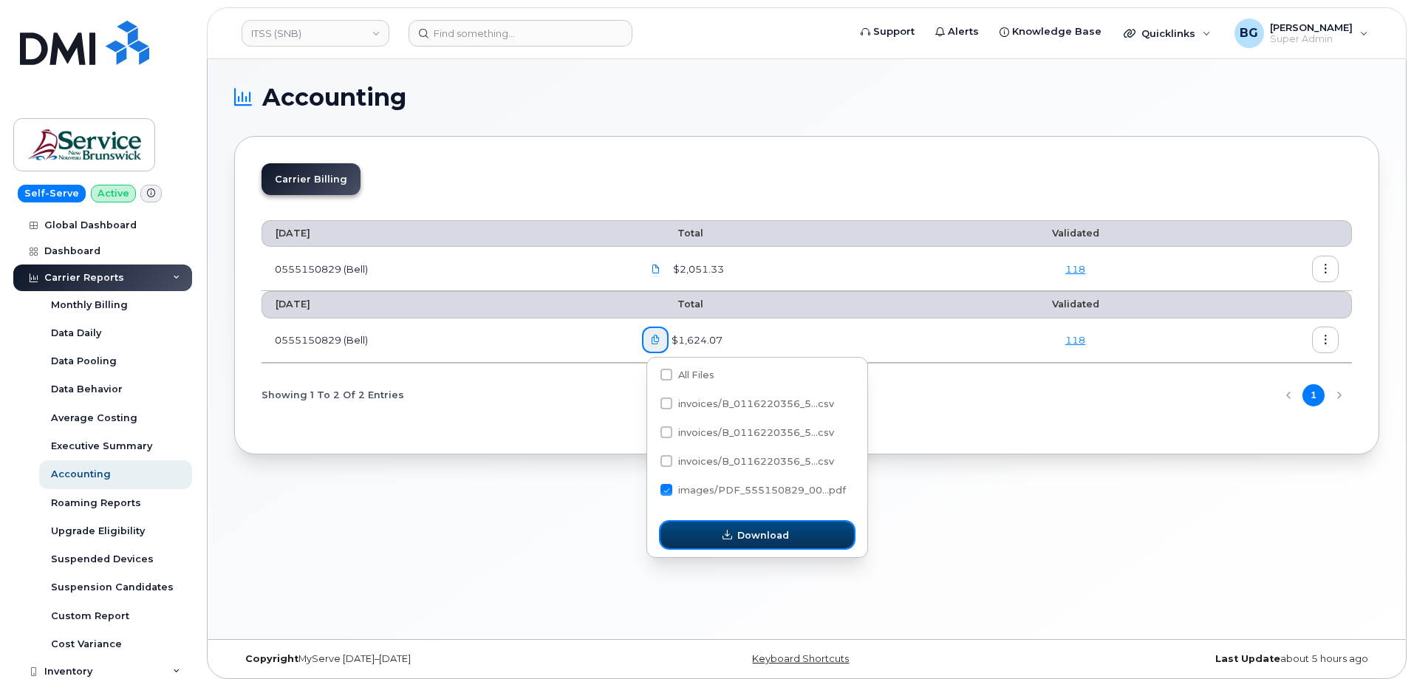
click at [715, 536] on button "Download" at bounding box center [758, 535] width 194 height 27
